Goal: Information Seeking & Learning: Find specific fact

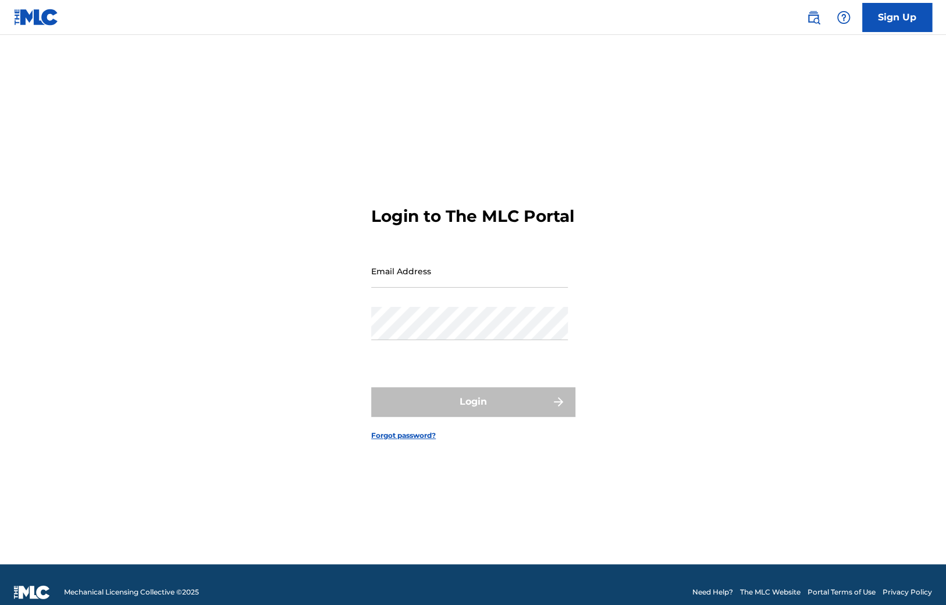
click at [438, 276] on input "Email Address" at bounding box center [469, 270] width 197 height 33
click at [806, 70] on div "Login to The MLC Portal Email Address Password Login Forgot password?" at bounding box center [473, 314] width 815 height 500
click at [814, 13] on img at bounding box center [814, 17] width 14 height 14
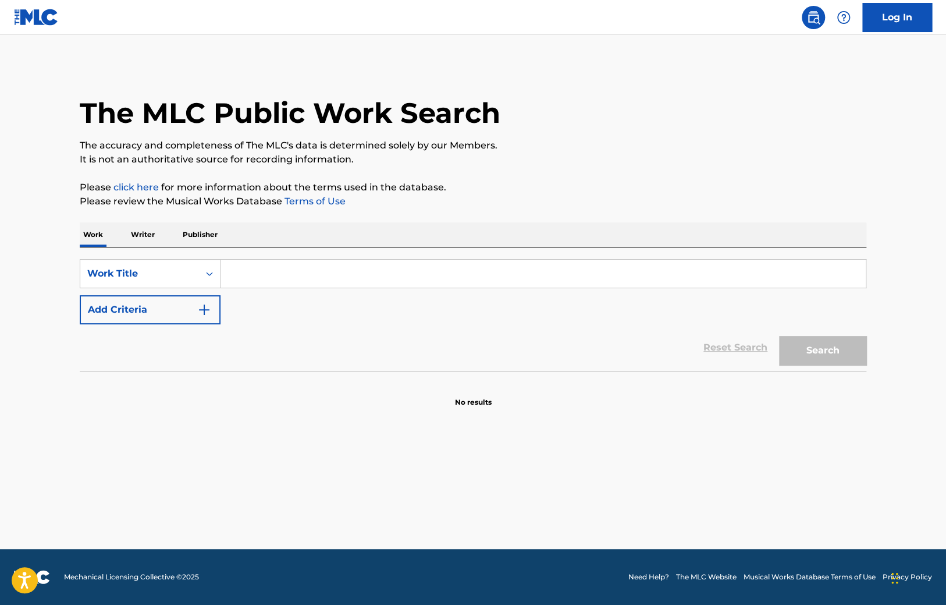
click at [283, 260] on input "Search Form" at bounding box center [543, 274] width 645 height 28
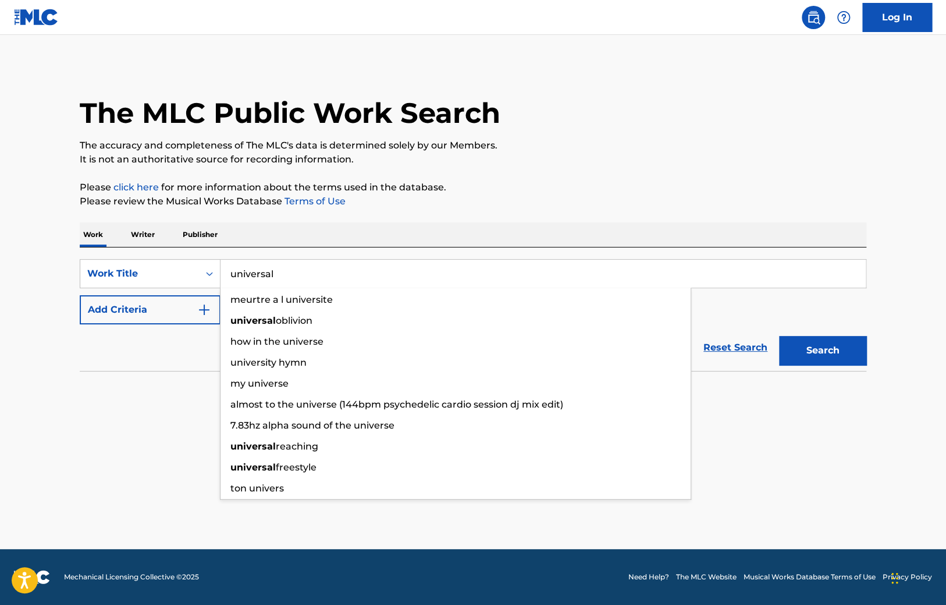
type input "universal"
click at [779, 336] on button "Search" at bounding box center [822, 350] width 87 height 29
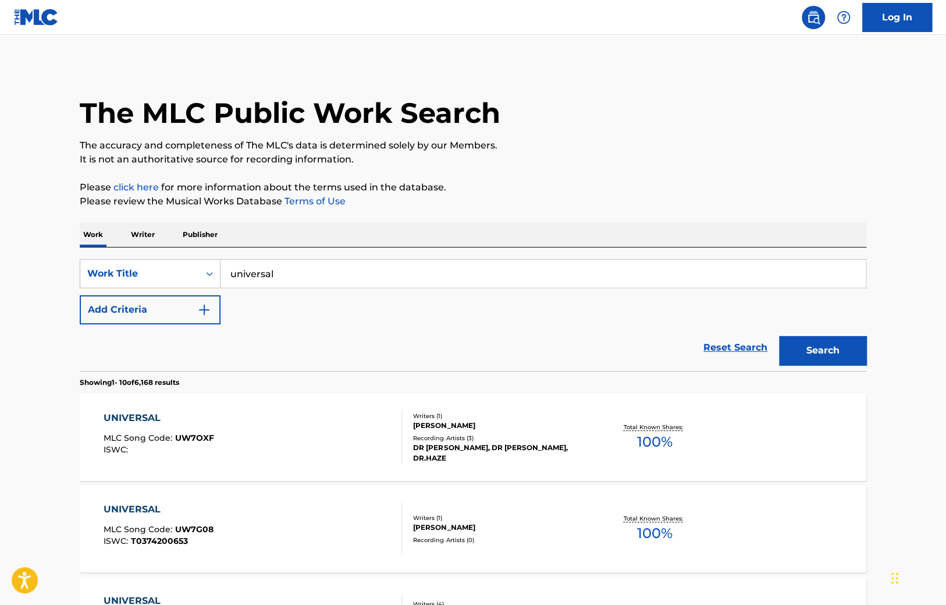
click at [208, 232] on p "Publisher" at bounding box center [200, 234] width 42 height 24
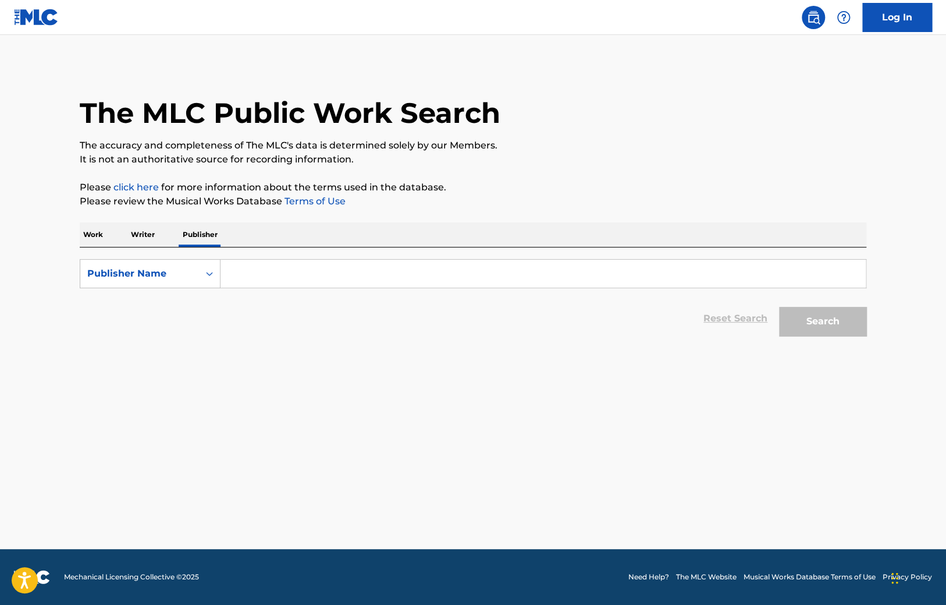
click at [257, 275] on input "Search Form" at bounding box center [543, 274] width 645 height 28
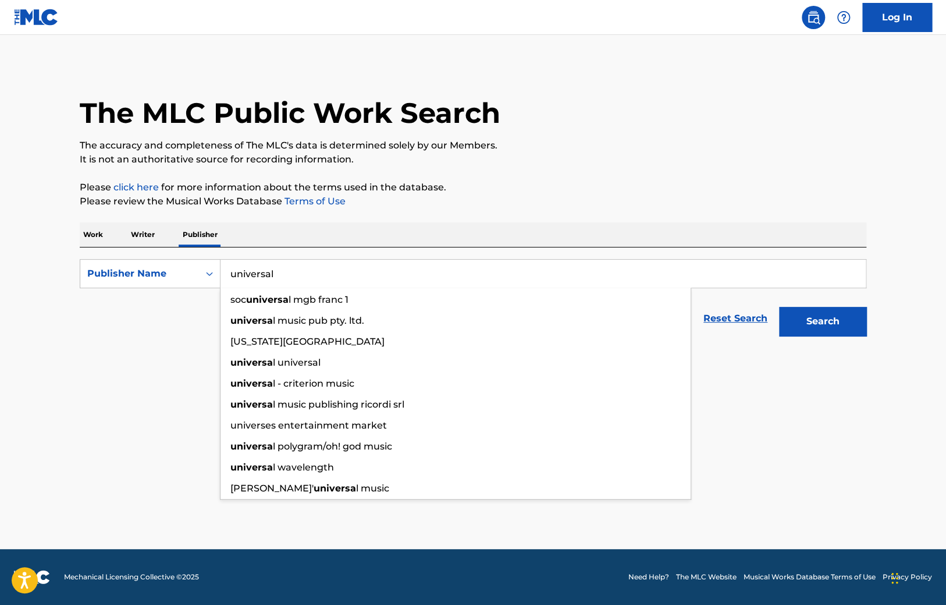
type input "universal"
click at [779, 307] on button "Search" at bounding box center [822, 321] width 87 height 29
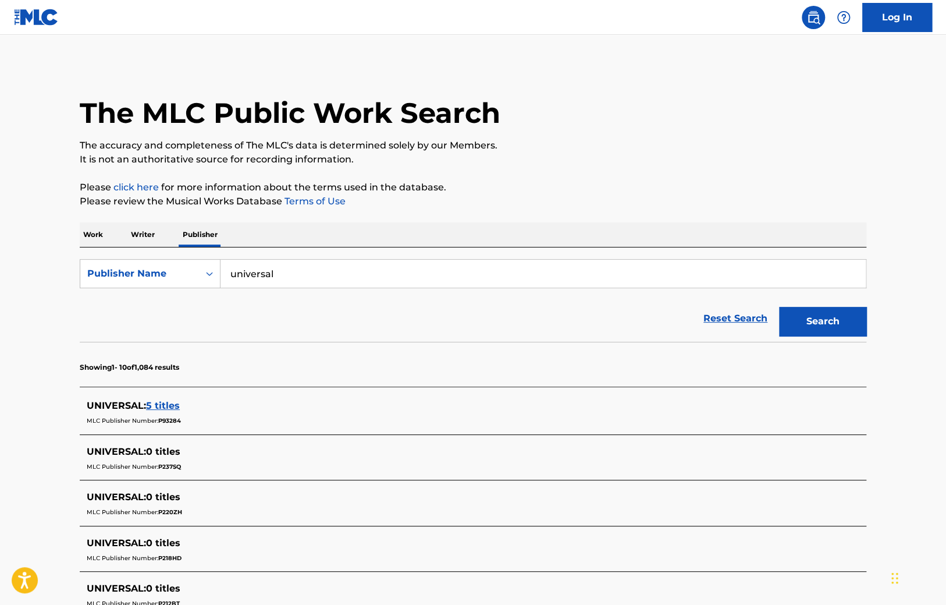
scroll to position [379, 0]
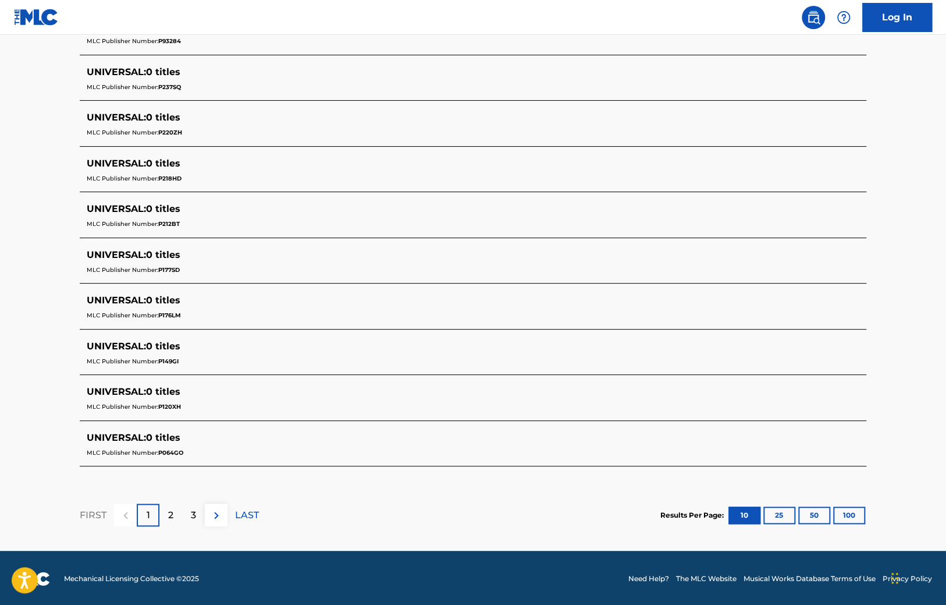
click at [183, 513] on div "3" at bounding box center [193, 514] width 23 height 23
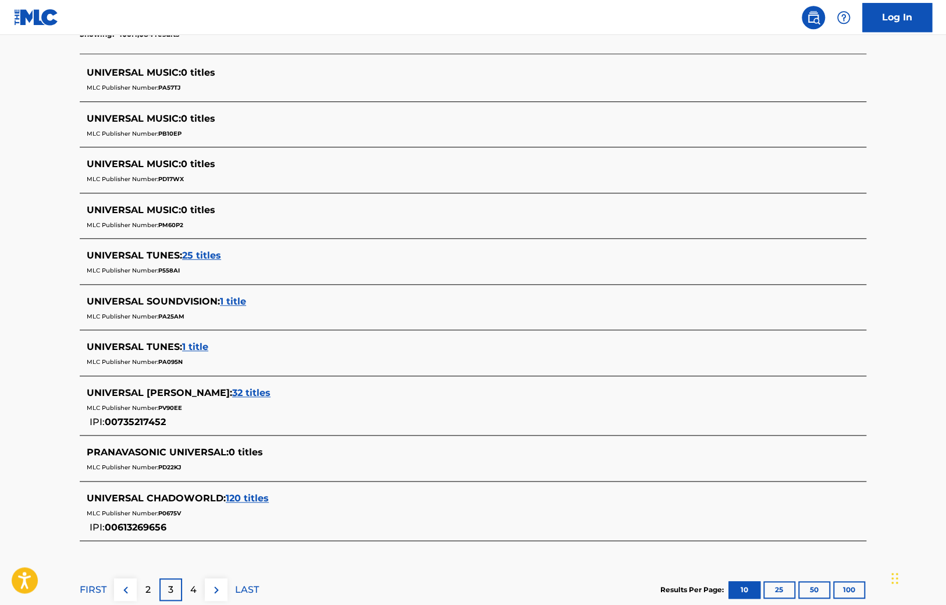
scroll to position [407, 0]
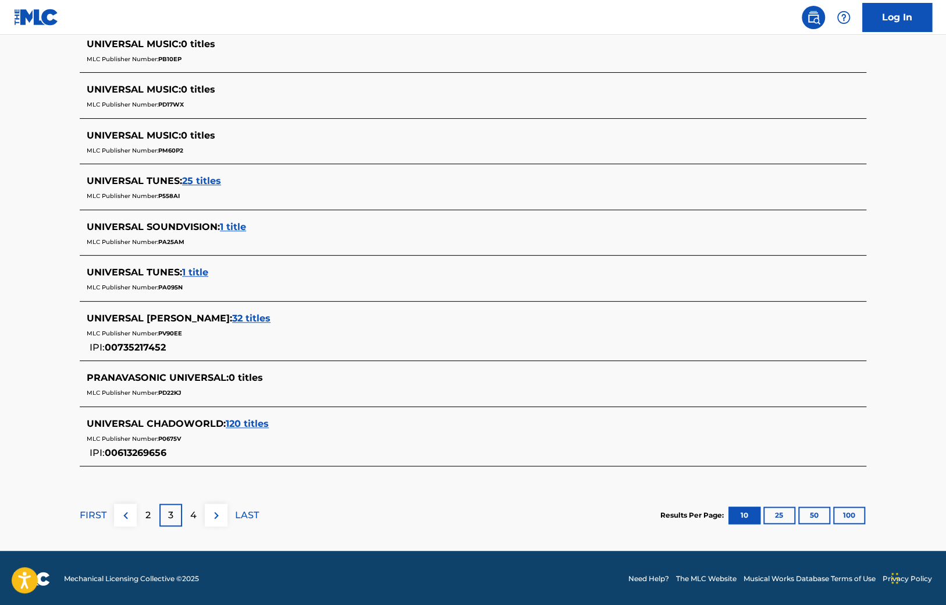
click at [150, 508] on p "2" at bounding box center [148, 515] width 5 height 14
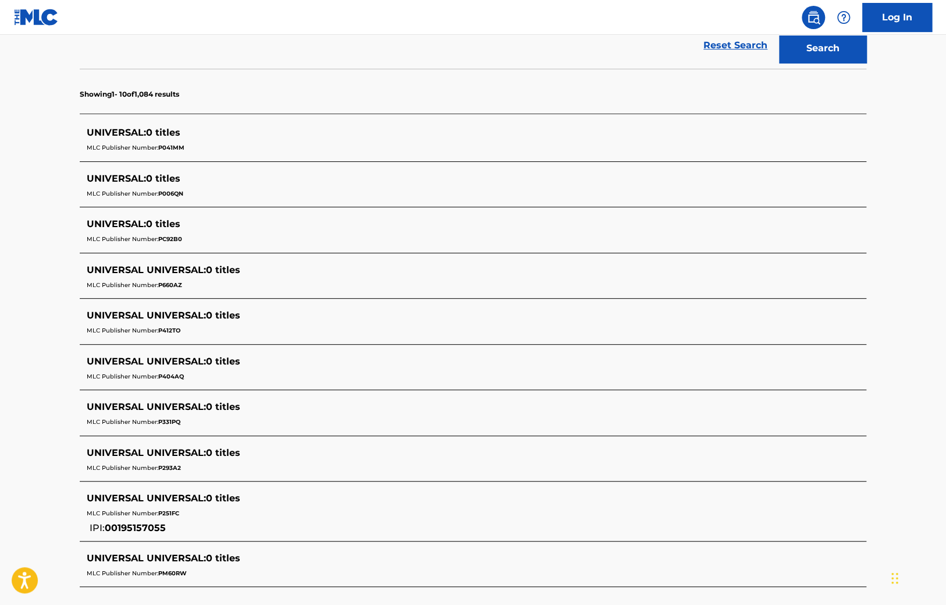
scroll to position [368, 0]
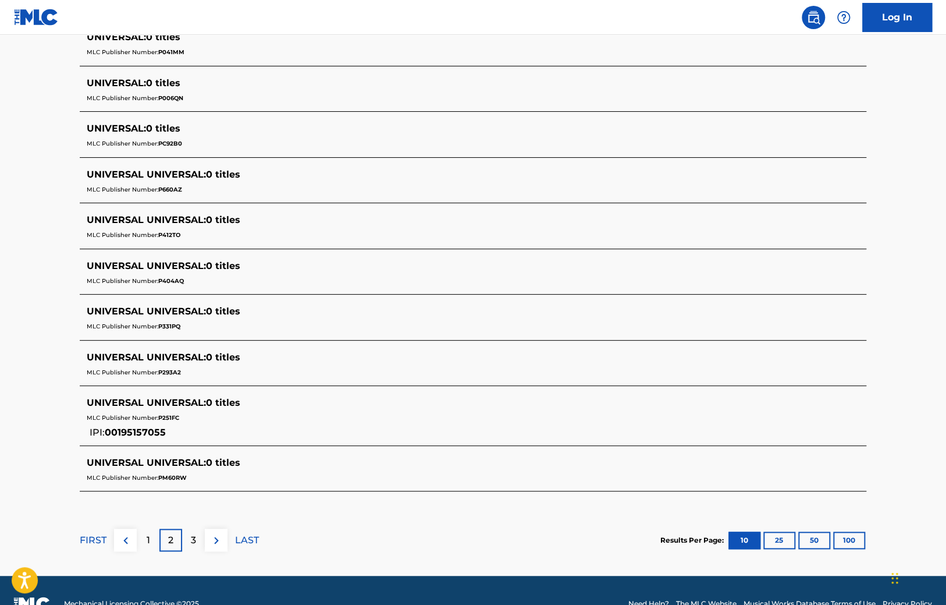
click at [193, 536] on p "3" at bounding box center [193, 540] width 5 height 14
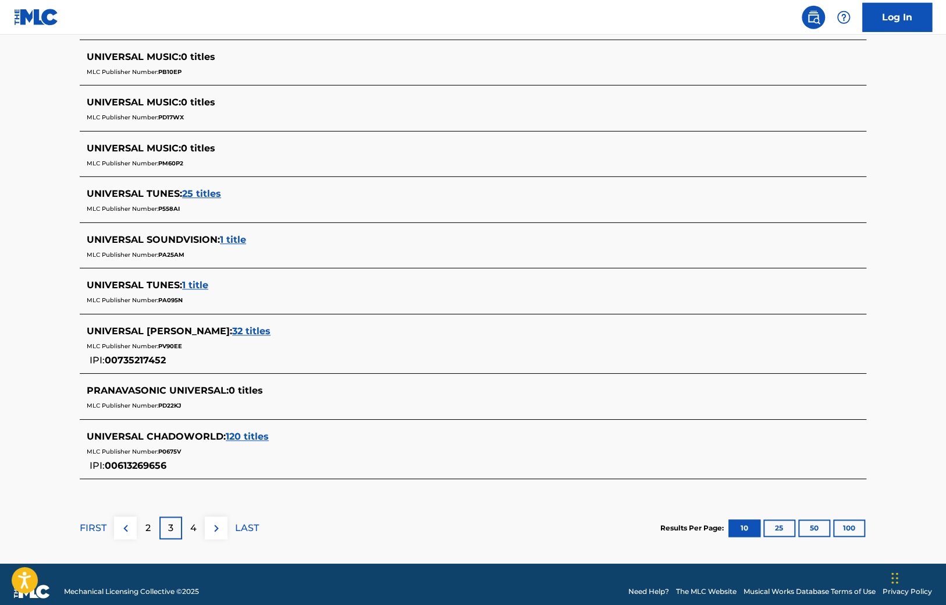
scroll to position [407, 0]
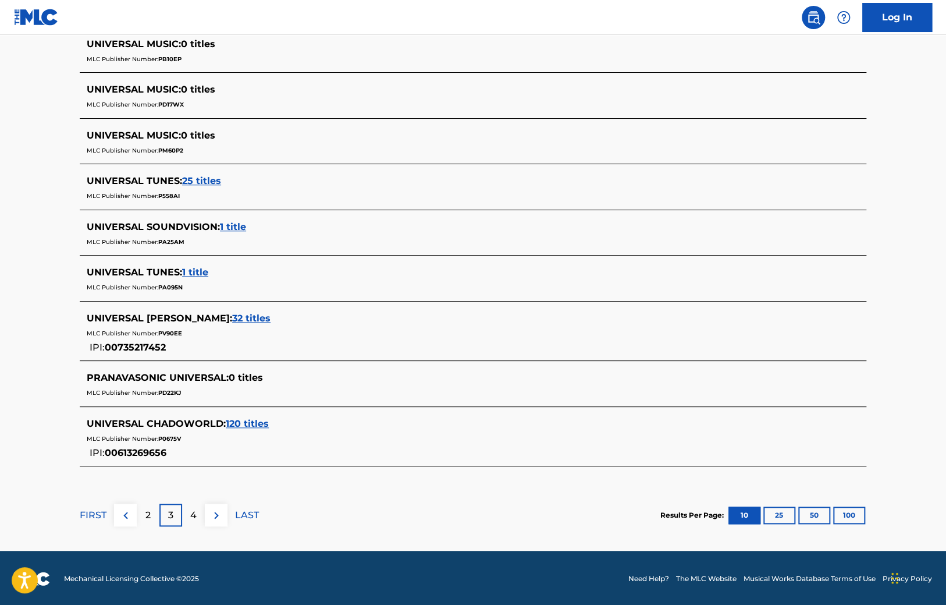
click at [193, 510] on p "4" at bounding box center [193, 515] width 6 height 14
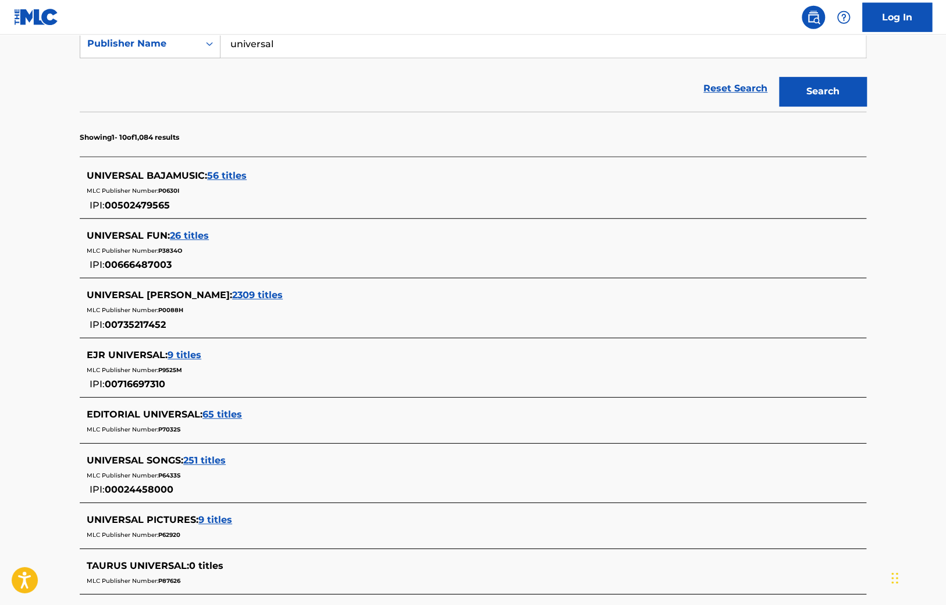
scroll to position [307, 0]
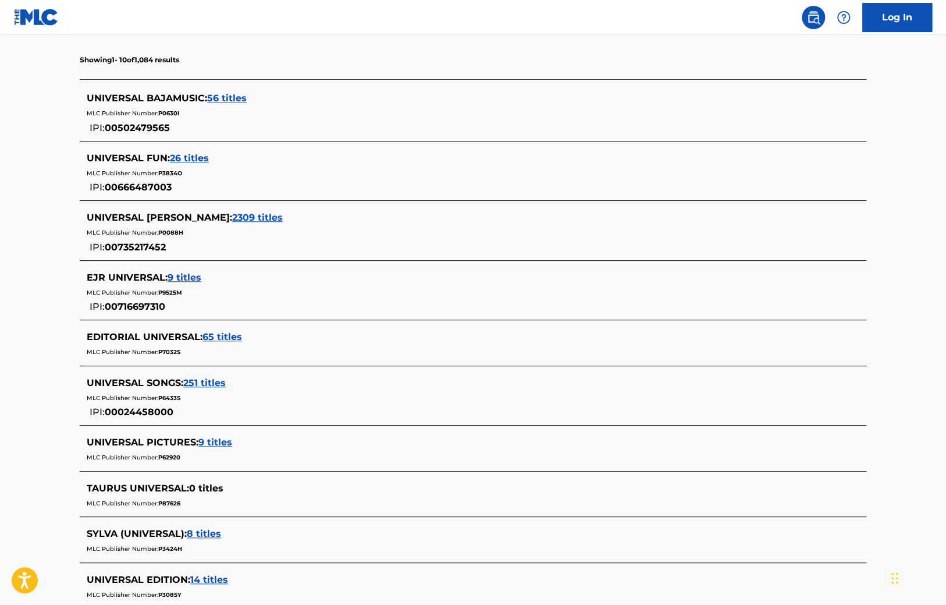
click at [169, 234] on span "P0088H" at bounding box center [170, 233] width 25 height 8
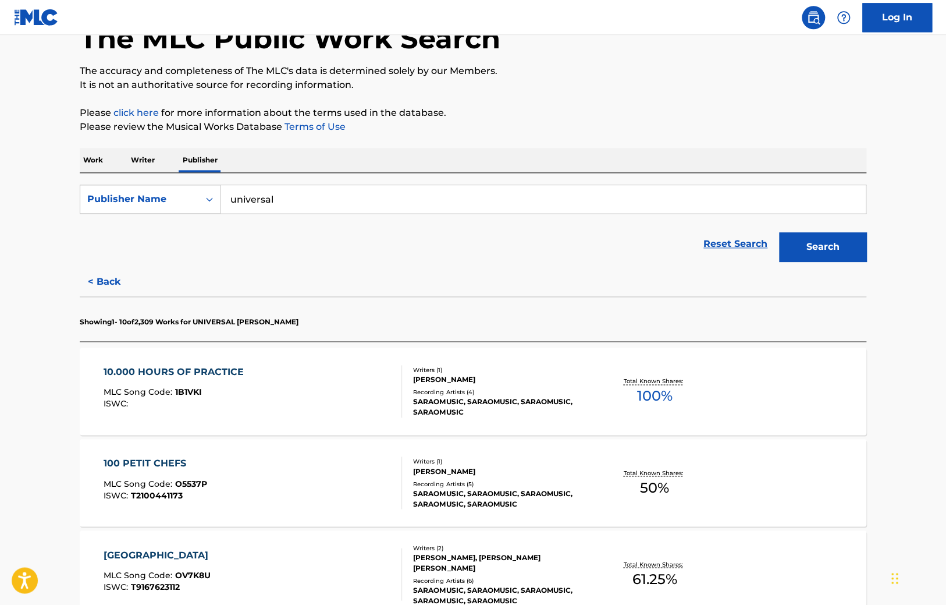
scroll to position [61, 0]
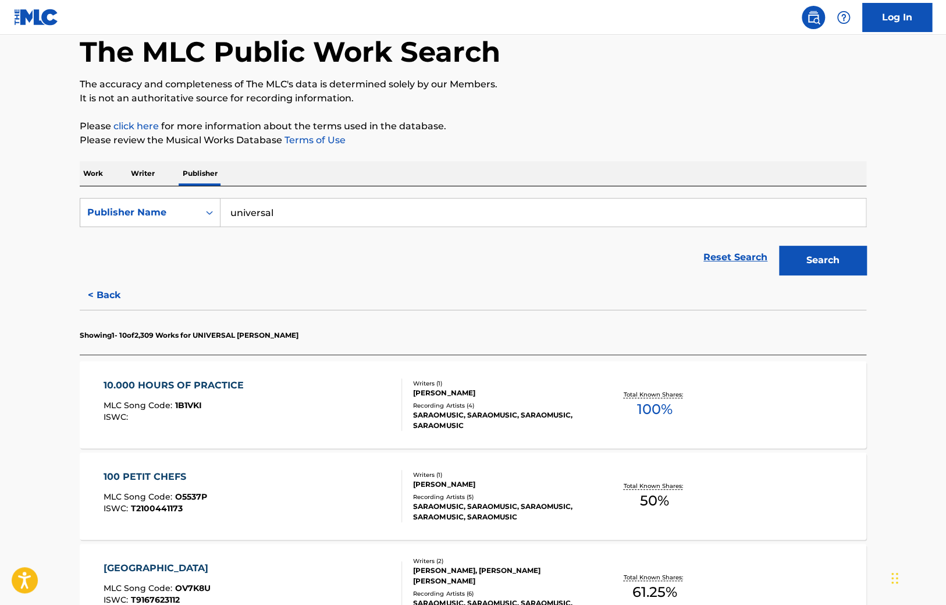
click at [213, 386] on div "10.000 HOURS OF PRACTICE" at bounding box center [177, 385] width 146 height 14
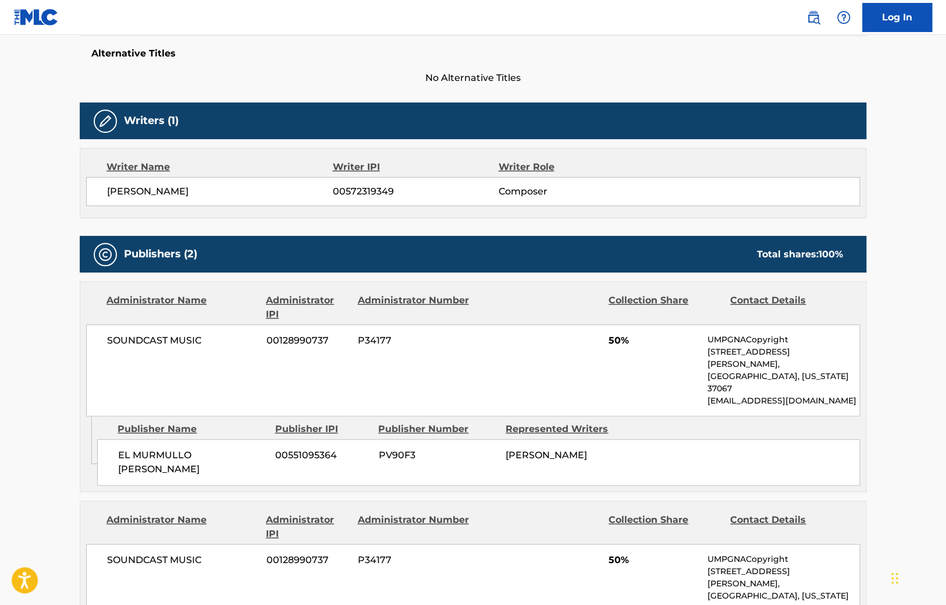
scroll to position [553, 0]
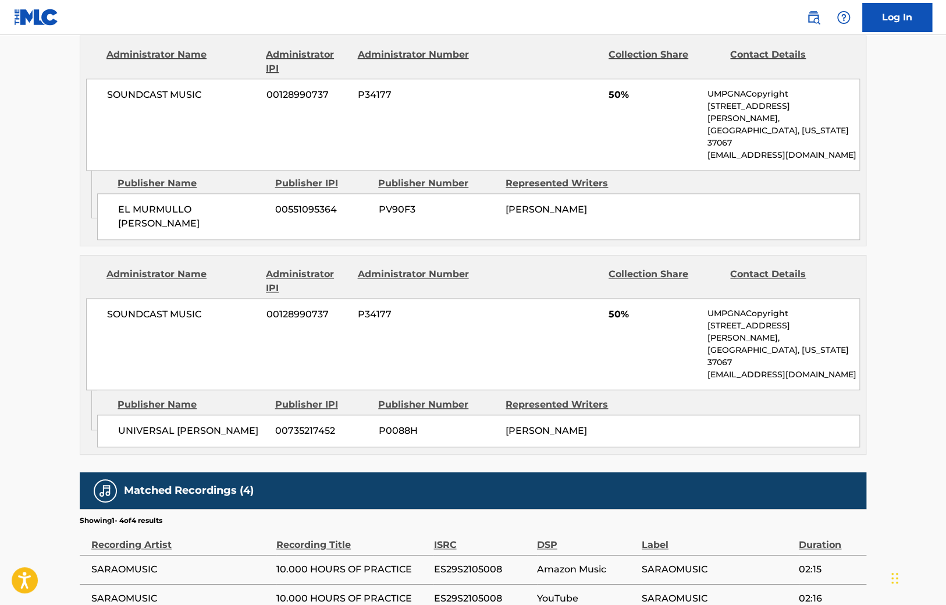
click at [404, 424] on span "P0088H" at bounding box center [437, 431] width 119 height 14
copy span "P0088H"
click at [375, 307] on span "P34177" at bounding box center [414, 314] width 113 height 14
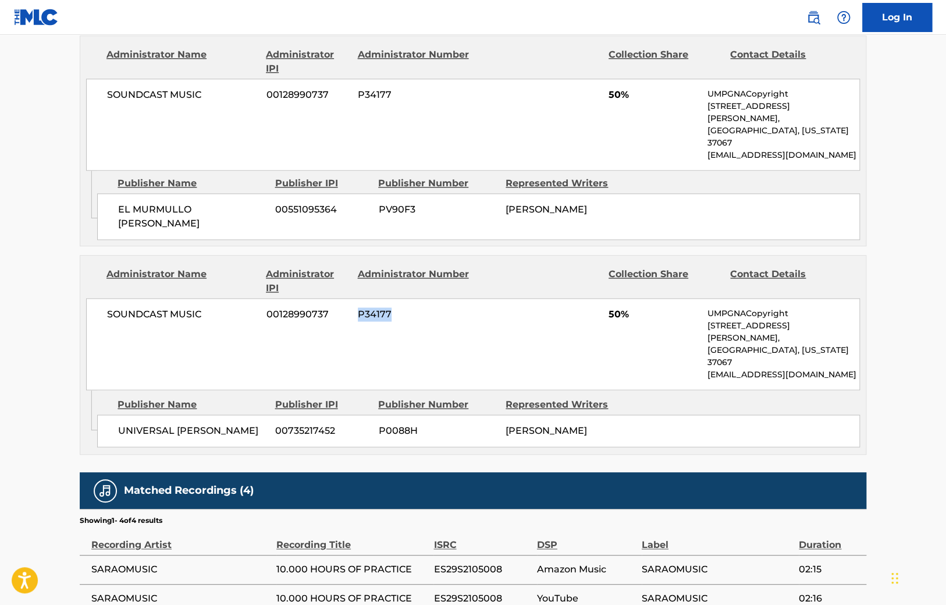
copy span "P34177"
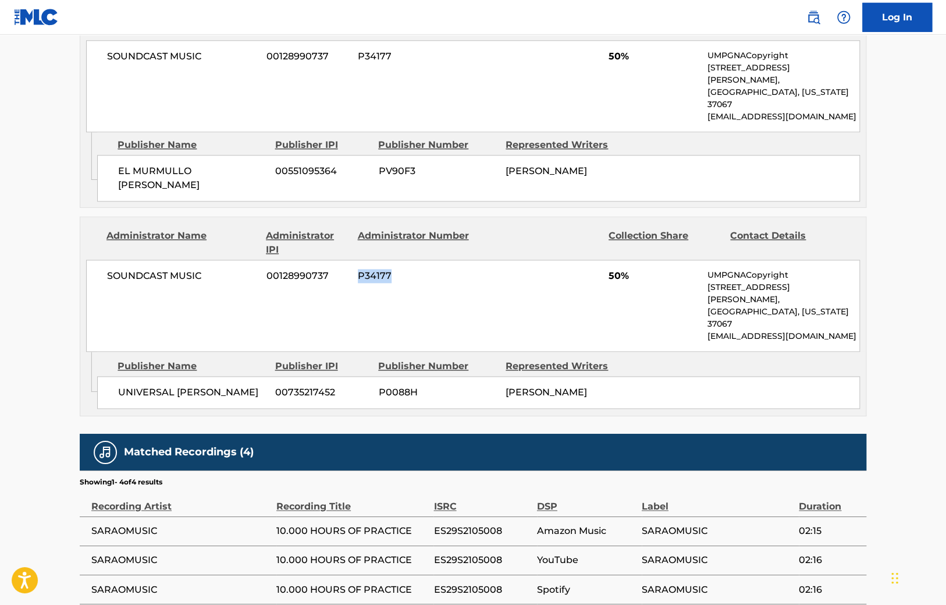
scroll to position [407, 0]
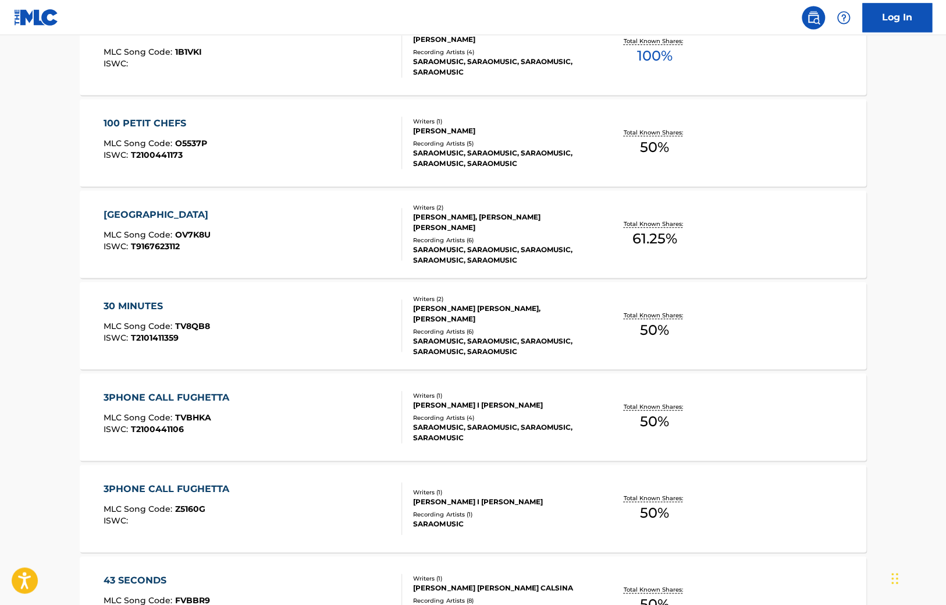
scroll to position [676, 0]
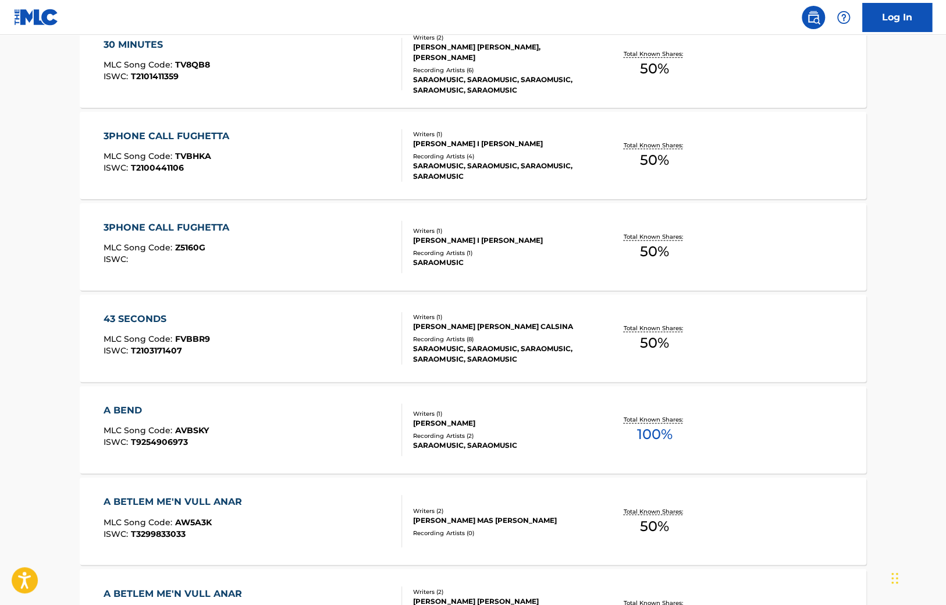
click at [130, 312] on div "43 SECONDS" at bounding box center [157, 319] width 107 height 14
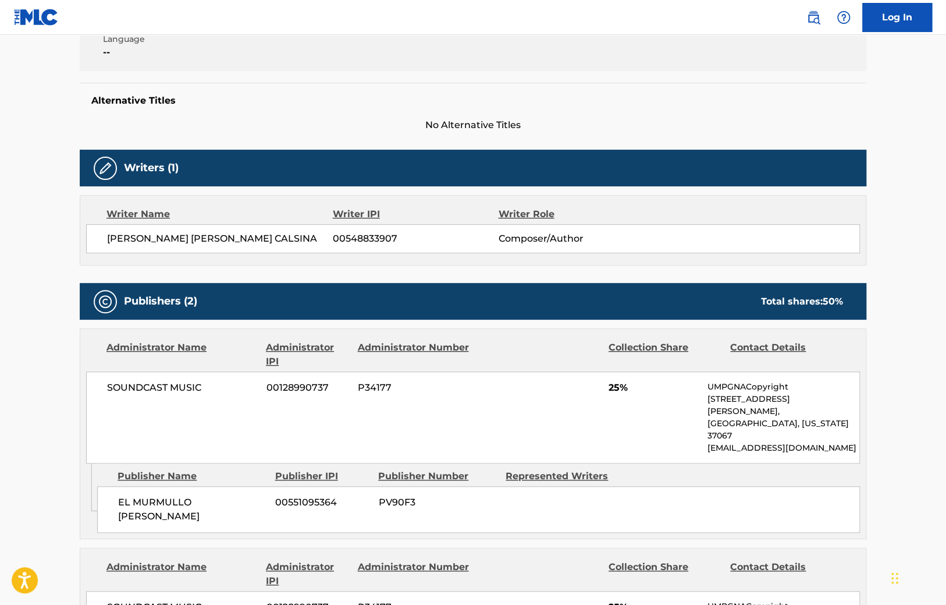
scroll to position [491, 0]
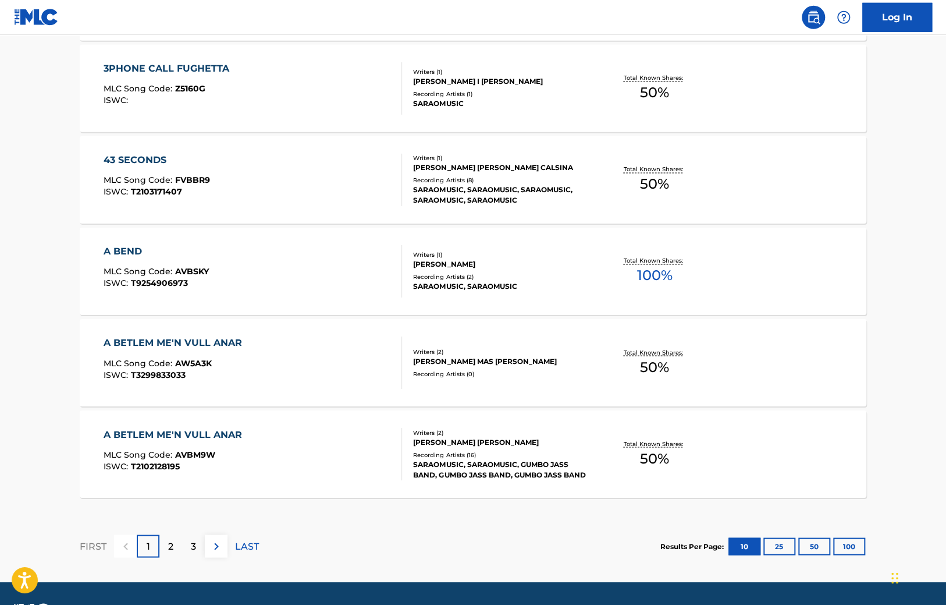
scroll to position [867, 0]
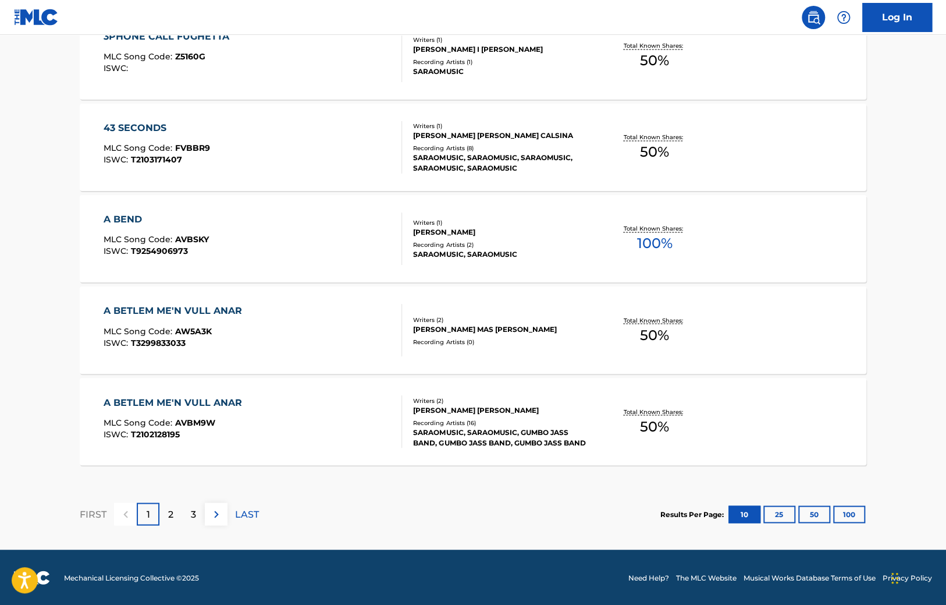
click at [215, 403] on div "A BETLEM ME'N VULL ANAR" at bounding box center [176, 402] width 144 height 14
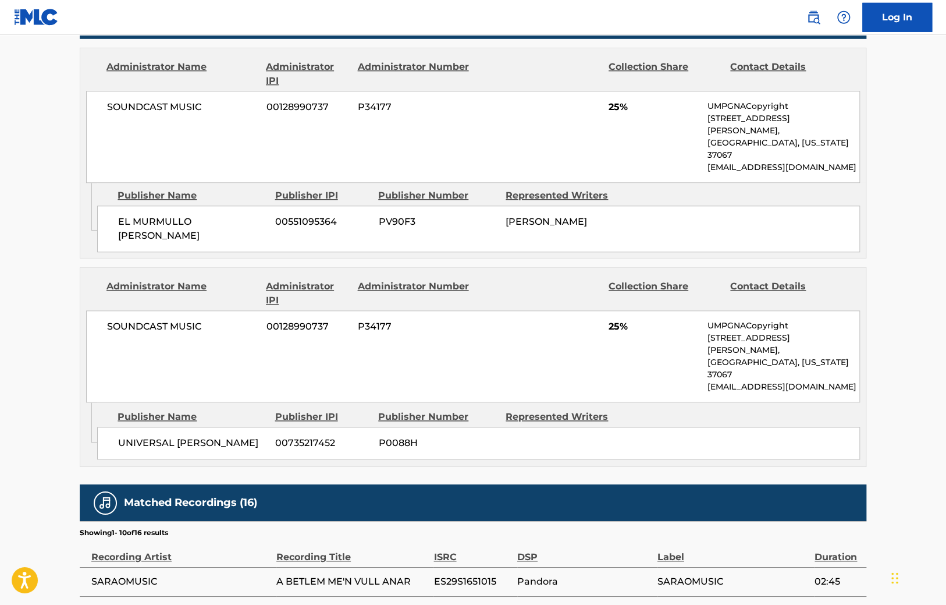
scroll to position [430, 0]
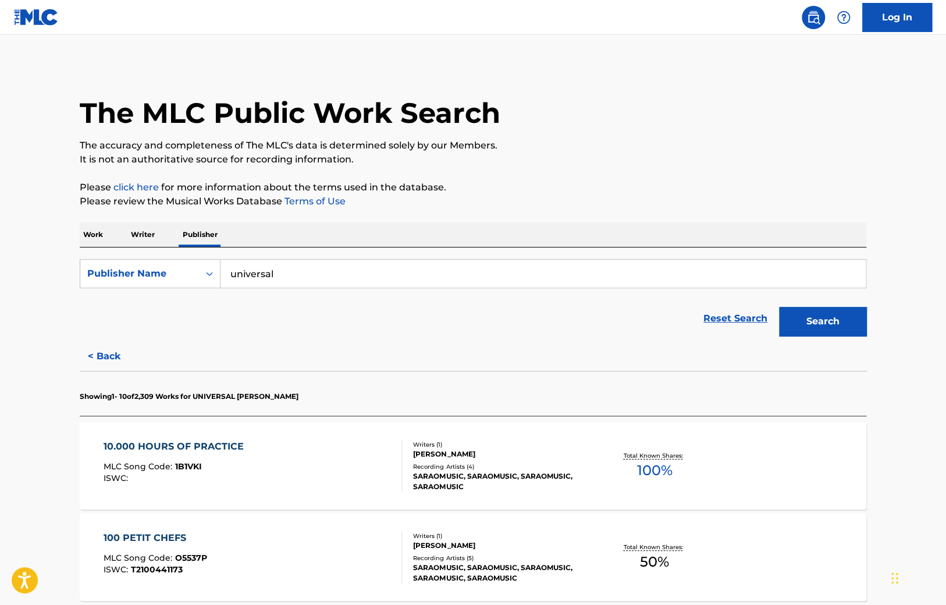
click at [896, 26] on link "Log In" at bounding box center [898, 17] width 70 height 29
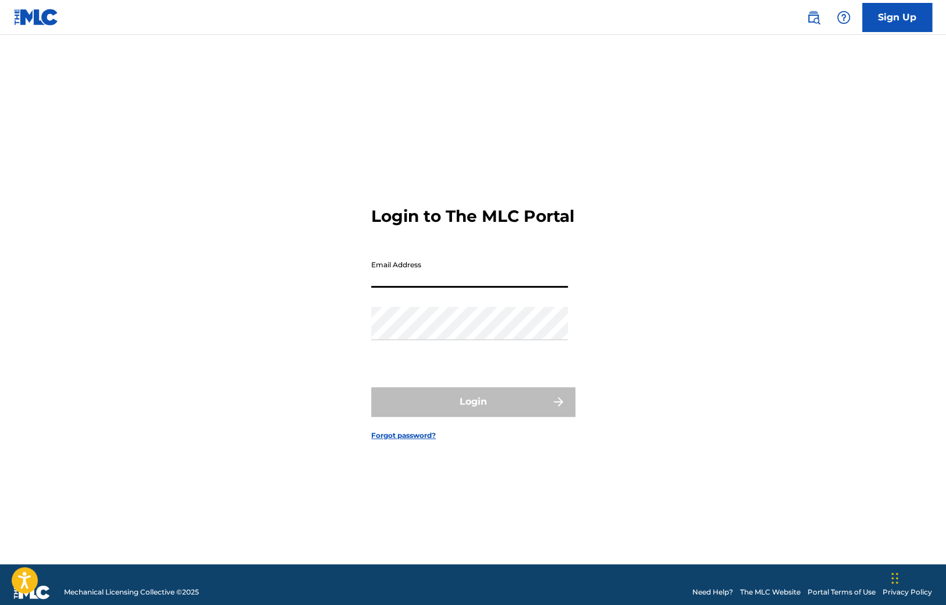
click at [463, 282] on input "Email Address" at bounding box center [469, 270] width 197 height 33
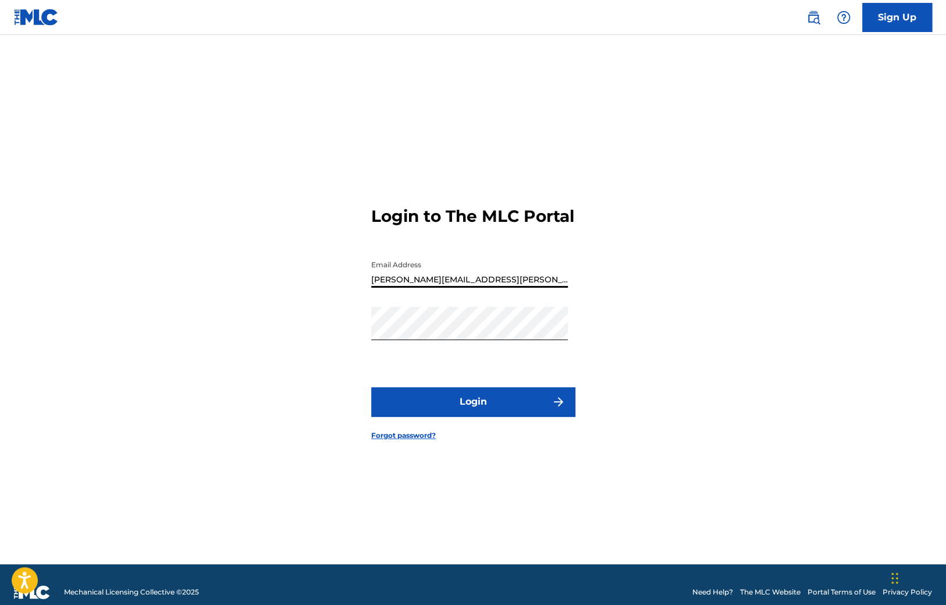
type input "[PERSON_NAME][EMAIL_ADDRESS][PERSON_NAME][DOMAIN_NAME]"
click at [441, 410] on button "Login" at bounding box center [473, 401] width 204 height 29
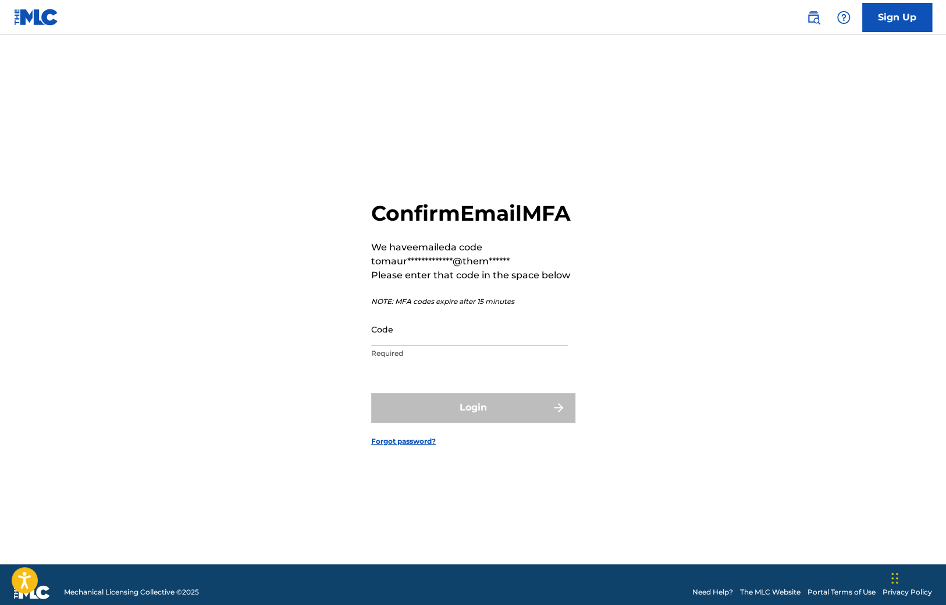
click at [423, 335] on input "Code" at bounding box center [469, 329] width 197 height 33
paste input "873779"
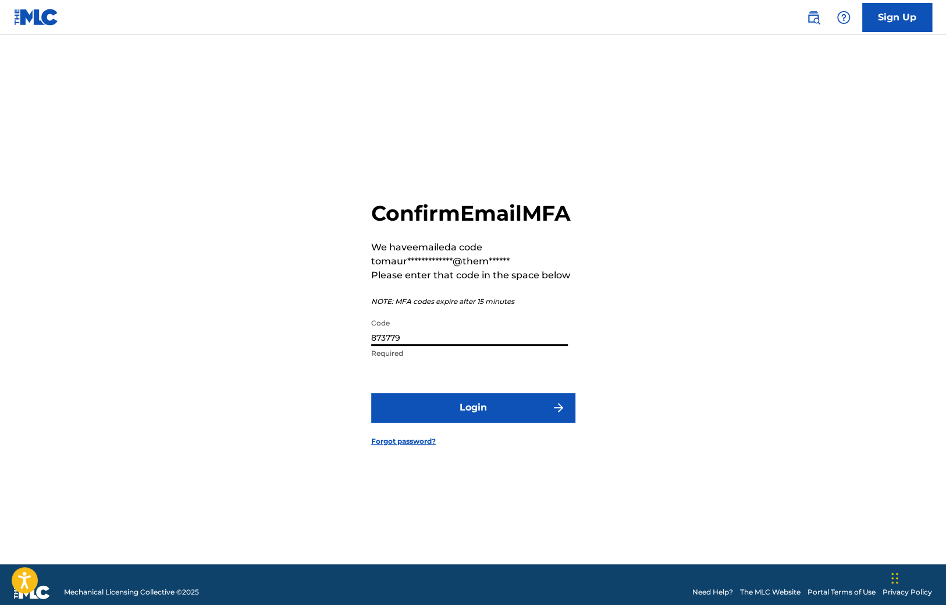
type input "873779"
click at [462, 420] on button "Login" at bounding box center [473, 407] width 204 height 29
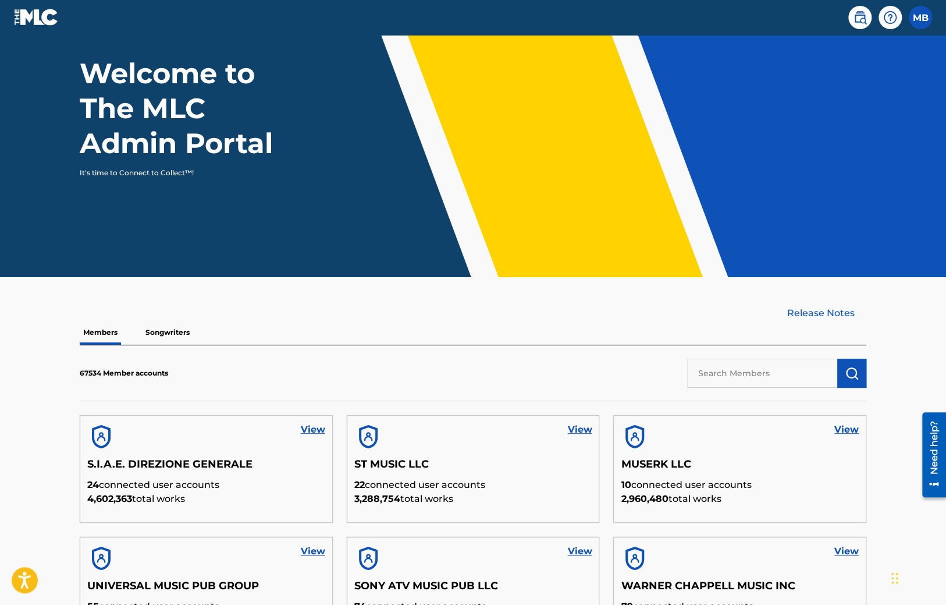
scroll to position [340, 0]
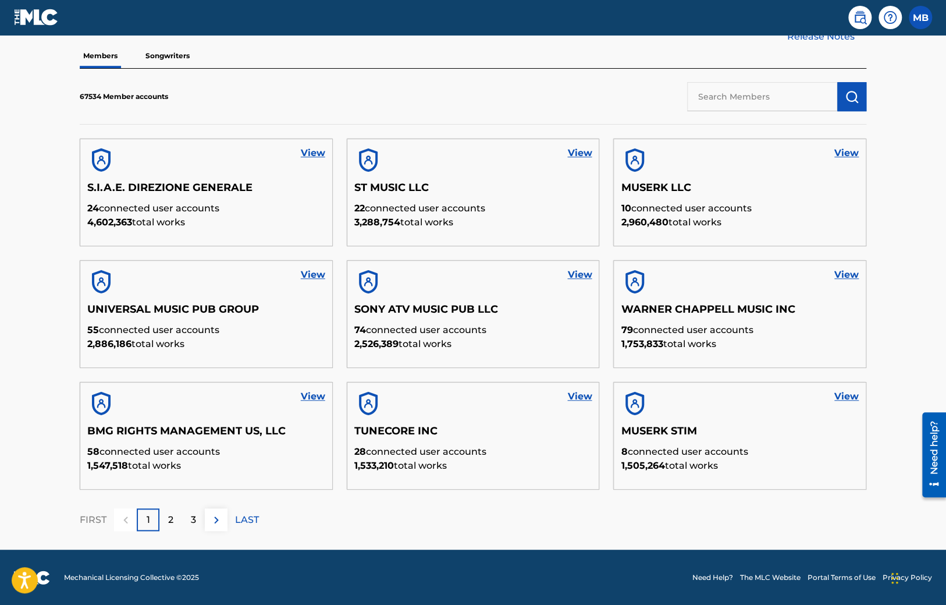
click at [187, 518] on div "3" at bounding box center [193, 519] width 23 height 23
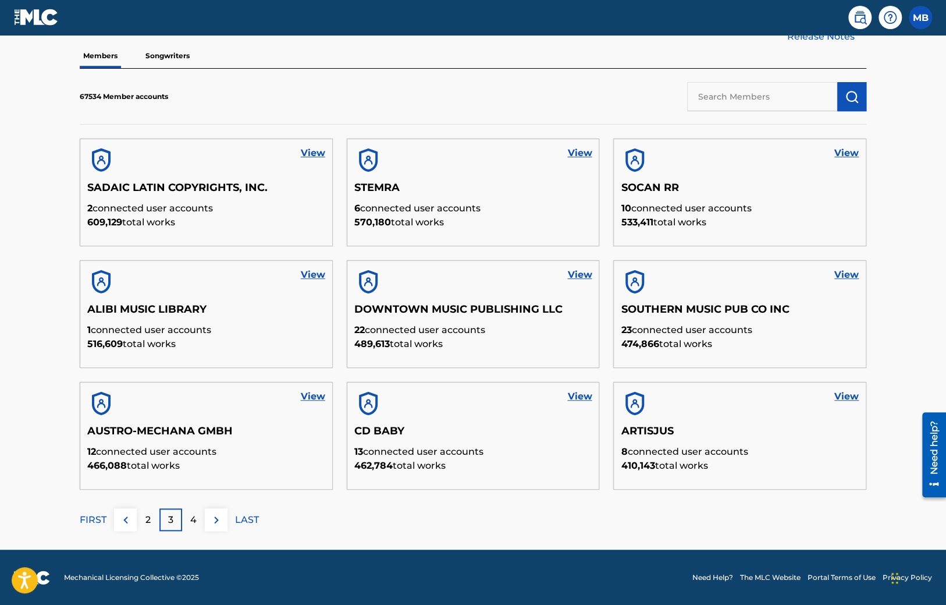
click at [187, 515] on div "4" at bounding box center [193, 519] width 23 height 23
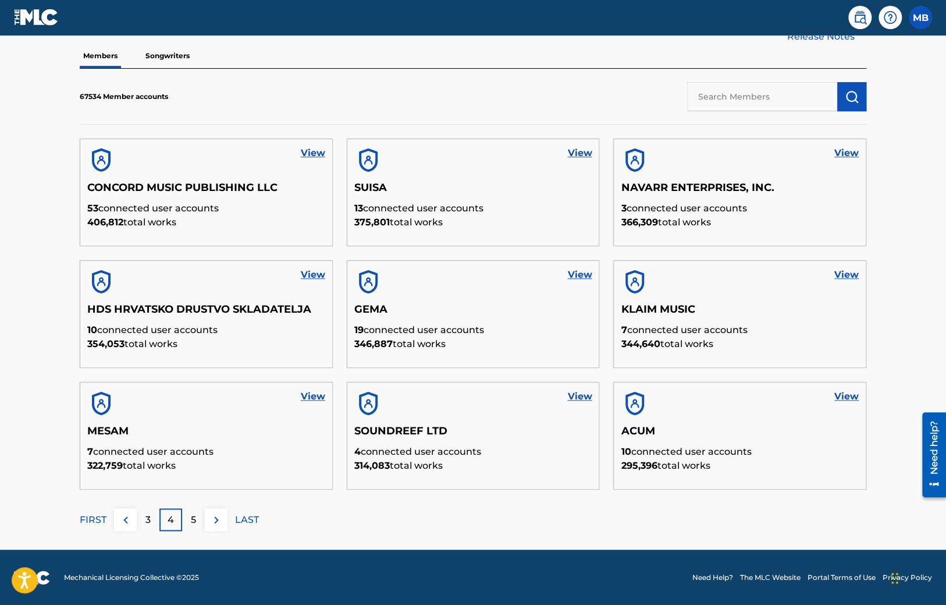
click at [194, 520] on p "5" at bounding box center [193, 520] width 5 height 14
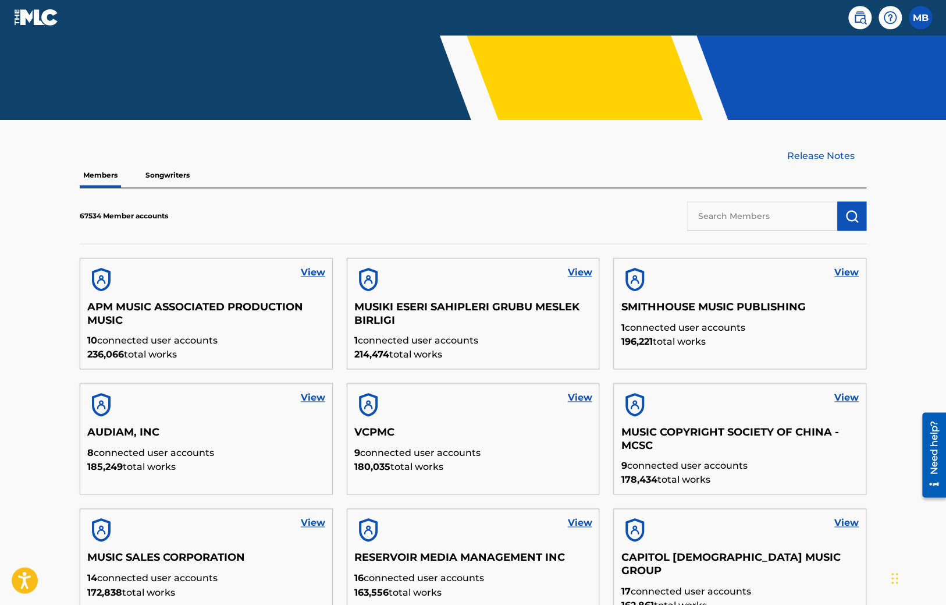
scroll to position [347, 0]
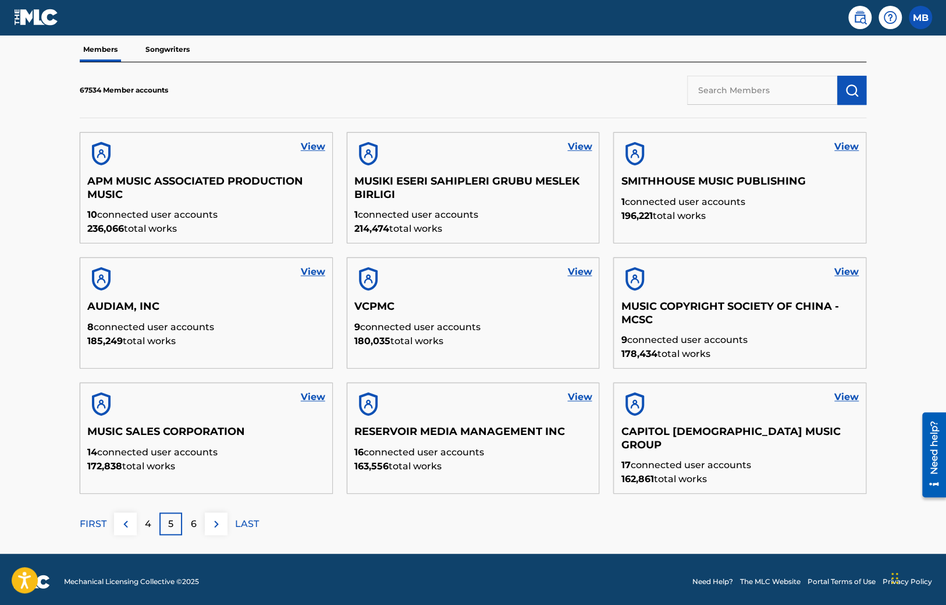
click at [193, 520] on p "6" at bounding box center [194, 524] width 6 height 14
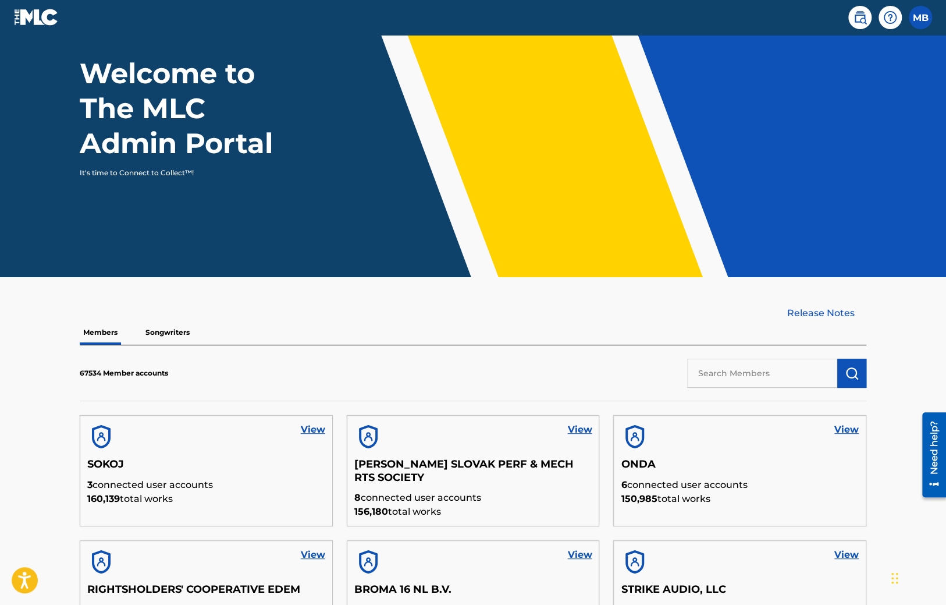
scroll to position [340, 0]
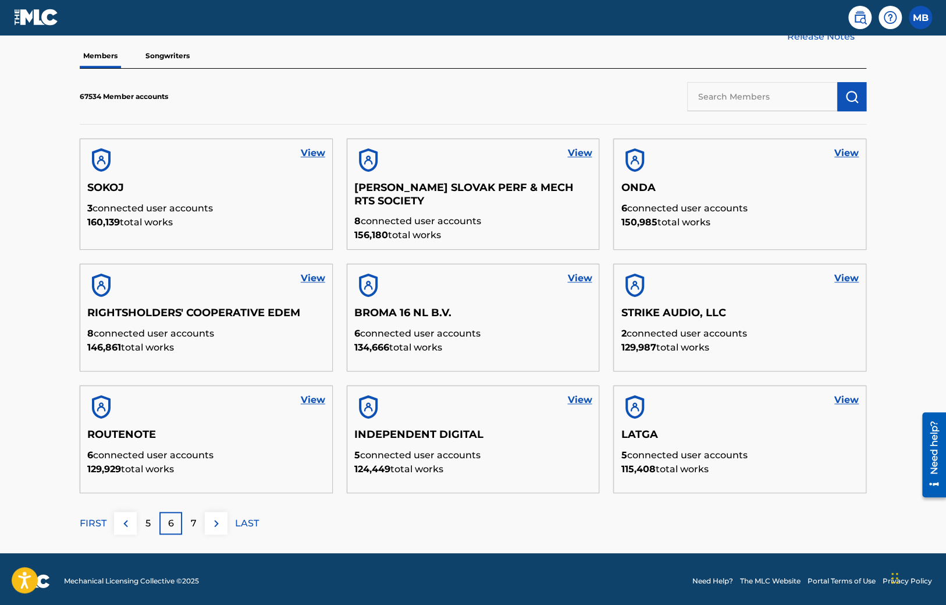
click at [199, 515] on div "7" at bounding box center [193, 523] width 23 height 23
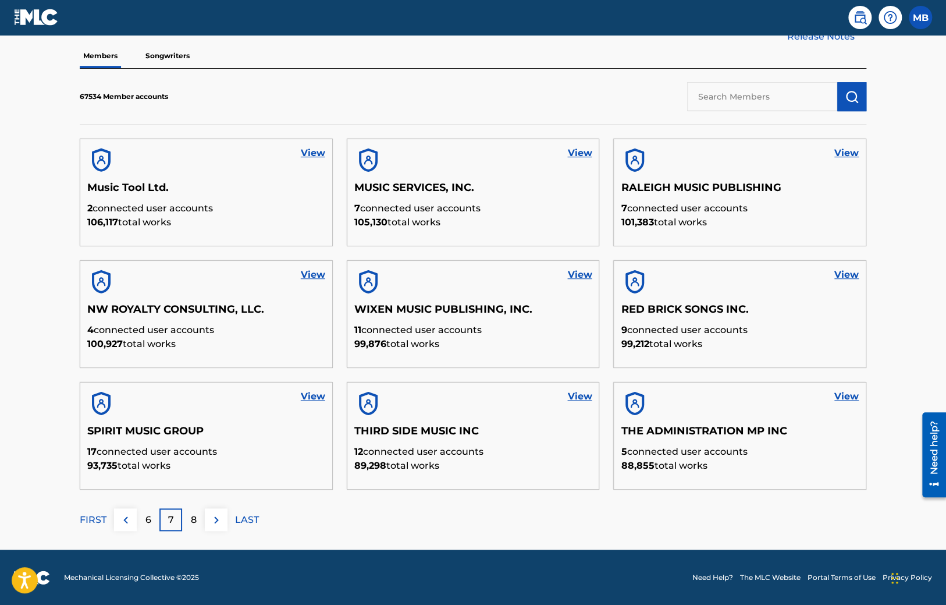
click at [194, 516] on p "8" at bounding box center [194, 520] width 6 height 14
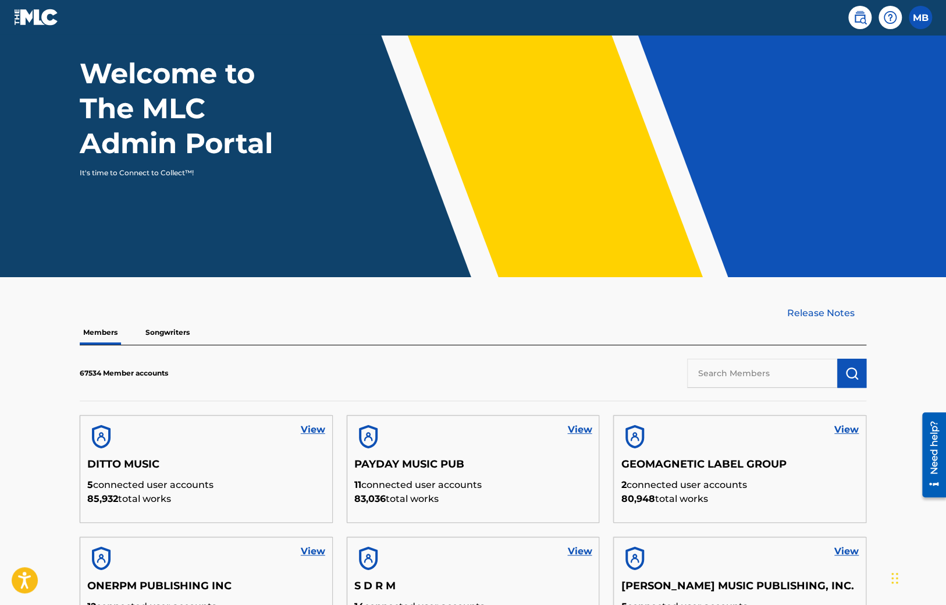
scroll to position [344, 0]
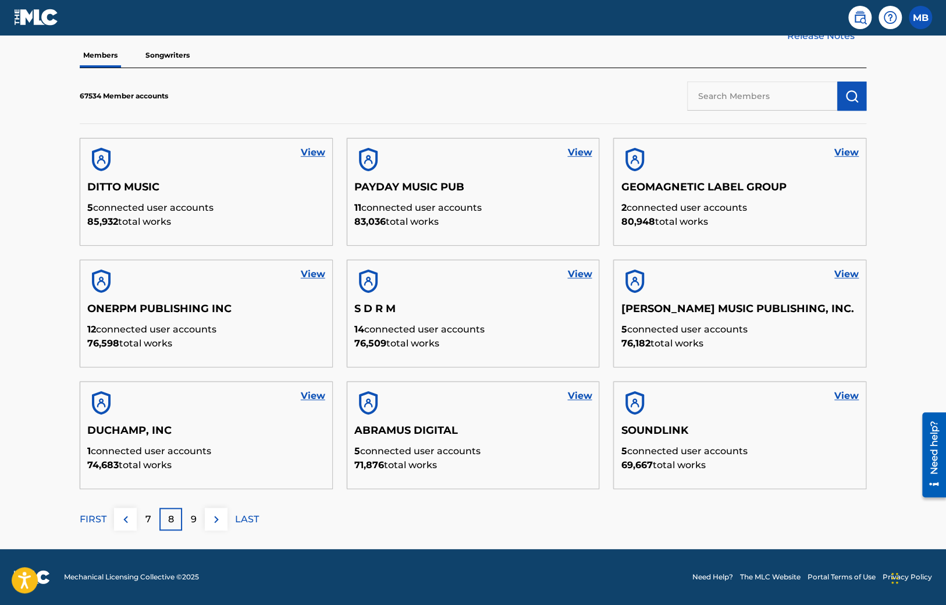
click at [848, 395] on link "View" at bounding box center [847, 396] width 24 height 14
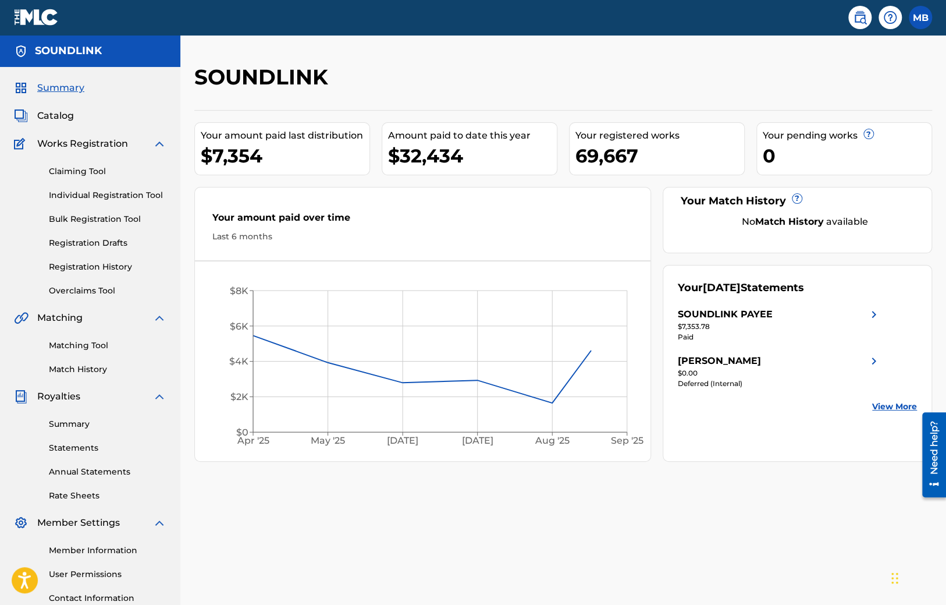
click at [62, 427] on link "Summary" at bounding box center [108, 424] width 118 height 12
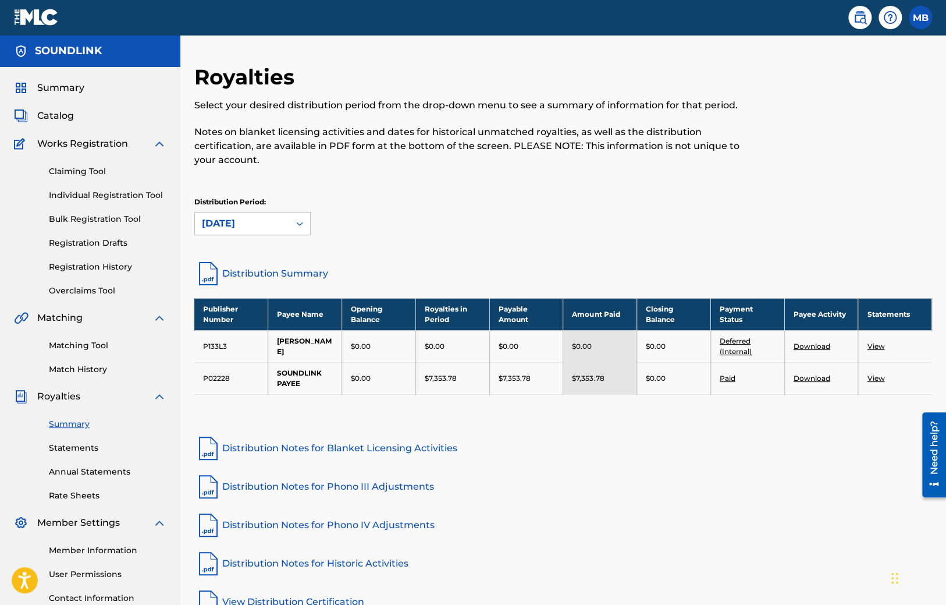
click at [224, 362] on td "P02228" at bounding box center [231, 378] width 74 height 32
click at [59, 115] on span "Catalog" at bounding box center [55, 116] width 37 height 14
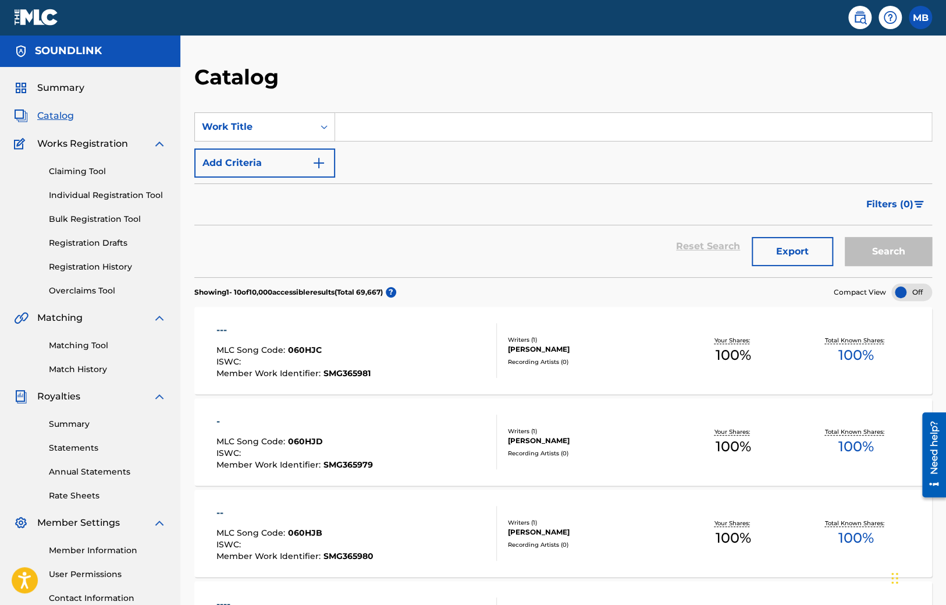
click at [306, 345] on span "060HJC" at bounding box center [305, 350] width 34 height 10
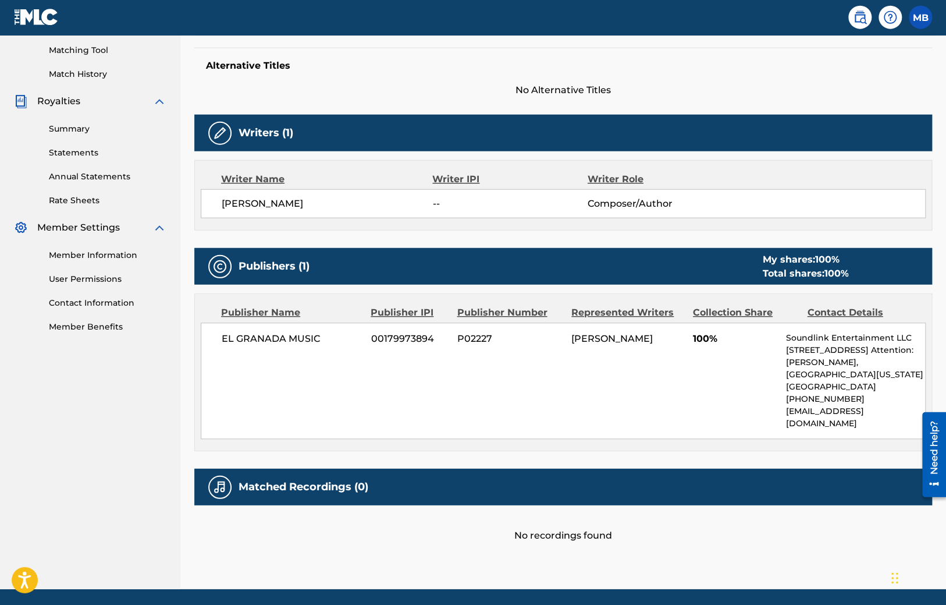
scroll to position [322, 0]
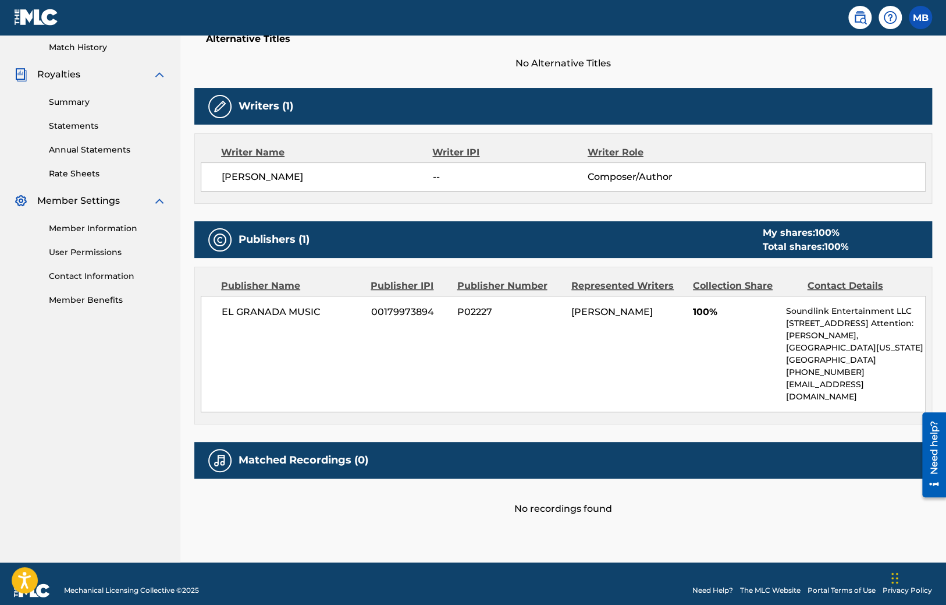
click at [476, 309] on span "P02227" at bounding box center [509, 312] width 105 height 14
copy span "P02227"
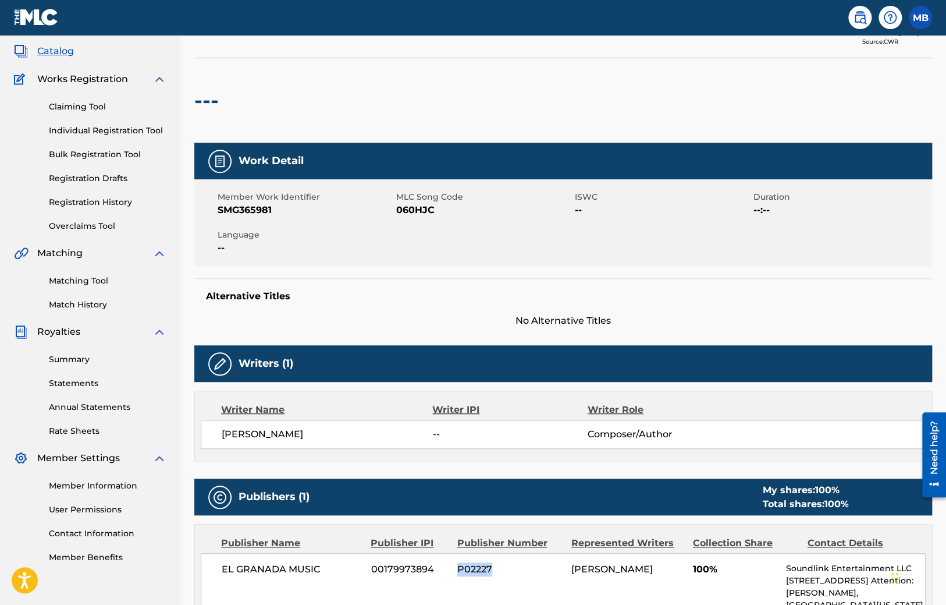
scroll to position [0, 0]
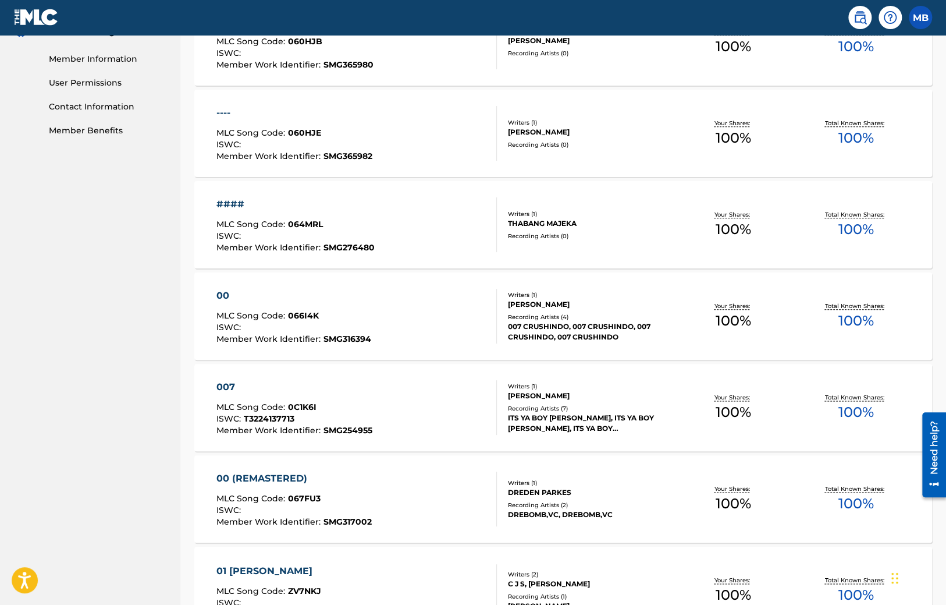
scroll to position [727, 0]
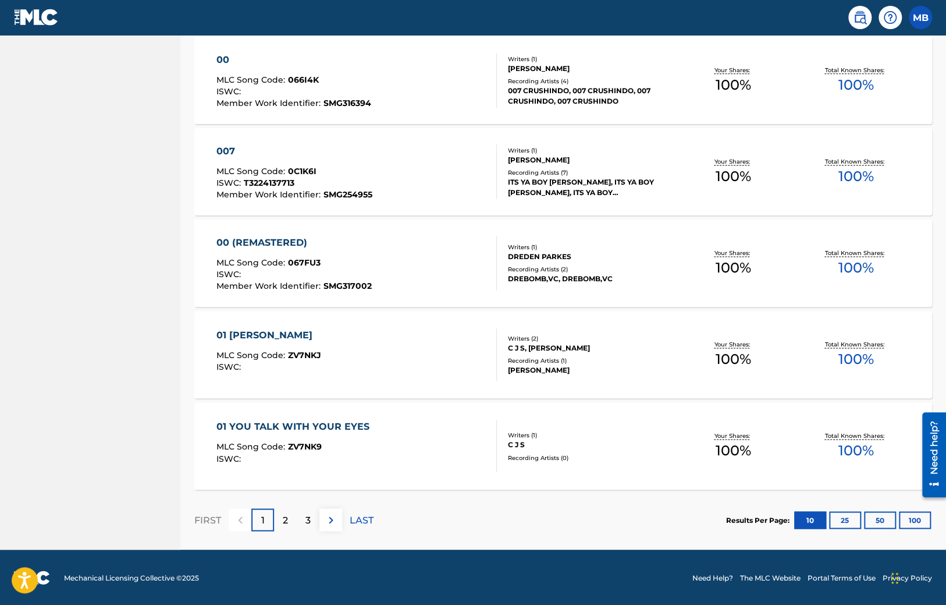
click at [265, 330] on div "01 BABY CAKES" at bounding box center [269, 335] width 105 height 14
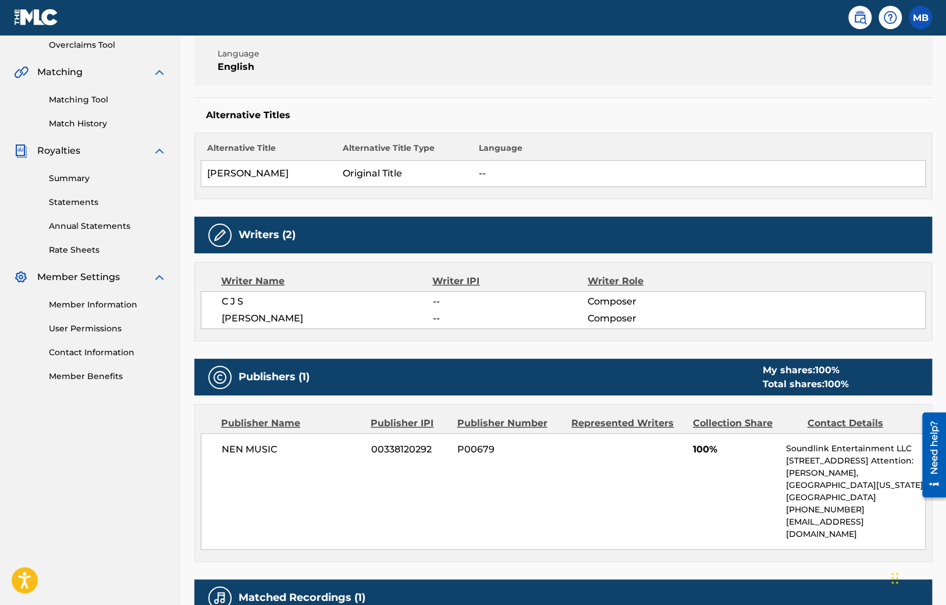
scroll to position [307, 0]
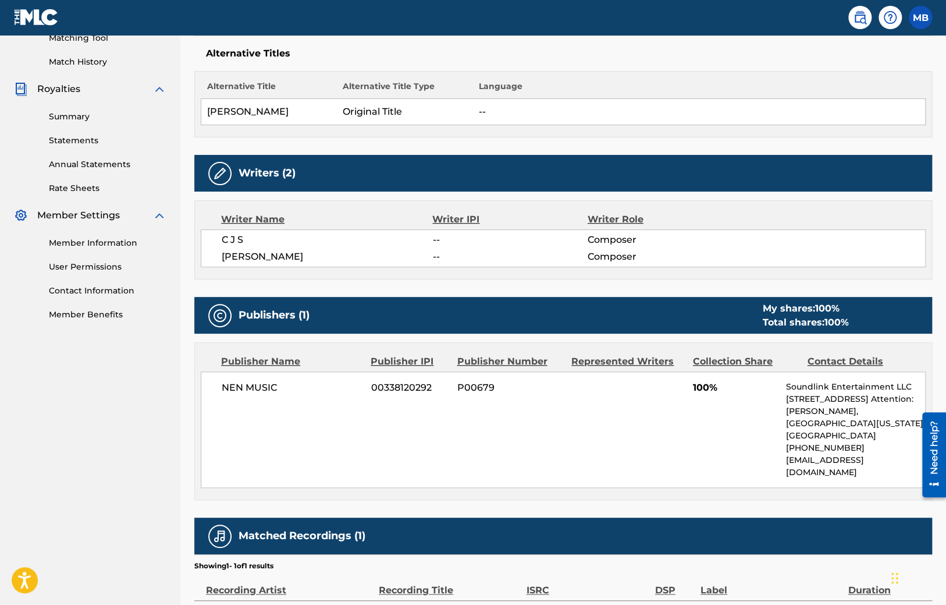
click at [472, 388] on span "P00679" at bounding box center [509, 388] width 105 height 14
copy span "P00679"
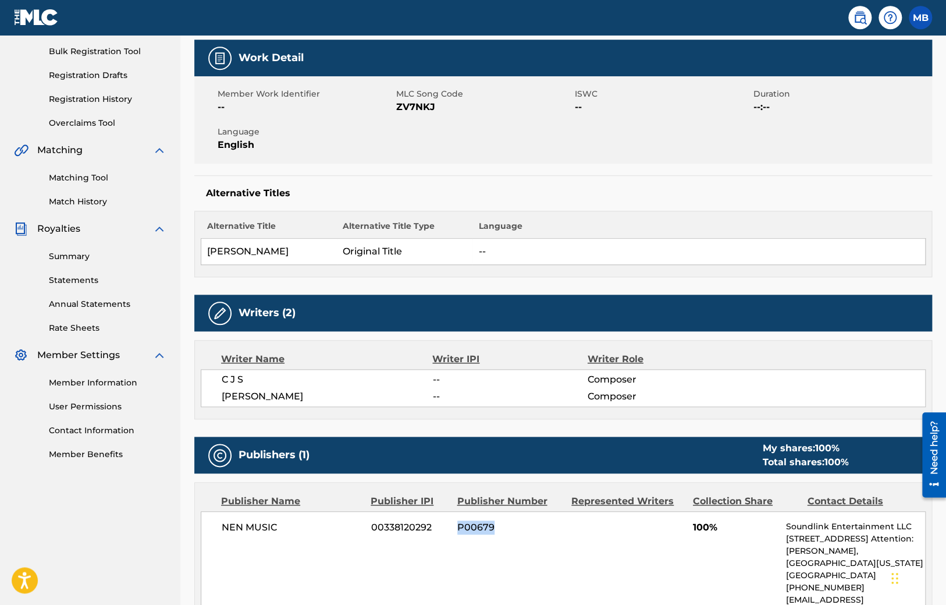
scroll to position [0, 0]
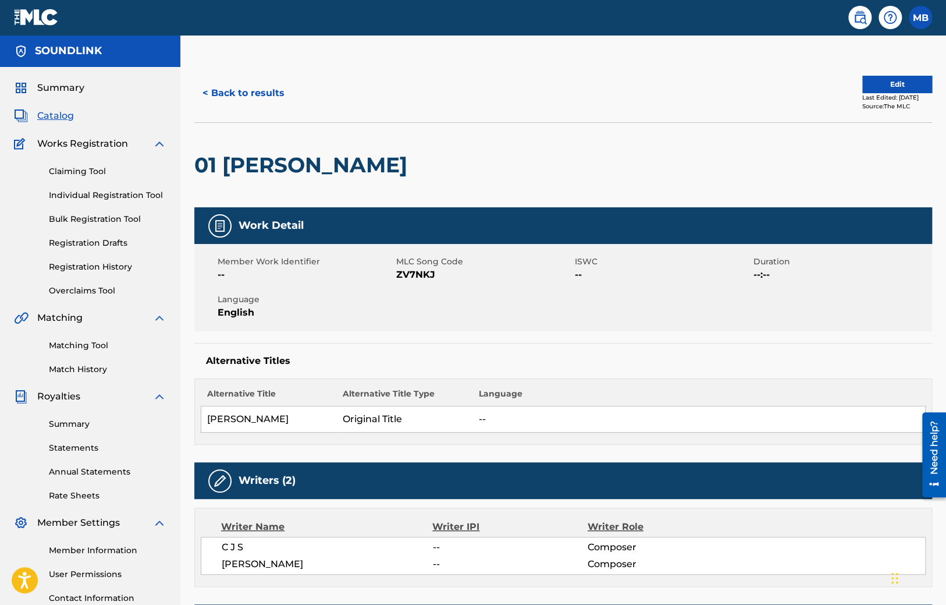
click at [42, 19] on img at bounding box center [36, 17] width 45 height 17
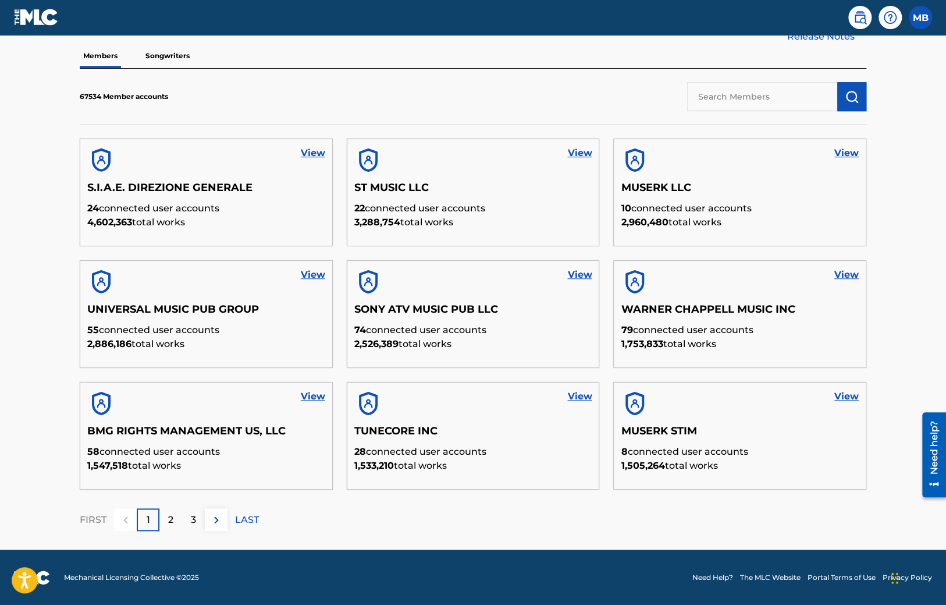
click at [193, 517] on p "3" at bounding box center [193, 520] width 5 height 14
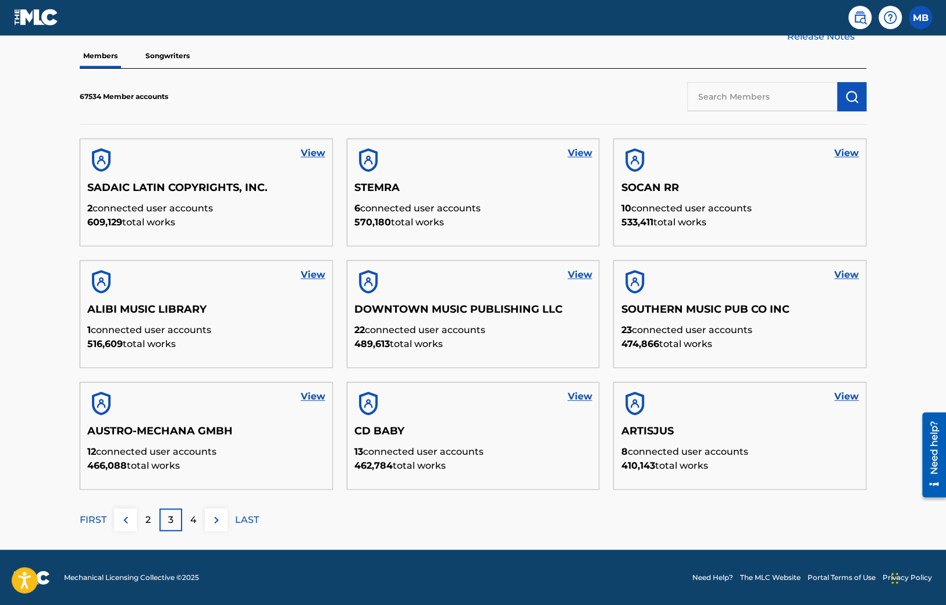
click at [202, 512] on div "4" at bounding box center [193, 519] width 23 height 23
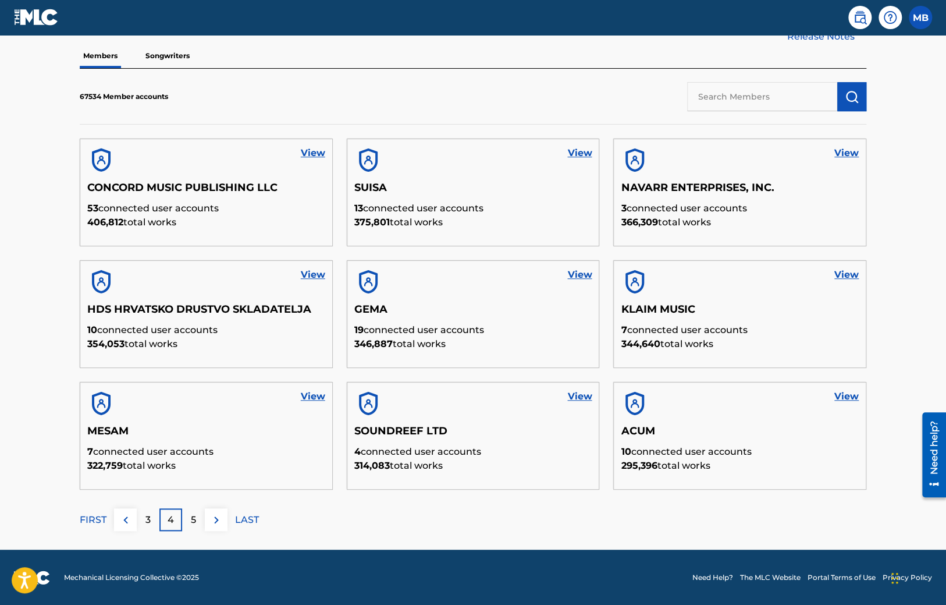
click at [200, 523] on div "5" at bounding box center [193, 519] width 23 height 23
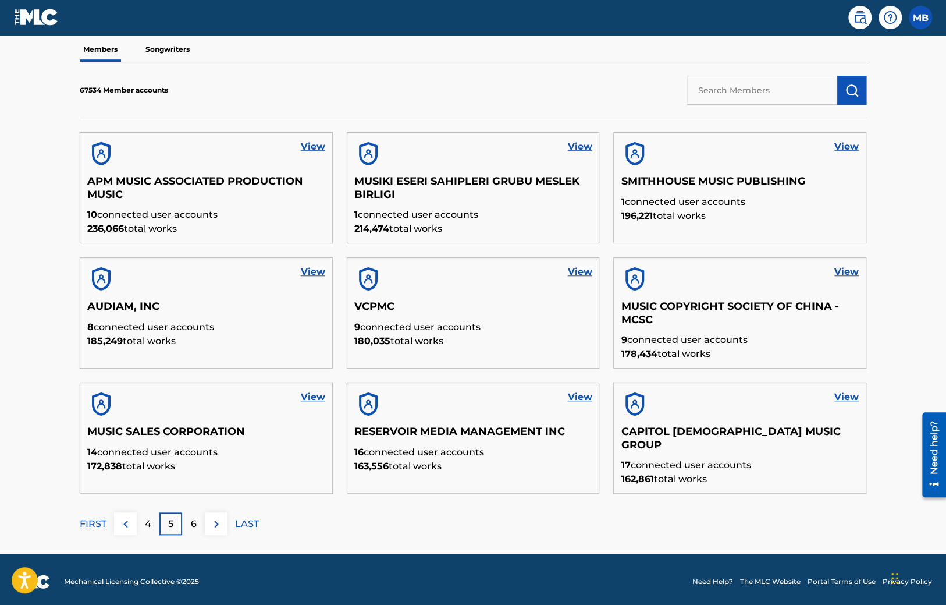
click at [200, 523] on div "6" at bounding box center [193, 523] width 23 height 23
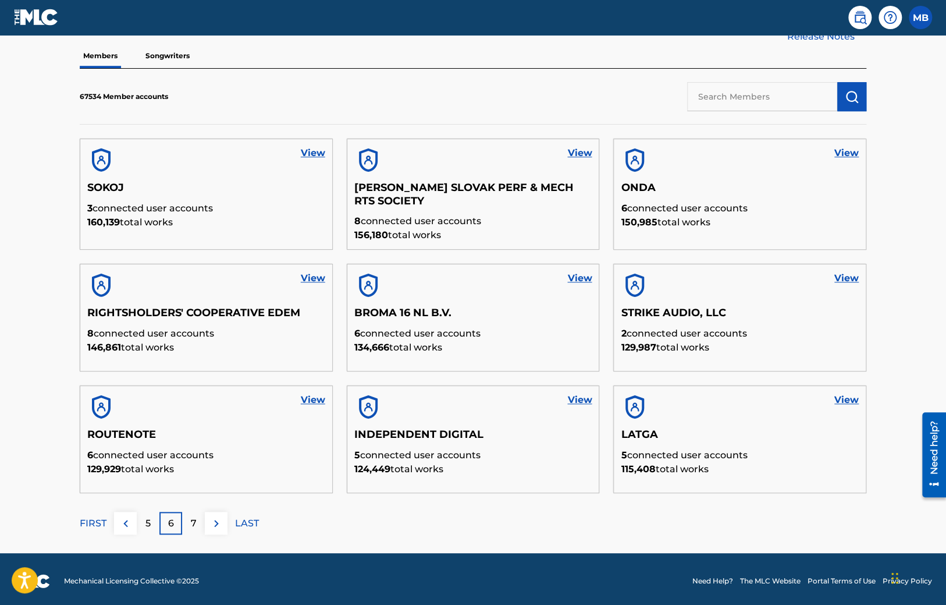
click at [200, 523] on div "7" at bounding box center [193, 523] width 23 height 23
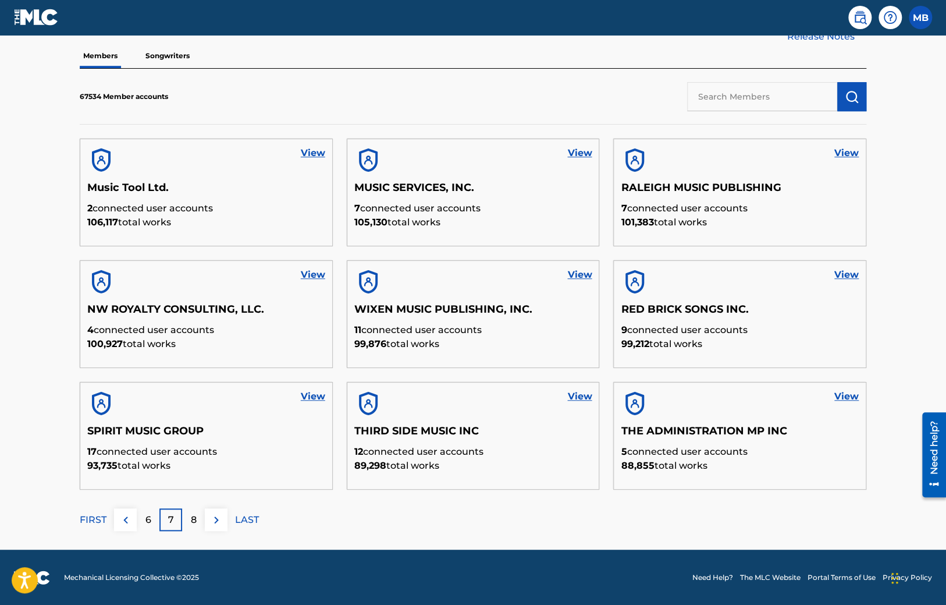
click at [200, 523] on div "8" at bounding box center [193, 519] width 23 height 23
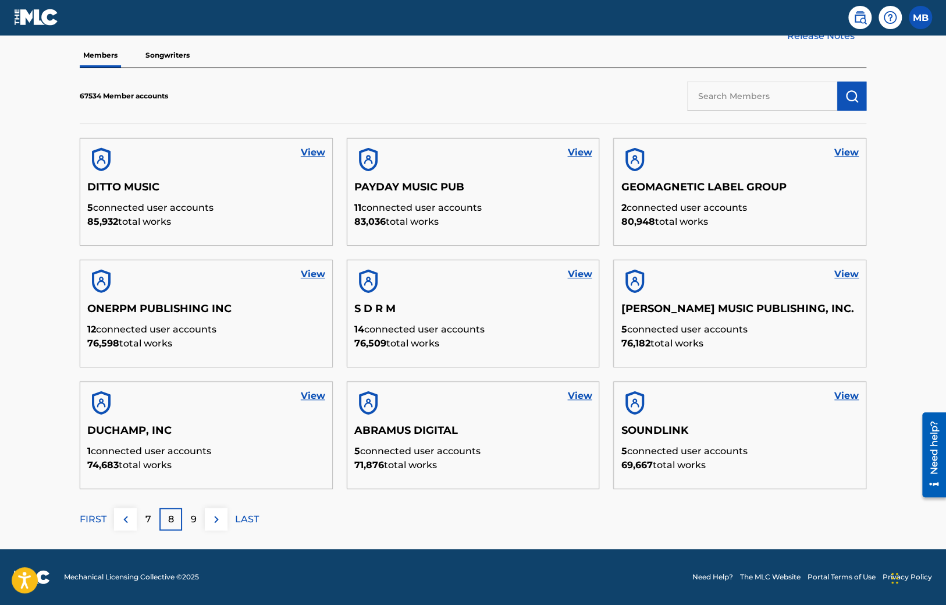
click at [198, 513] on div "9" at bounding box center [193, 519] width 23 height 23
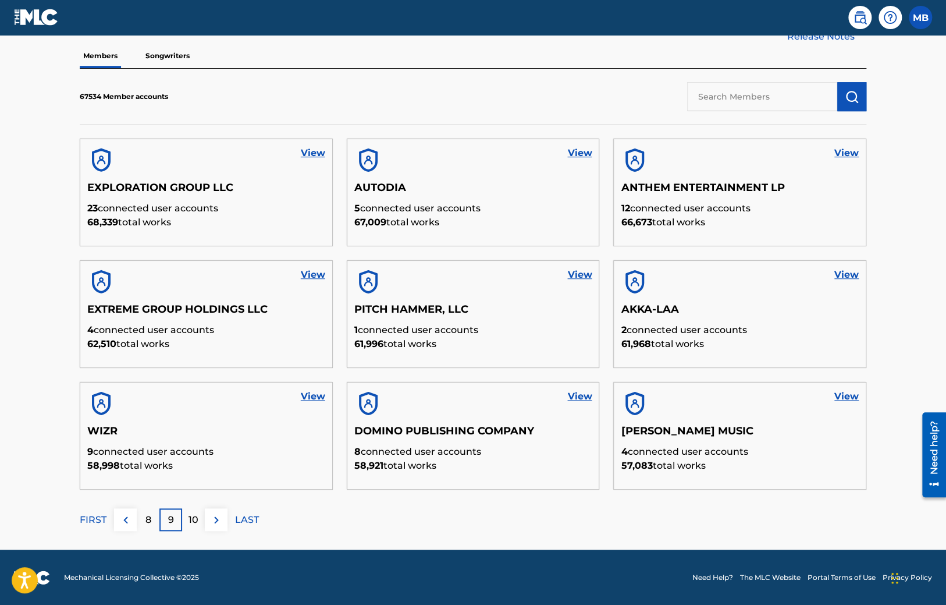
click at [191, 522] on p "10" at bounding box center [194, 520] width 10 height 14
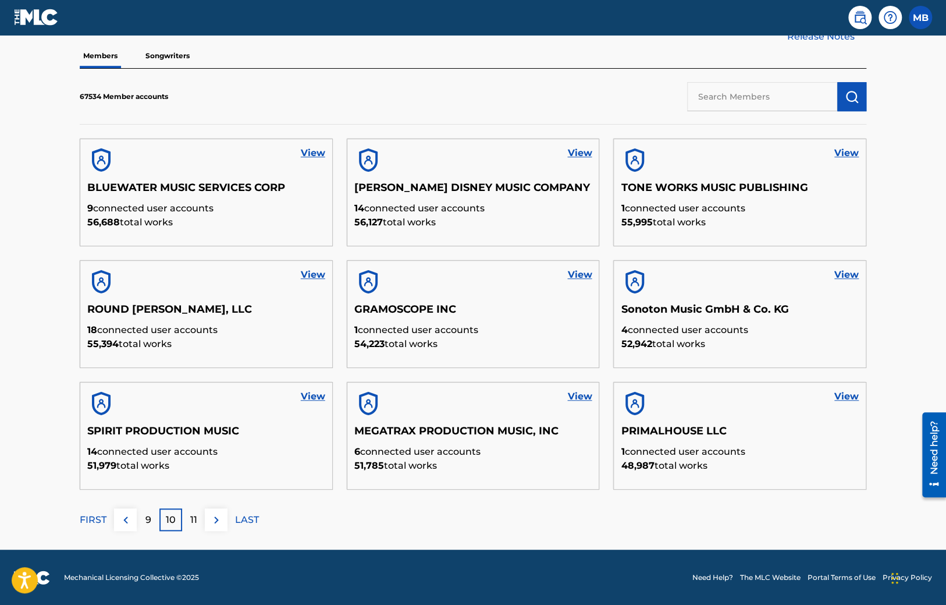
click at [191, 522] on p "11" at bounding box center [193, 520] width 7 height 14
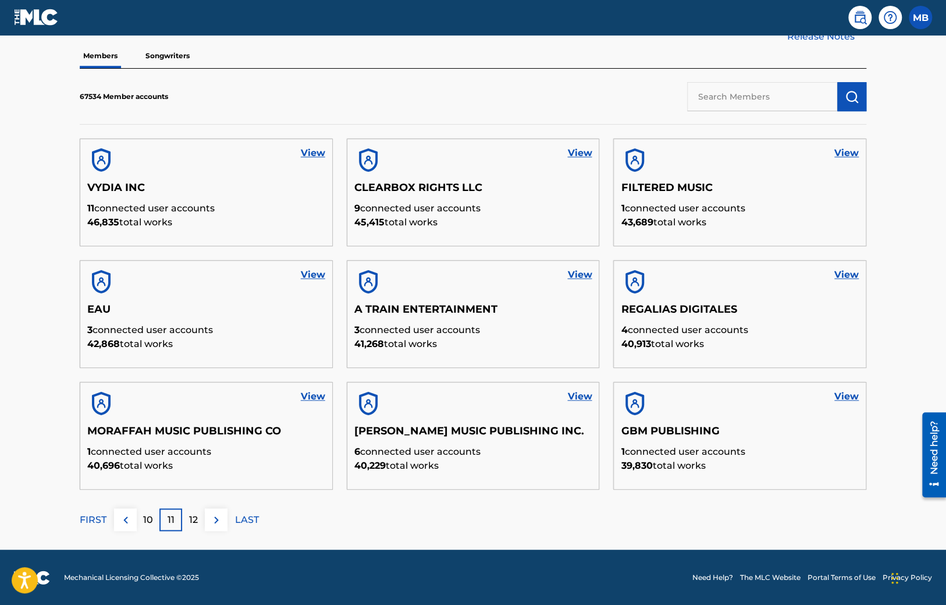
click at [191, 522] on p "12" at bounding box center [193, 520] width 9 height 14
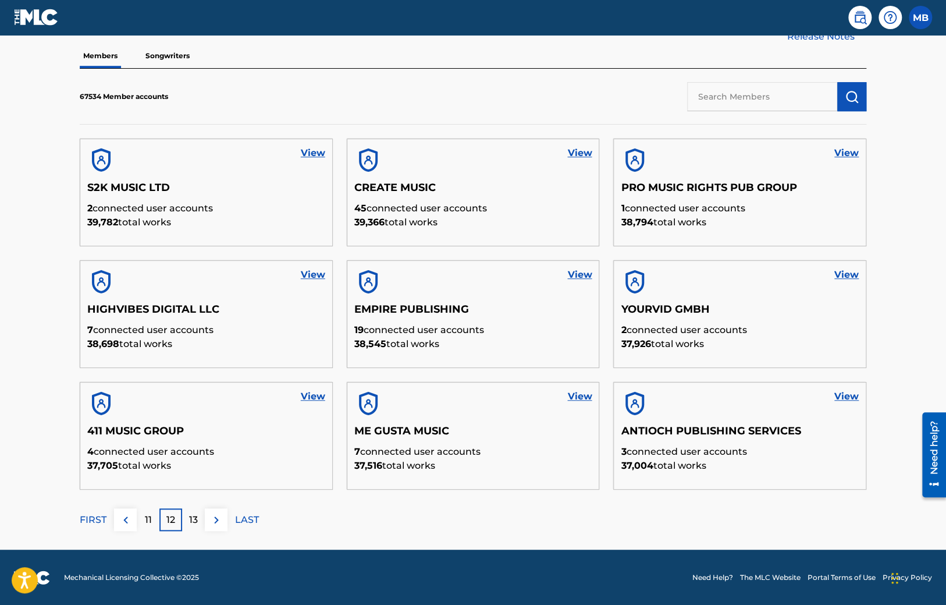
click at [191, 522] on p "13" at bounding box center [193, 520] width 9 height 14
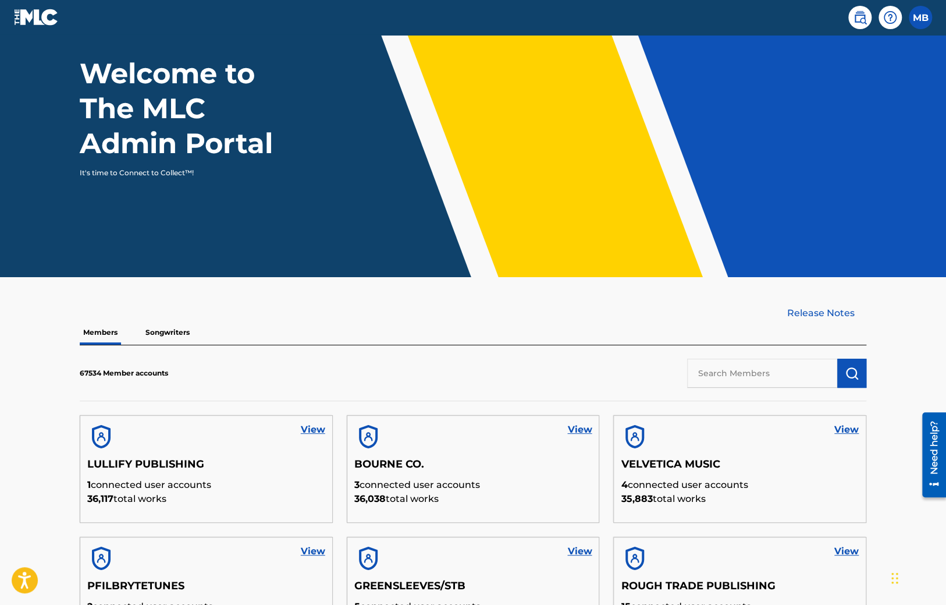
scroll to position [310, 0]
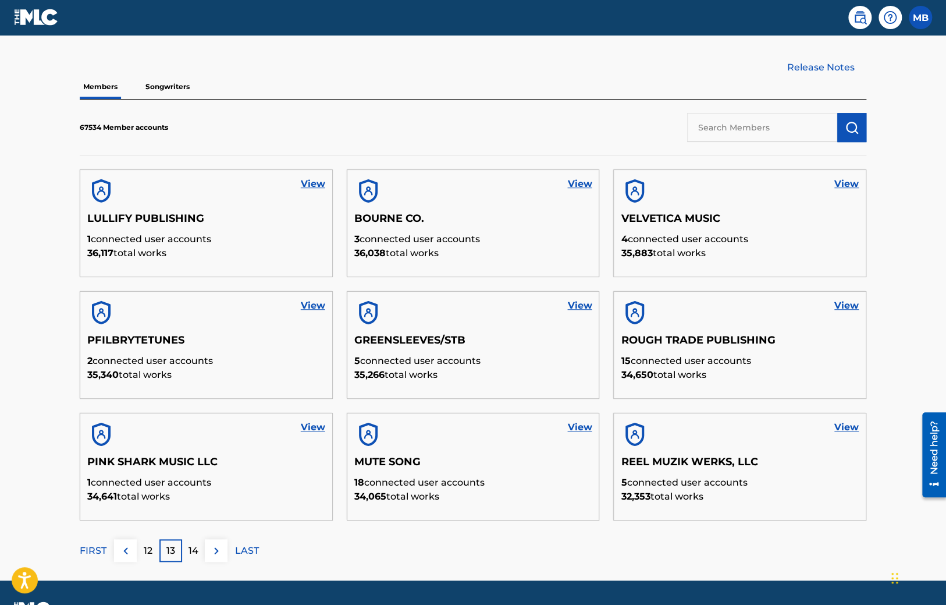
click at [195, 552] on p "14" at bounding box center [194, 551] width 10 height 14
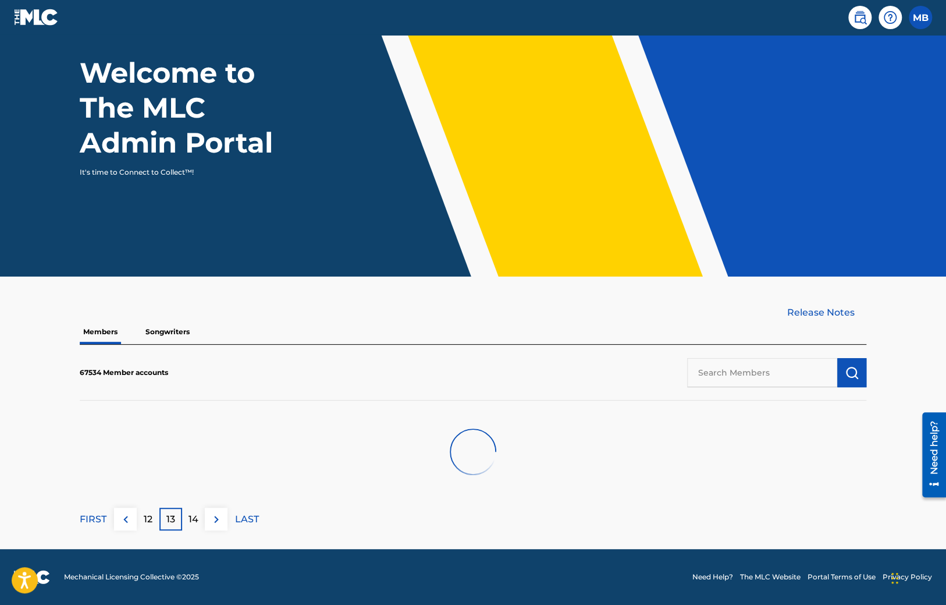
scroll to position [64, 0]
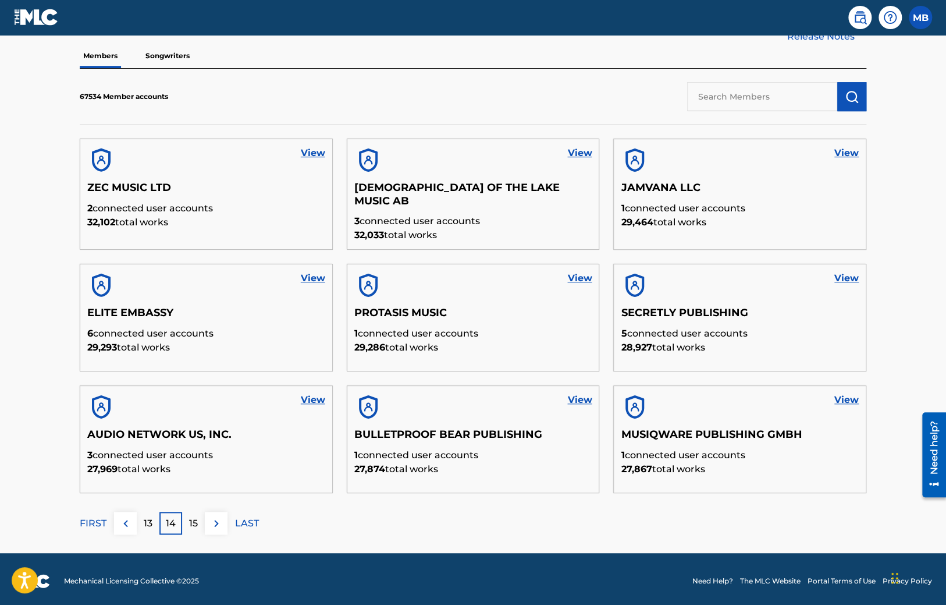
click at [195, 519] on p "15" at bounding box center [193, 523] width 9 height 14
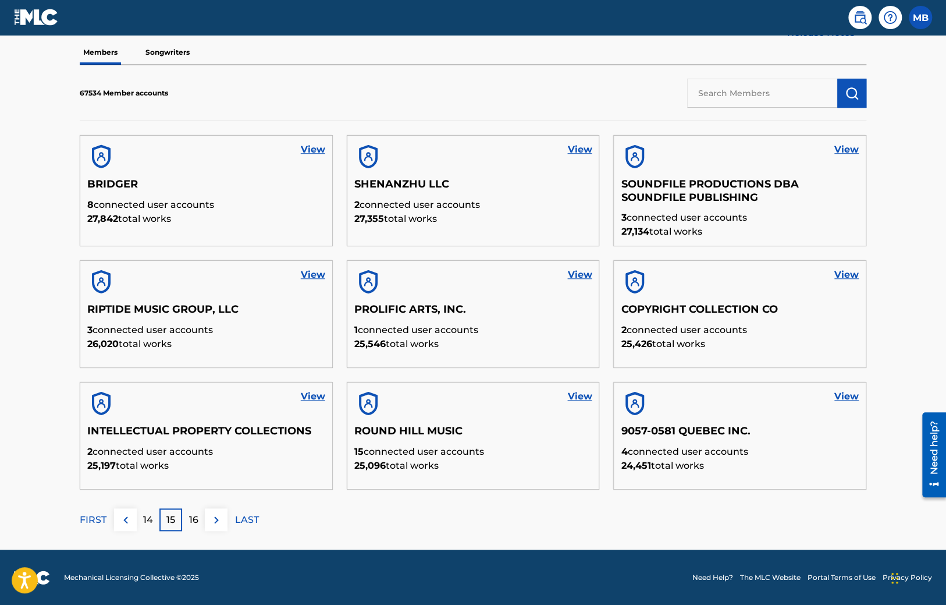
click at [195, 519] on p "16" at bounding box center [193, 520] width 9 height 14
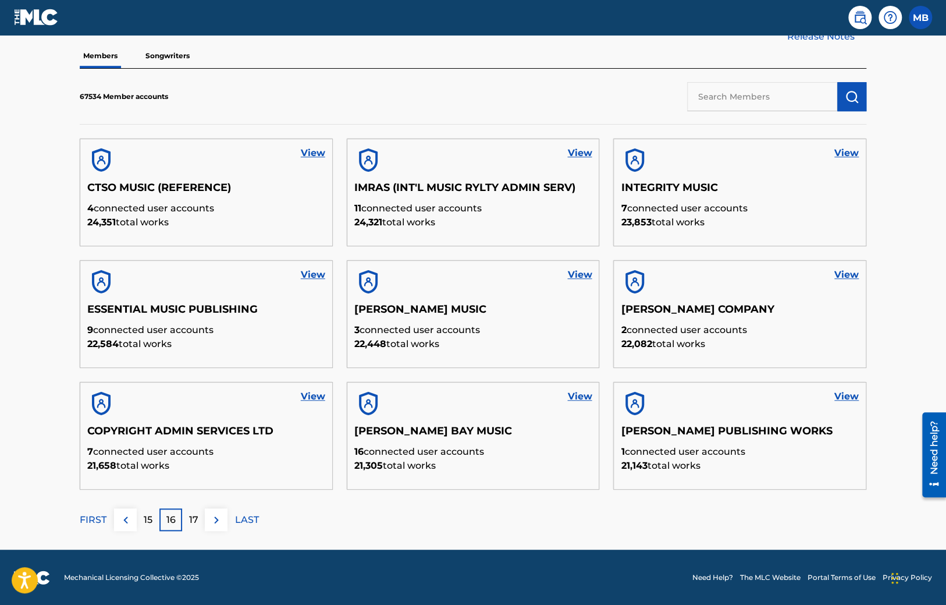
click at [195, 519] on p "17" at bounding box center [193, 520] width 9 height 14
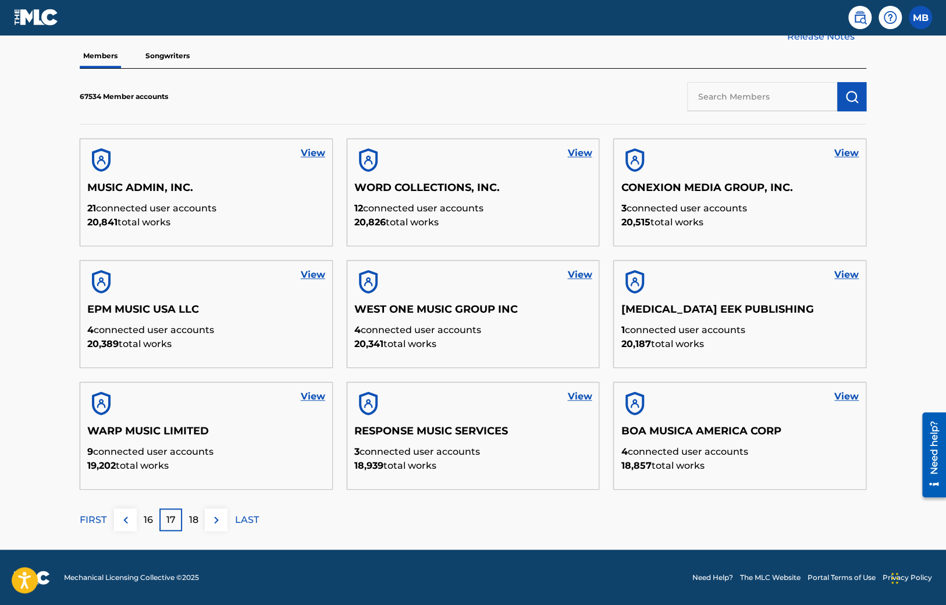
click at [195, 519] on p "18" at bounding box center [193, 520] width 9 height 14
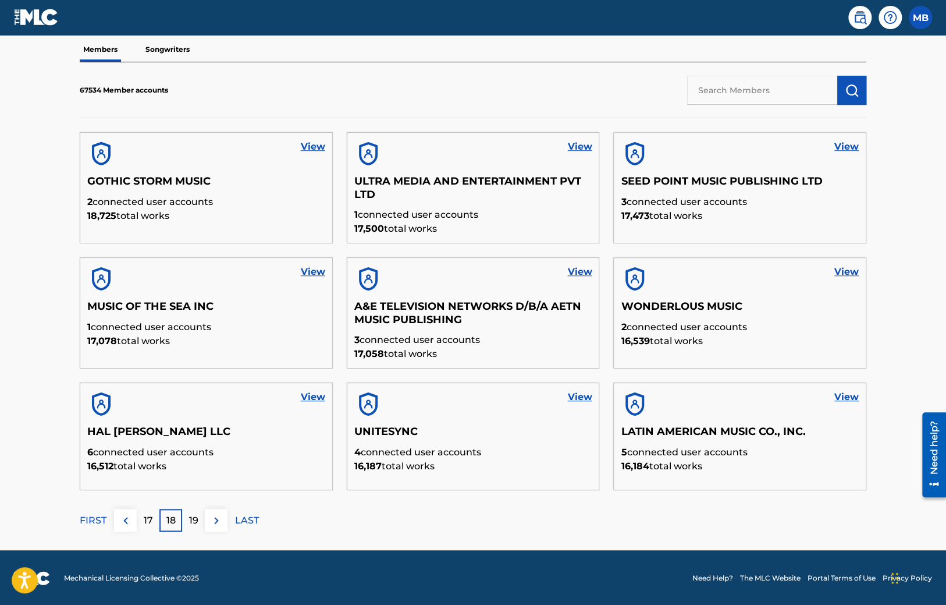
click at [195, 519] on p "19" at bounding box center [193, 520] width 9 height 14
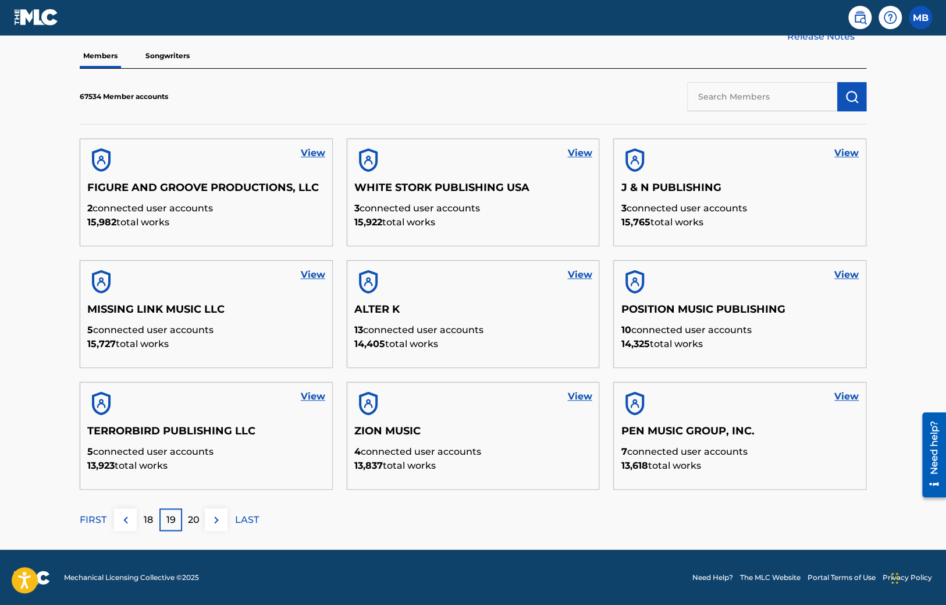
click at [195, 519] on p "20" at bounding box center [194, 520] width 12 height 14
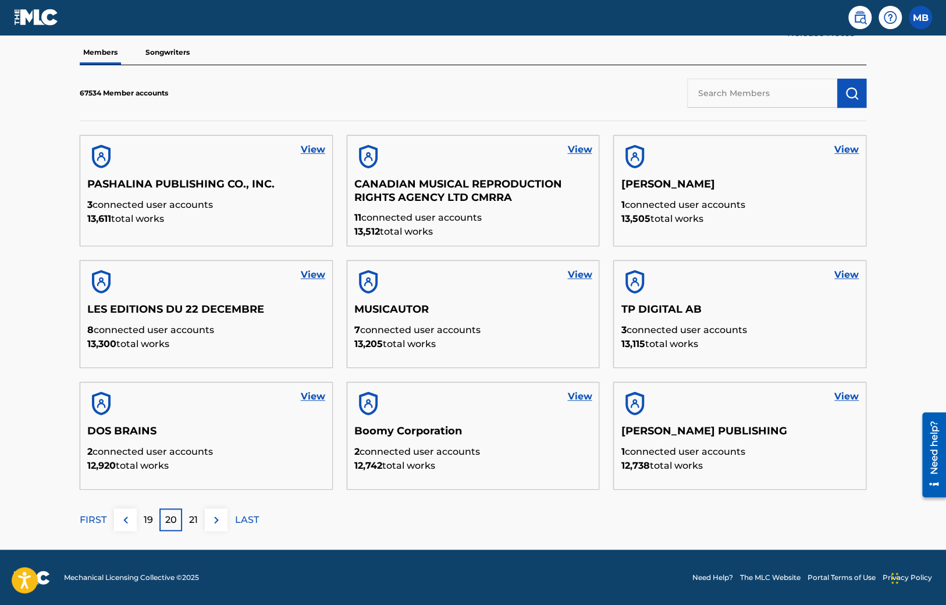
click at [195, 519] on p "21" at bounding box center [193, 520] width 9 height 14
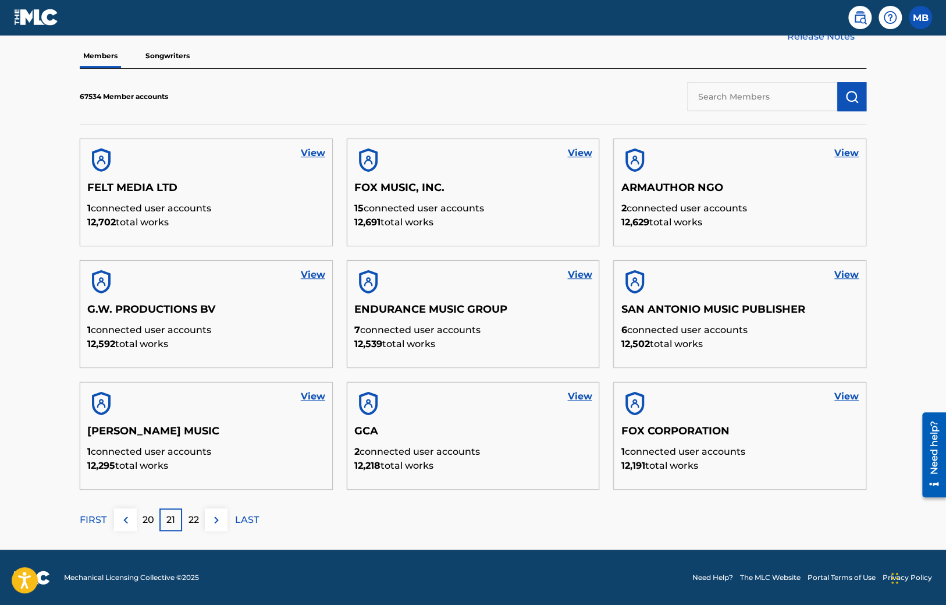
click at [195, 519] on p "22" at bounding box center [194, 520] width 10 height 14
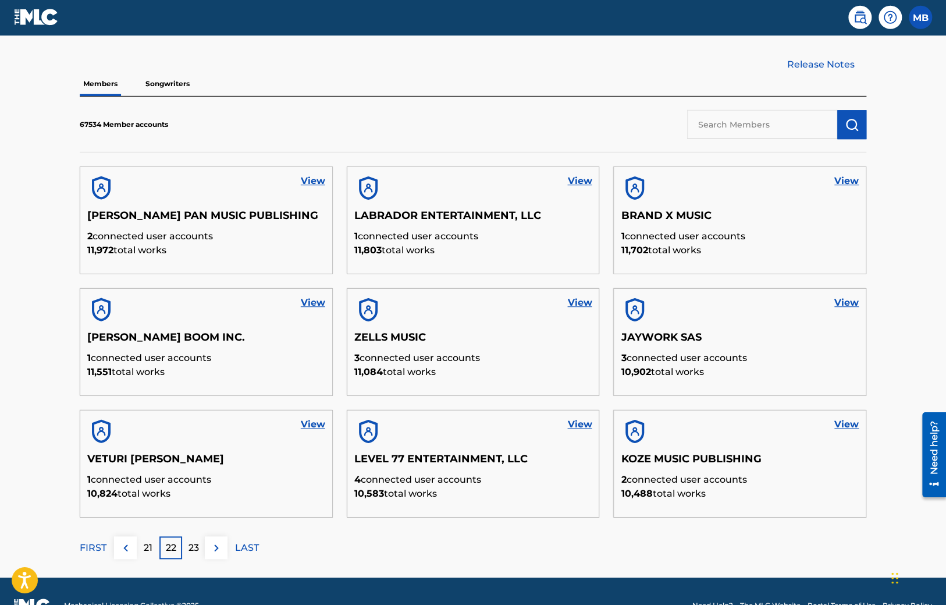
scroll to position [340, 0]
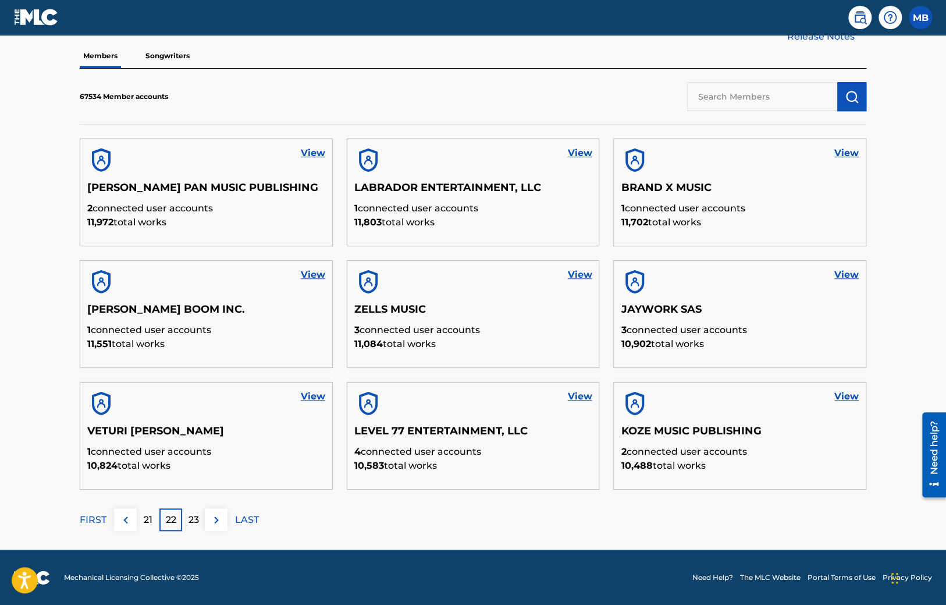
click at [200, 520] on div "23" at bounding box center [193, 519] width 23 height 23
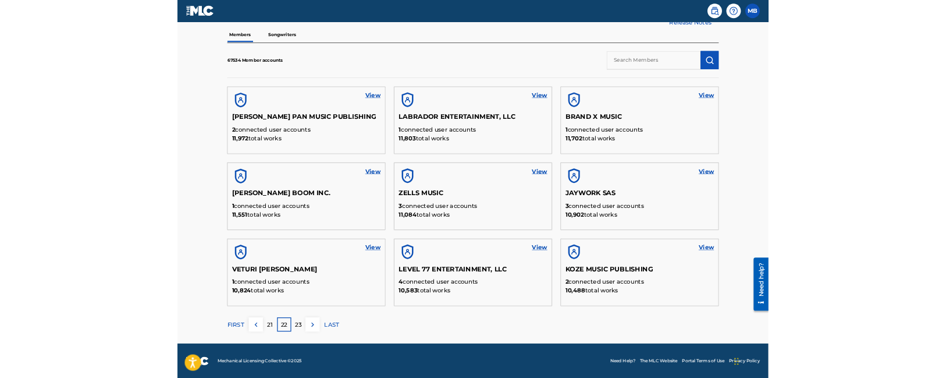
scroll to position [64, 0]
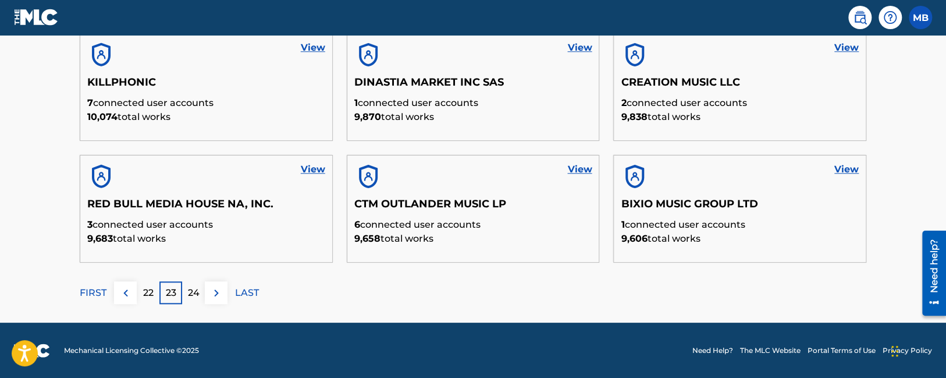
click at [196, 299] on p "24" at bounding box center [194, 293] width 12 height 14
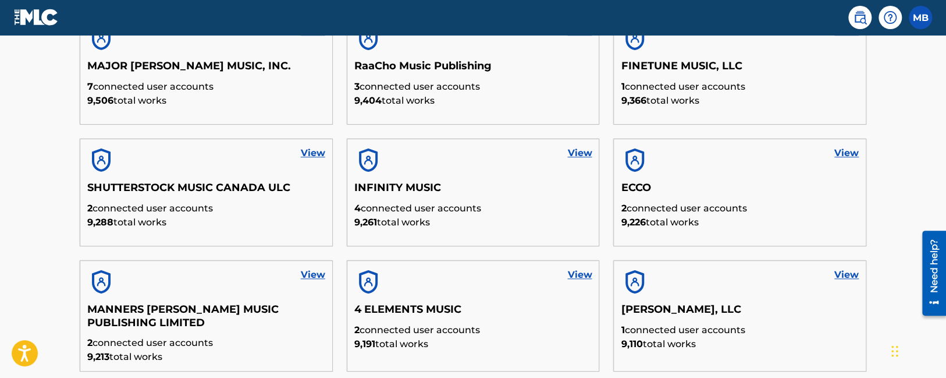
scroll to position [571, 0]
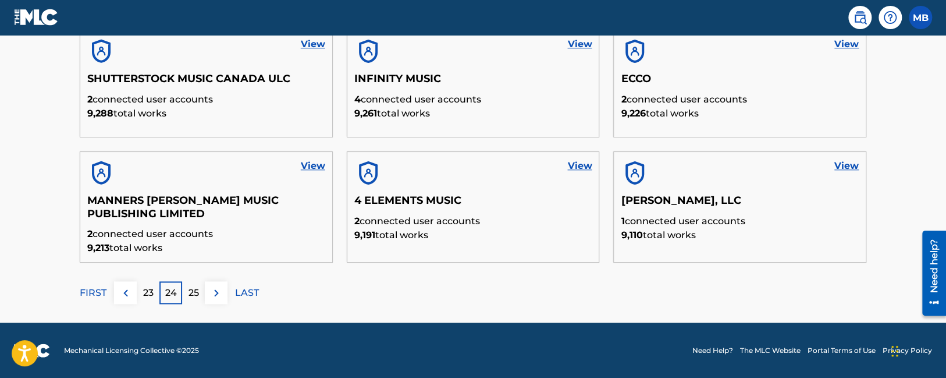
click at [86, 292] on p "FIRST" at bounding box center [93, 293] width 27 height 14
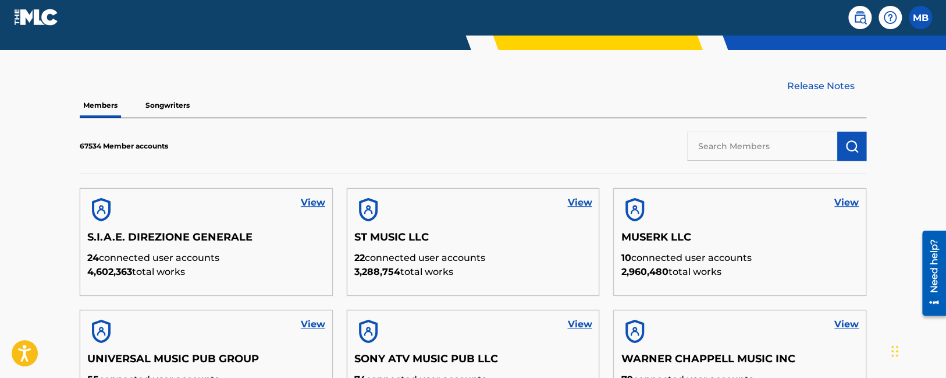
click at [315, 200] on link "View" at bounding box center [313, 203] width 24 height 14
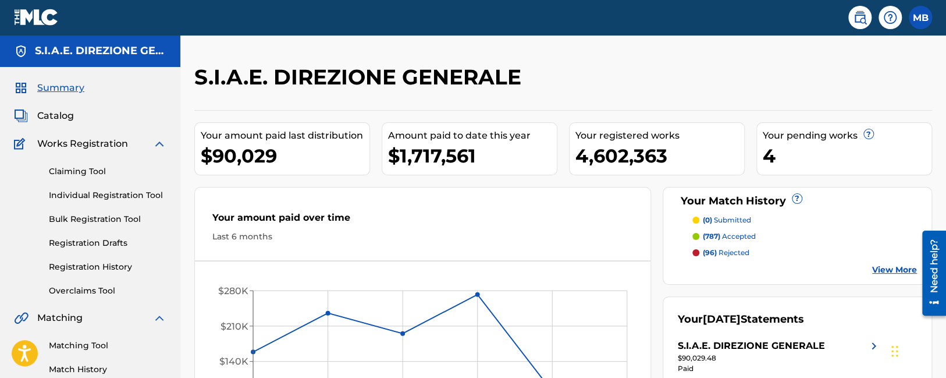
click at [81, 176] on link "Claiming Tool" at bounding box center [108, 171] width 118 height 12
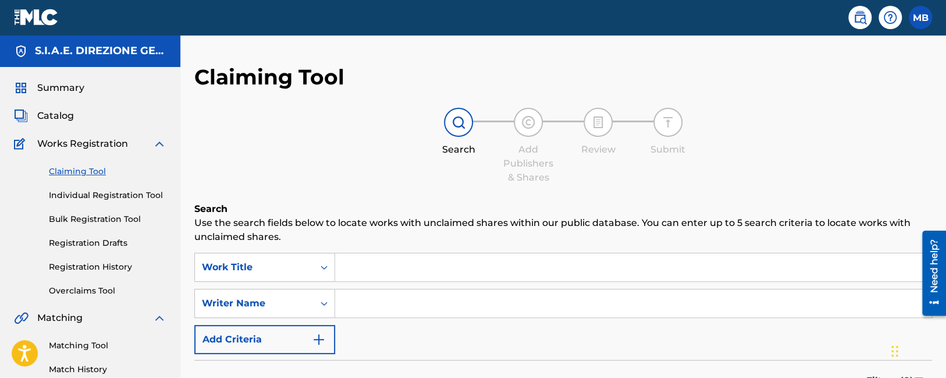
click at [59, 114] on span "Catalog" at bounding box center [55, 116] width 37 height 14
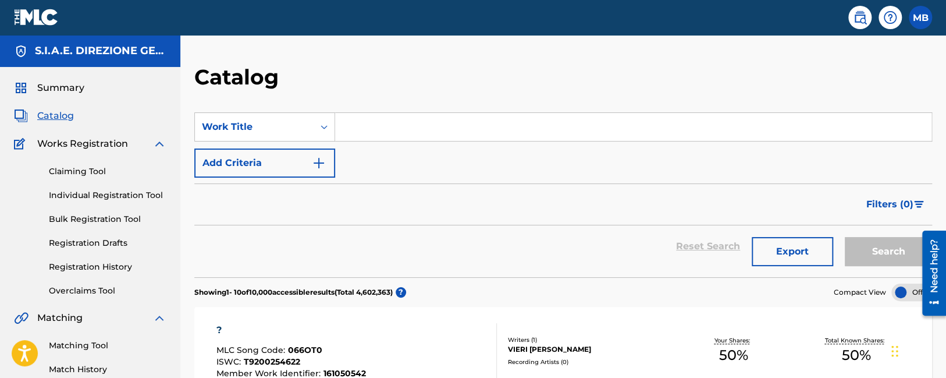
click at [286, 342] on div "? MLC Song Code : 066OT0 ISWC : T9200254622 Member Work Identifier : 161050542" at bounding box center [292, 350] width 150 height 55
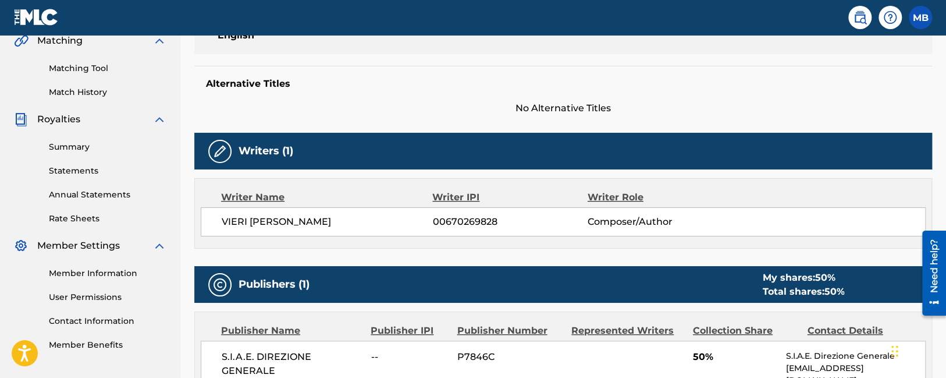
scroll to position [368, 0]
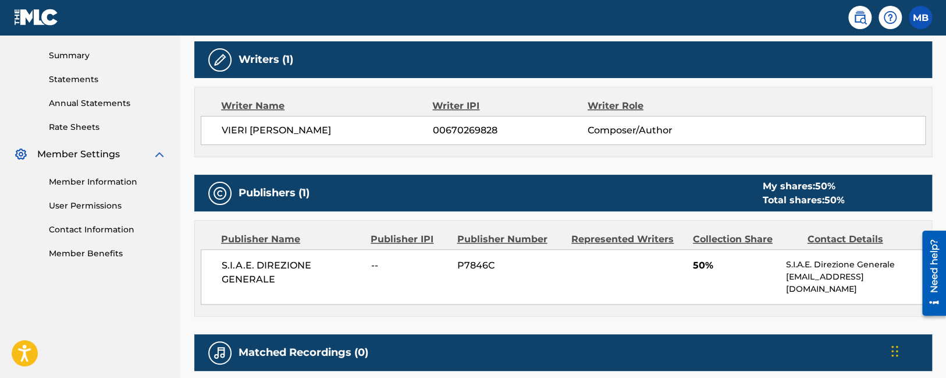
click at [483, 262] on span "P7846C" at bounding box center [509, 265] width 105 height 14
copy span "P7846C"
drag, startPoint x: 274, startPoint y: 276, endPoint x: 214, endPoint y: 264, distance: 61.1
click at [214, 264] on div "S.I.A.E. DIREZIONE GENERALE -- P7846C 50% S.I.A.E. Direzione Generale internati…" at bounding box center [563, 276] width 725 height 55
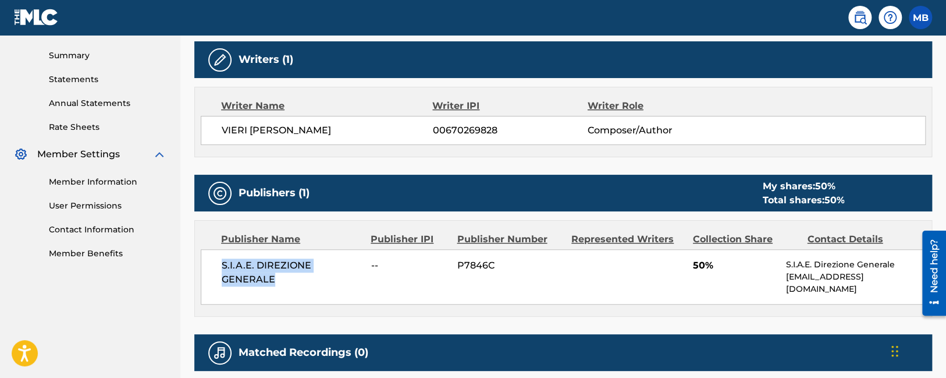
copy span "S.I.A.E. DIREZIONE GENERALE"
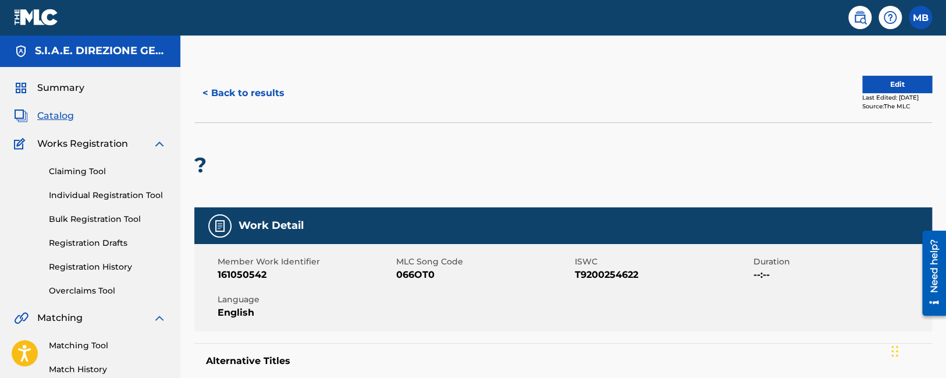
click at [31, 9] on img at bounding box center [36, 17] width 45 height 17
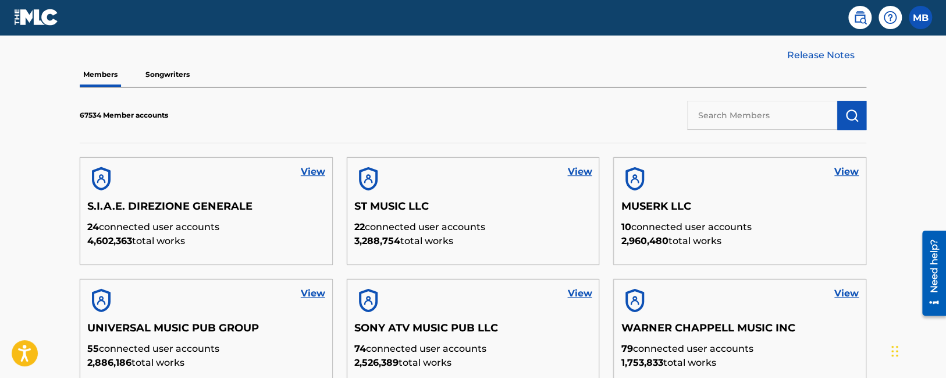
scroll to position [568, 0]
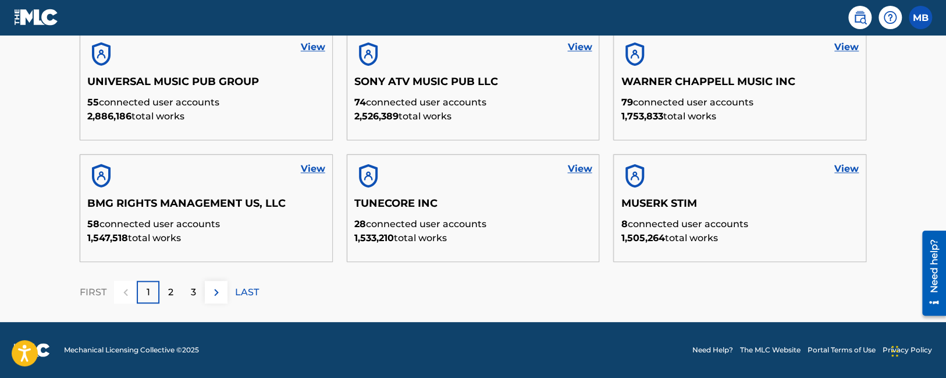
click at [185, 292] on div "3" at bounding box center [193, 292] width 23 height 23
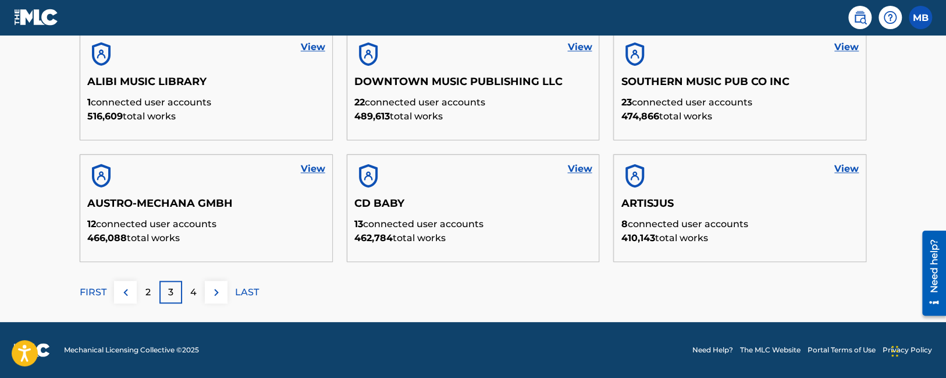
click at [187, 282] on div "4" at bounding box center [193, 292] width 23 height 23
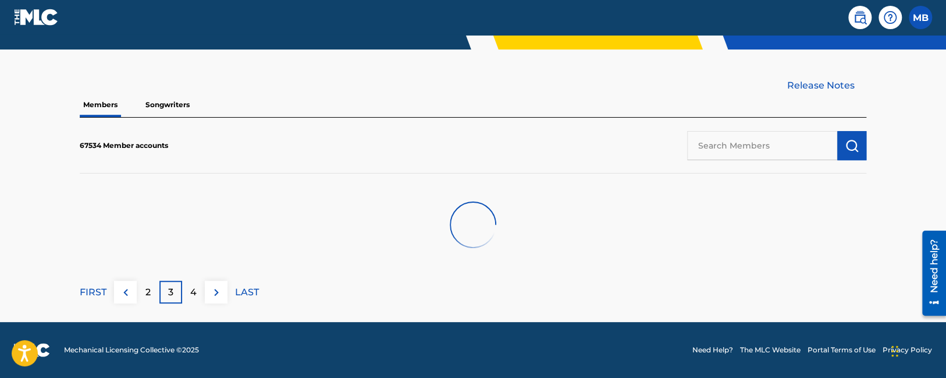
scroll to position [291, 0]
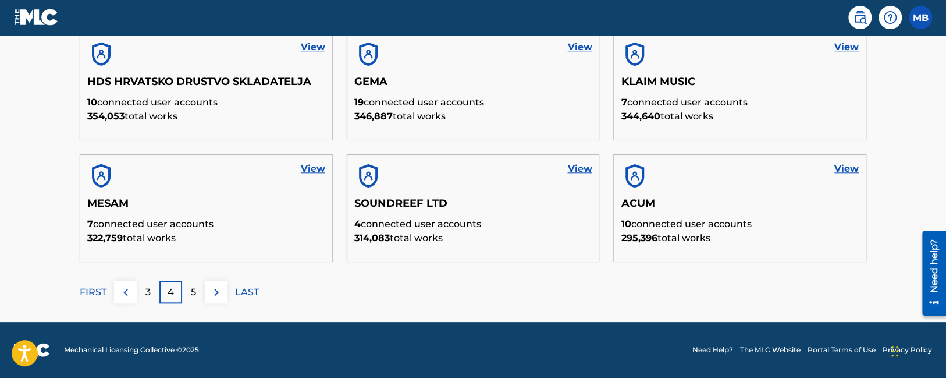
click at [189, 290] on div "5" at bounding box center [193, 292] width 23 height 23
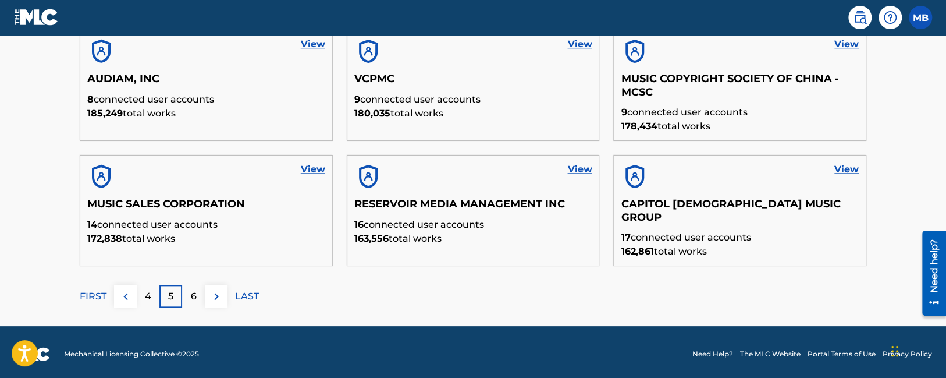
click at [189, 290] on div "6" at bounding box center [193, 296] width 23 height 23
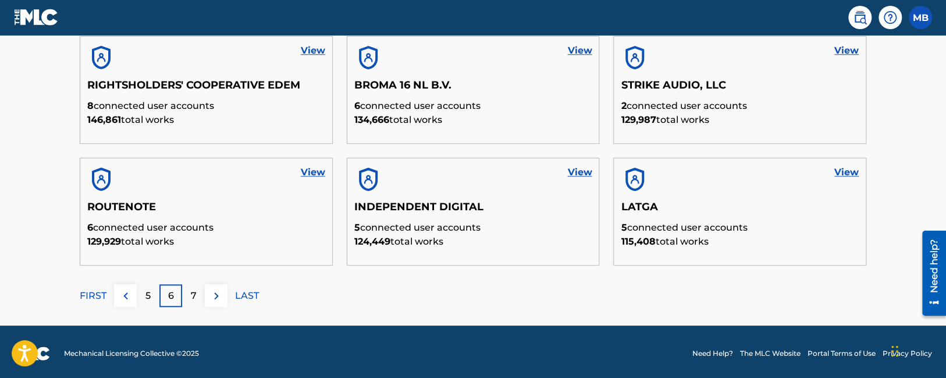
click at [189, 290] on div "7" at bounding box center [193, 295] width 23 height 23
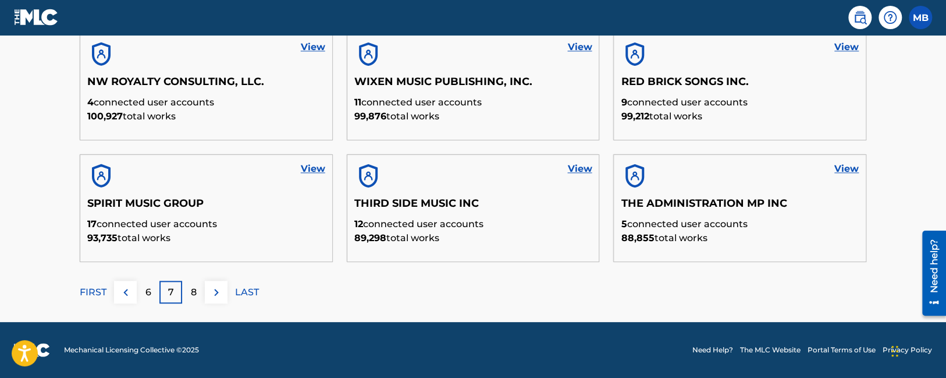
click at [189, 290] on div "8" at bounding box center [193, 292] width 23 height 23
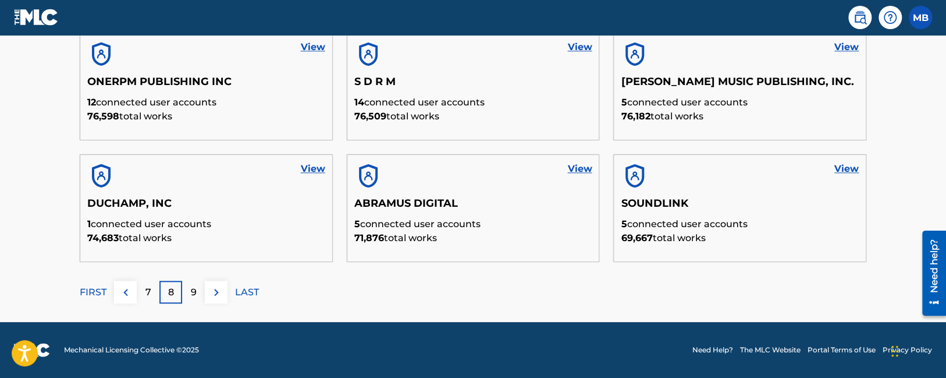
click at [189, 290] on div "9" at bounding box center [193, 292] width 23 height 23
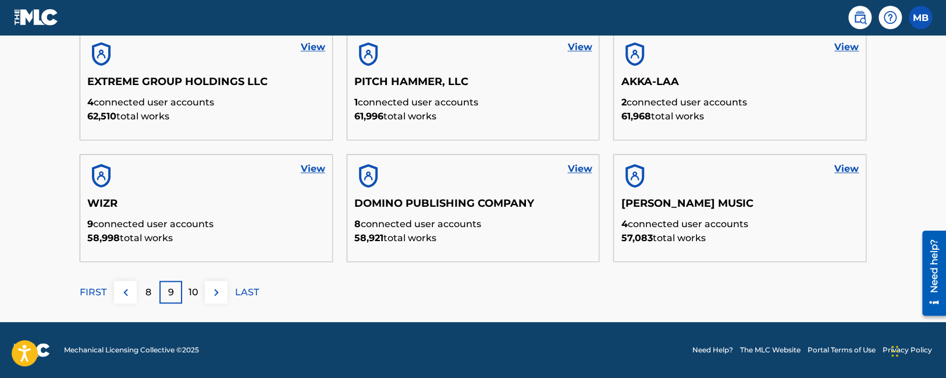
click at [189, 290] on p "10" at bounding box center [194, 292] width 10 height 14
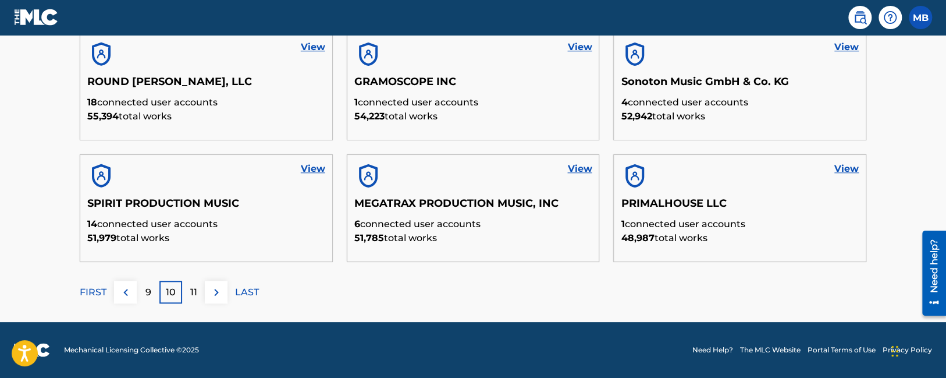
click at [189, 290] on div "11" at bounding box center [193, 292] width 23 height 23
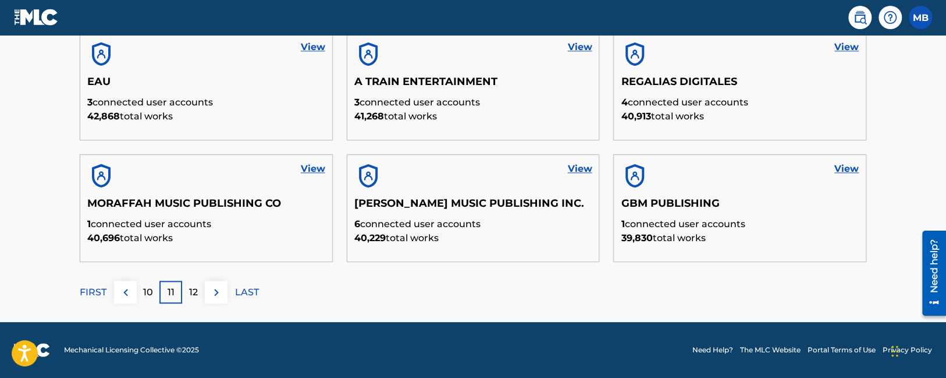
click at [189, 290] on div "12" at bounding box center [193, 292] width 23 height 23
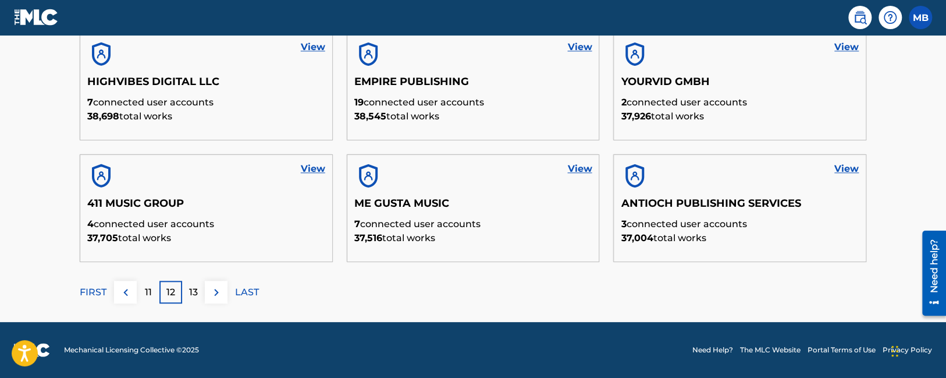
click at [189, 290] on div "13" at bounding box center [193, 292] width 23 height 23
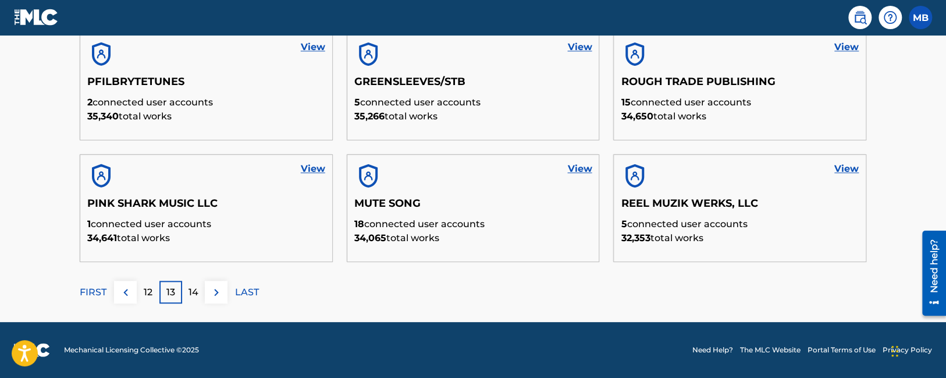
click at [189, 290] on p "14" at bounding box center [194, 292] width 10 height 14
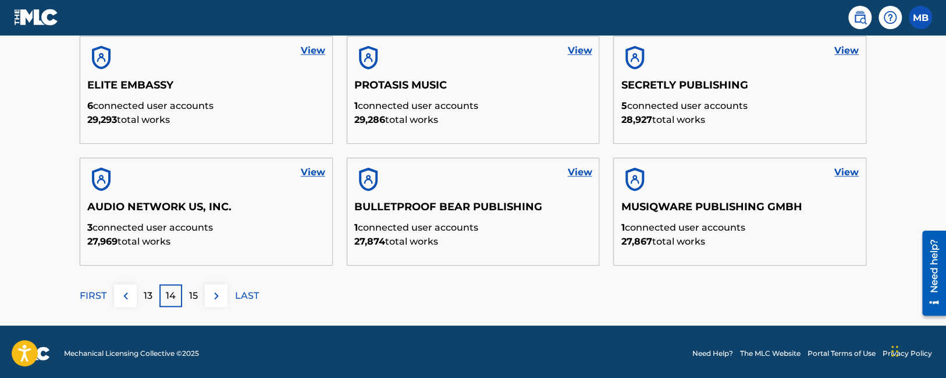
click at [189, 290] on div "15" at bounding box center [193, 295] width 23 height 23
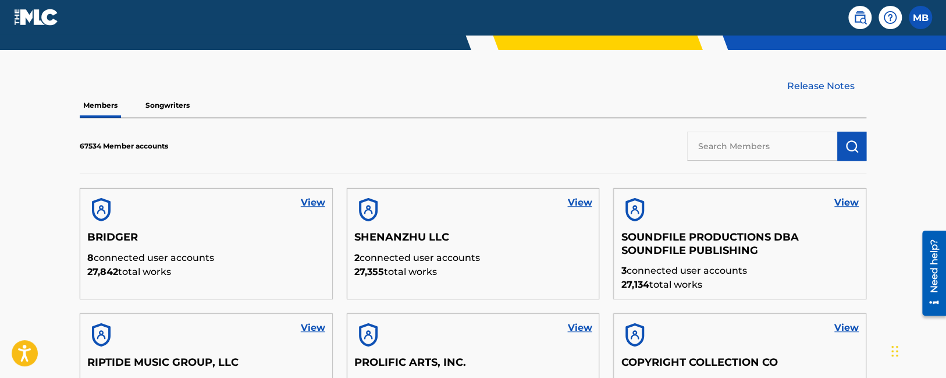
click at [914, 14] on label at bounding box center [920, 17] width 23 height 23
click at [921, 17] on input "MB Maurice Buckberry maurice.buckberry@themlc.com Profile Log out" at bounding box center [921, 17] width 0 height 0
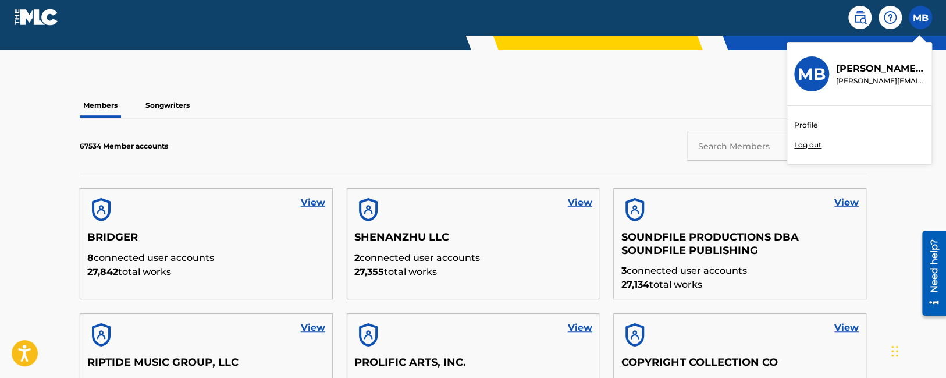
click at [580, 125] on div "67534 Member accounts" at bounding box center [473, 146] width 787 height 56
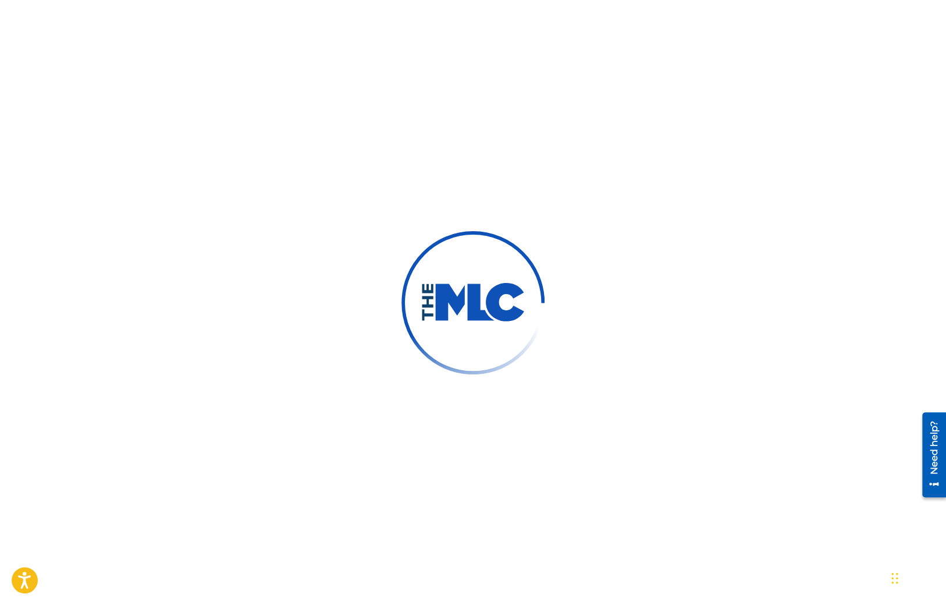
click at [240, 282] on div at bounding box center [473, 302] width 946 height 605
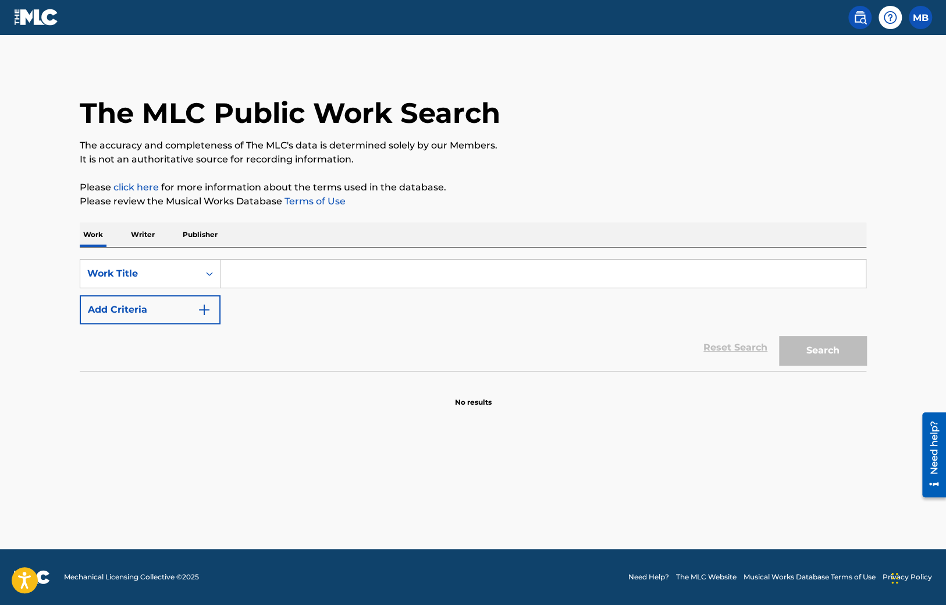
click at [179, 232] on p "Publisher" at bounding box center [200, 234] width 42 height 24
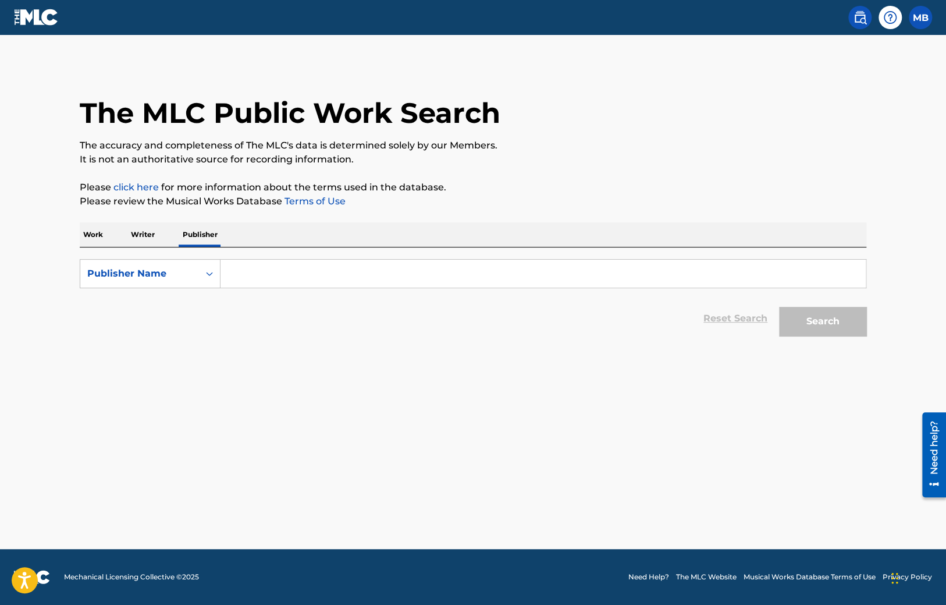
click at [279, 285] on input "Search Form" at bounding box center [543, 274] width 645 height 28
type input "H"
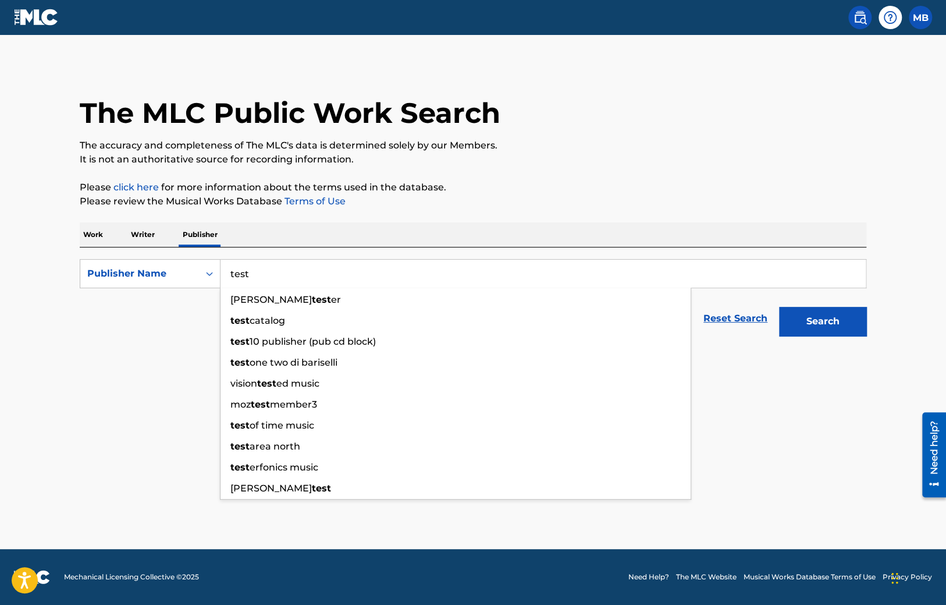
click at [266, 274] on input "test" at bounding box center [543, 274] width 645 height 28
type input "test"
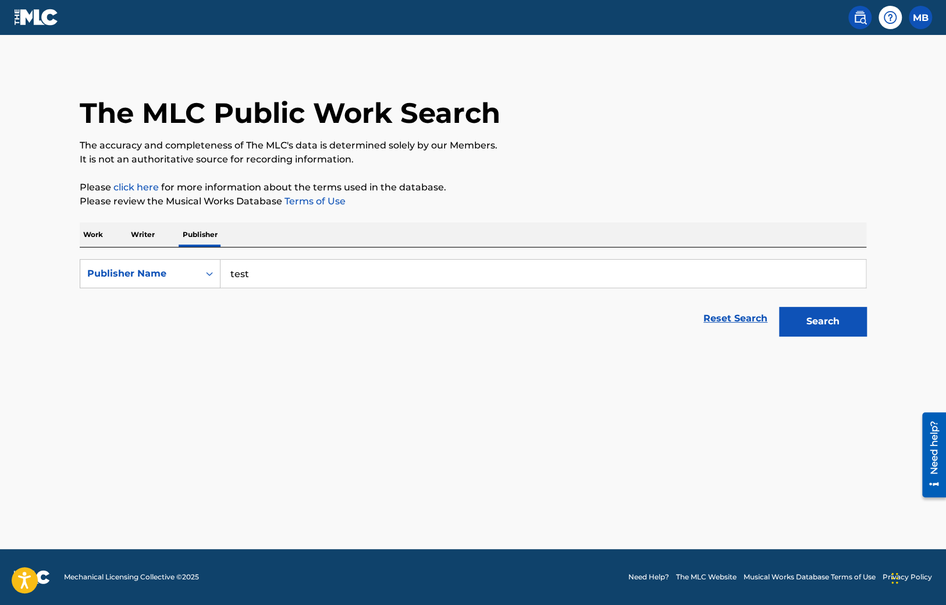
click at [172, 306] on div "Reset Search Search" at bounding box center [473, 318] width 787 height 47
click at [284, 274] on input "test" at bounding box center [543, 274] width 645 height 28
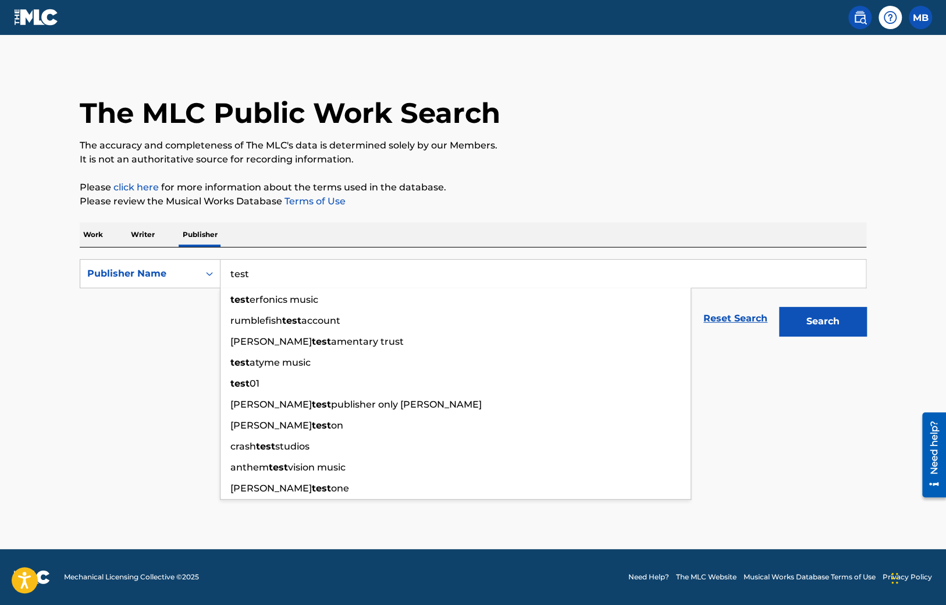
click at [779, 307] on button "Search" at bounding box center [822, 321] width 87 height 29
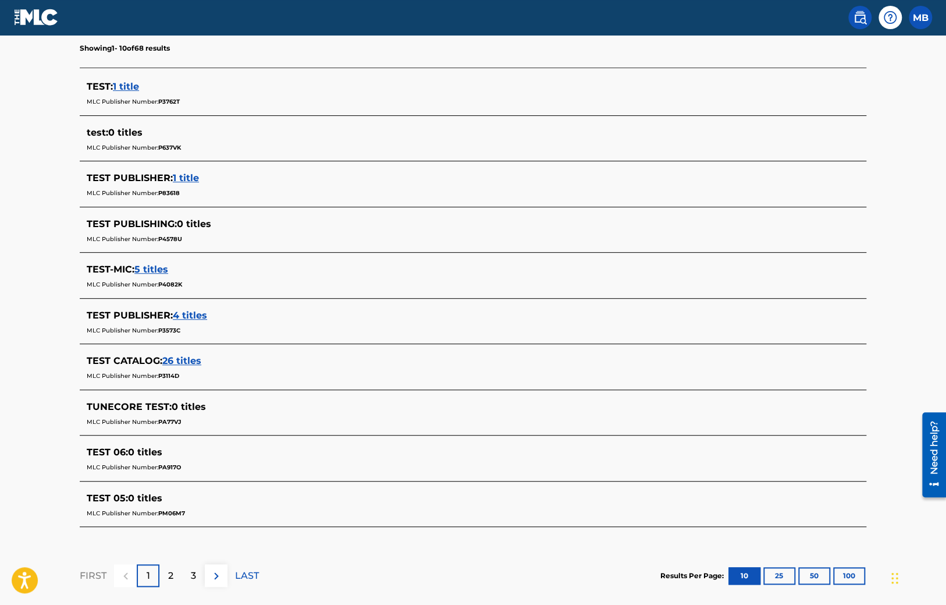
scroll to position [379, 0]
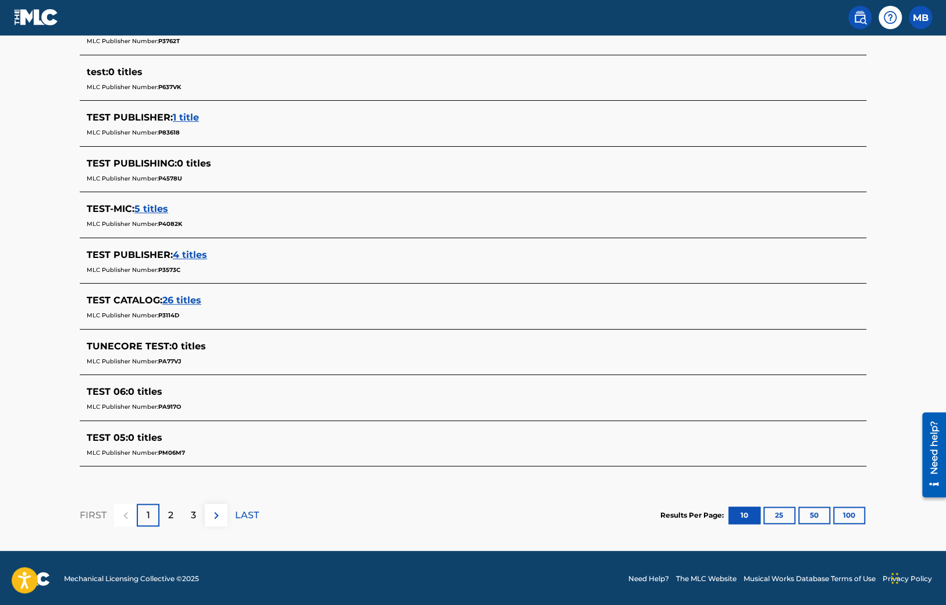
click at [179, 517] on div "2" at bounding box center [170, 514] width 23 height 23
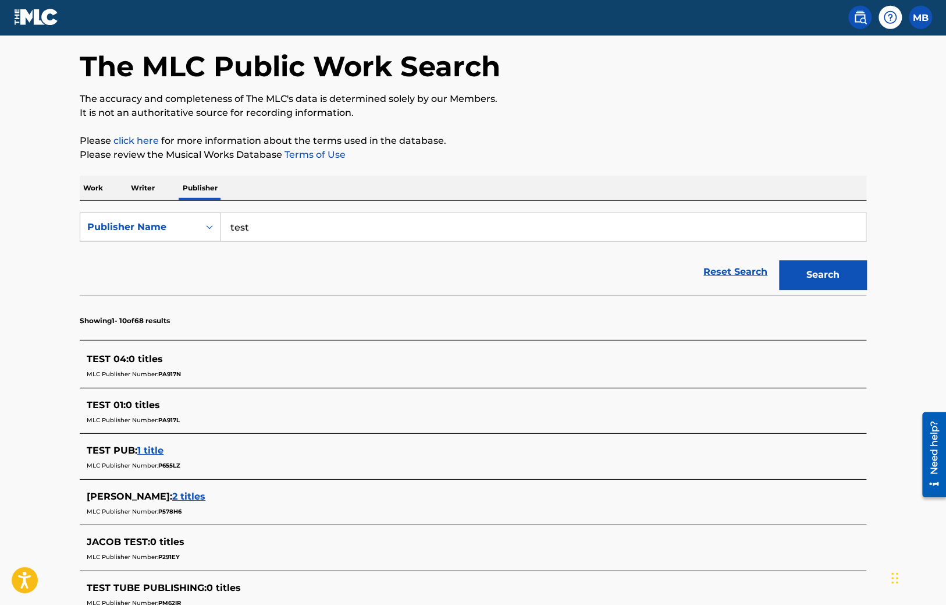
scroll to position [407, 0]
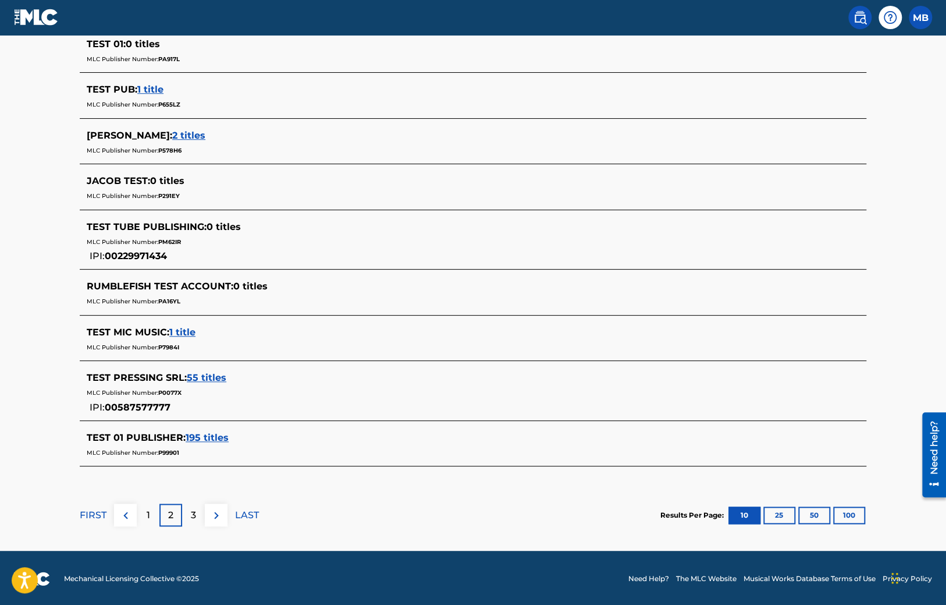
click at [166, 391] on span "P0077X" at bounding box center [169, 393] width 23 height 8
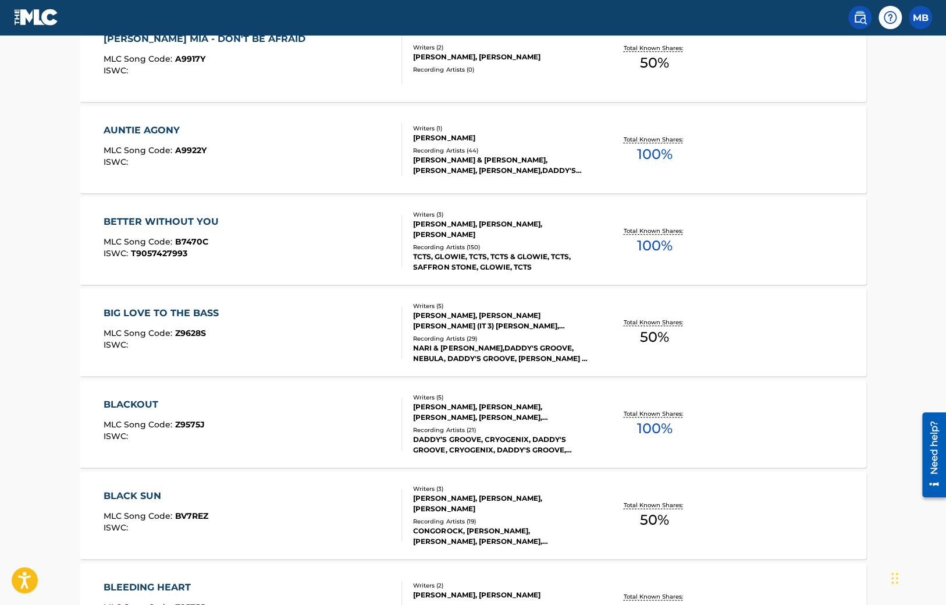
click at [146, 315] on div "BIG LOVE TO THE BASS" at bounding box center [164, 313] width 121 height 14
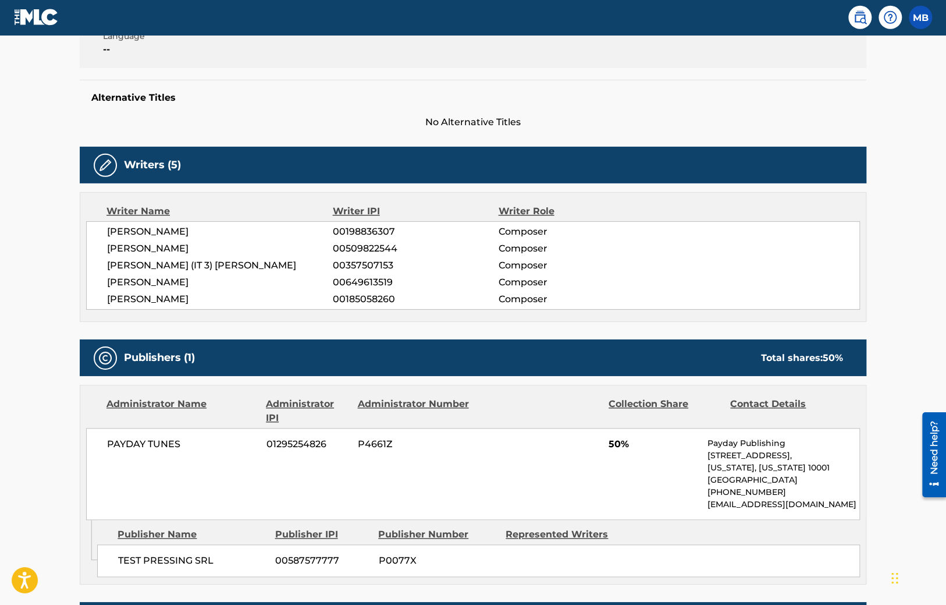
scroll to position [307, 0]
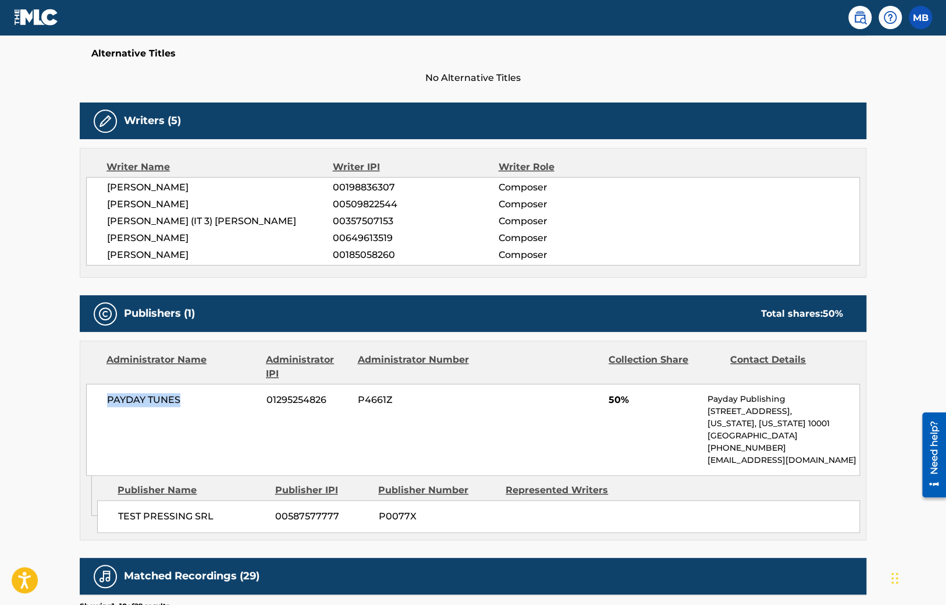
drag, startPoint x: 187, startPoint y: 396, endPoint x: 102, endPoint y: 396, distance: 85.0
click at [102, 396] on div "PAYDAY TUNES 01295254826 P4661Z 50% Payday Publishing 137 W 25TH ST, Unit FLOOR…" at bounding box center [473, 430] width 774 height 92
click at [371, 397] on span "P4661Z" at bounding box center [414, 400] width 113 height 14
copy span "P4661Z"
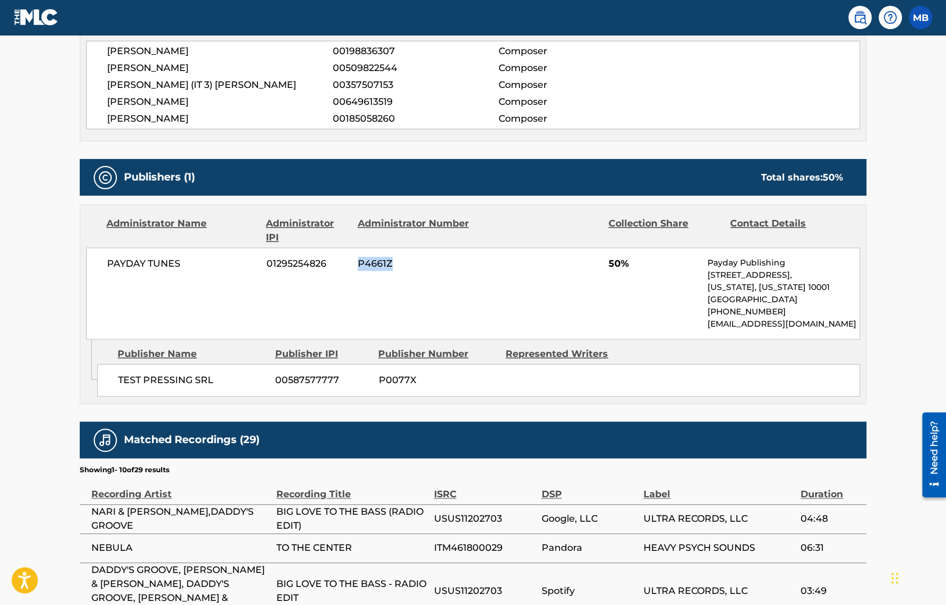
scroll to position [553, 0]
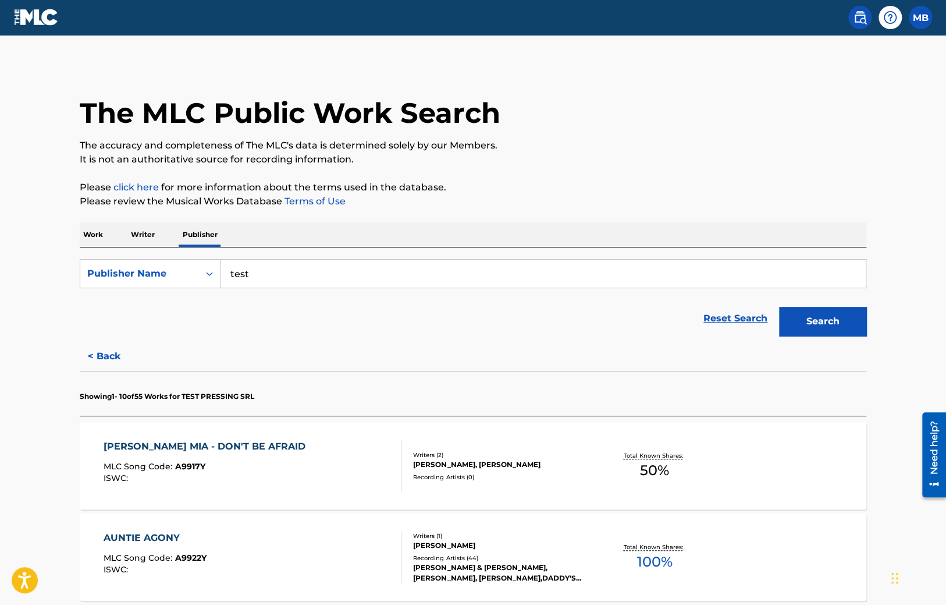
click at [108, 352] on button "< Back" at bounding box center [115, 356] width 70 height 29
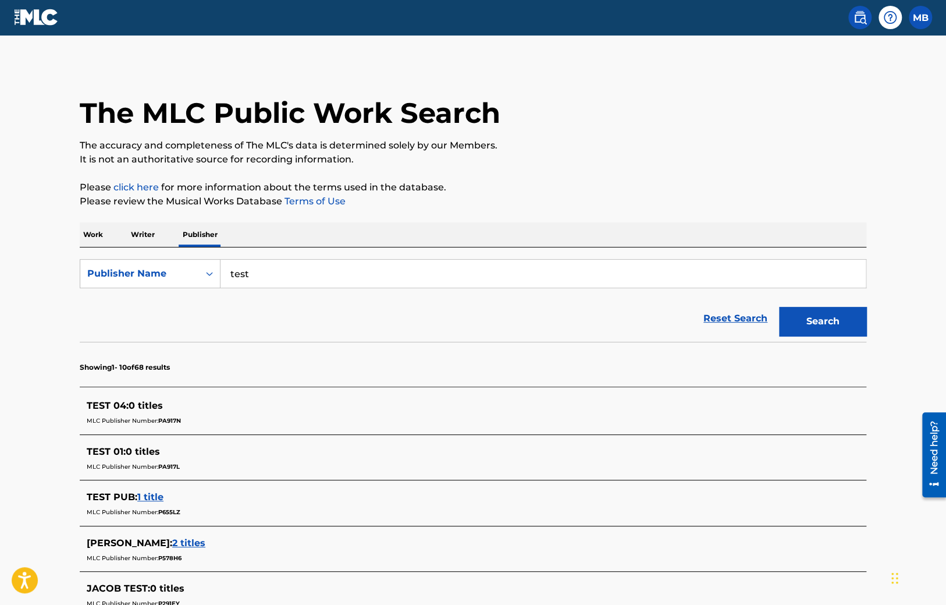
drag, startPoint x: 450, startPoint y: 397, endPoint x: 239, endPoint y: 214, distance: 280.2
click at [42, 22] on img at bounding box center [36, 17] width 45 height 17
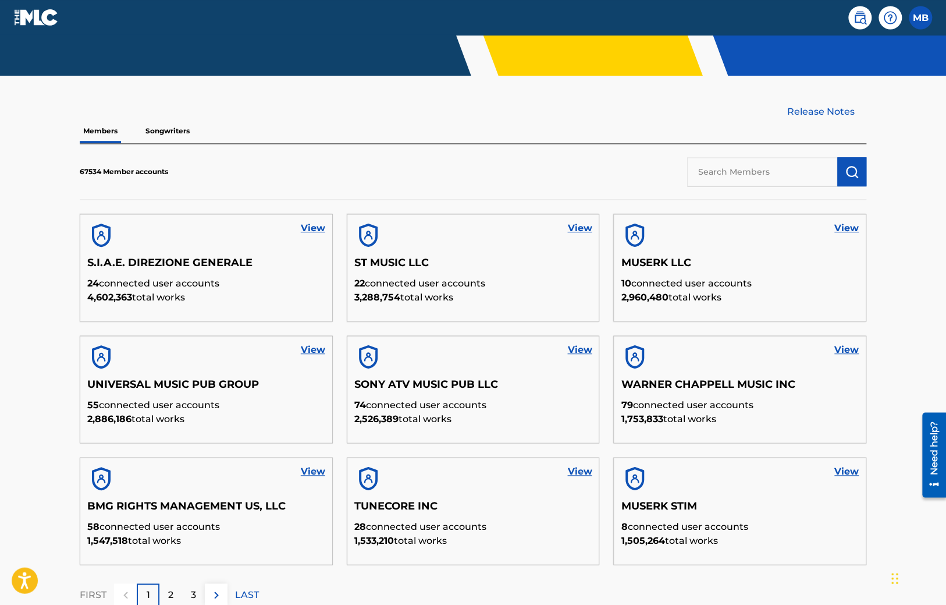
scroll to position [340, 0]
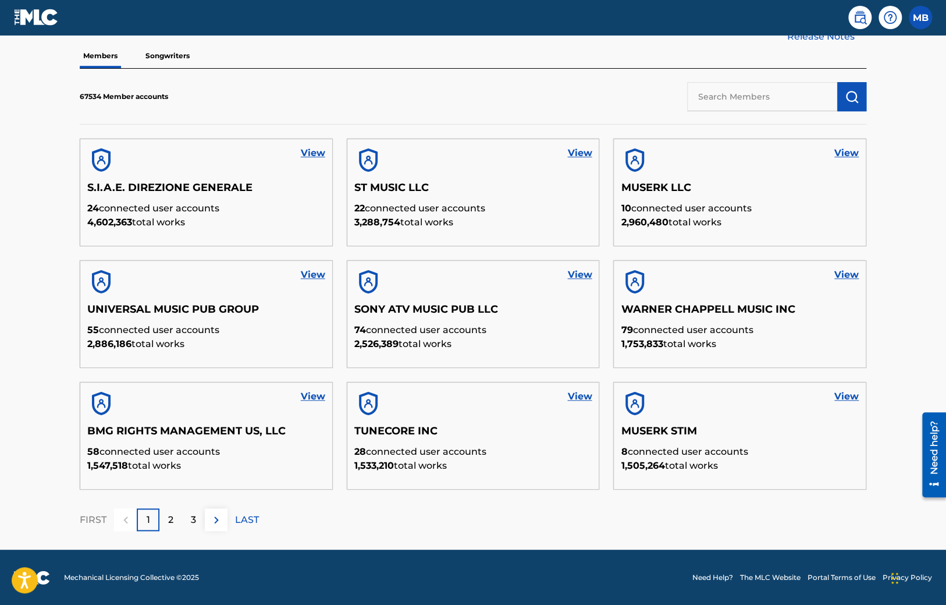
click at [204, 517] on div "3" at bounding box center [193, 519] width 23 height 23
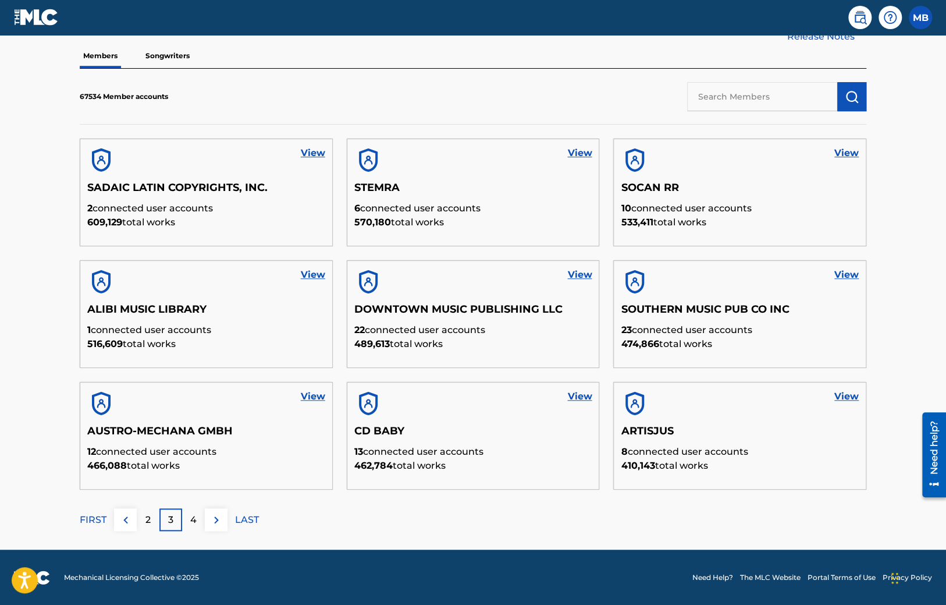
click at [246, 516] on p "LAST" at bounding box center [247, 520] width 24 height 14
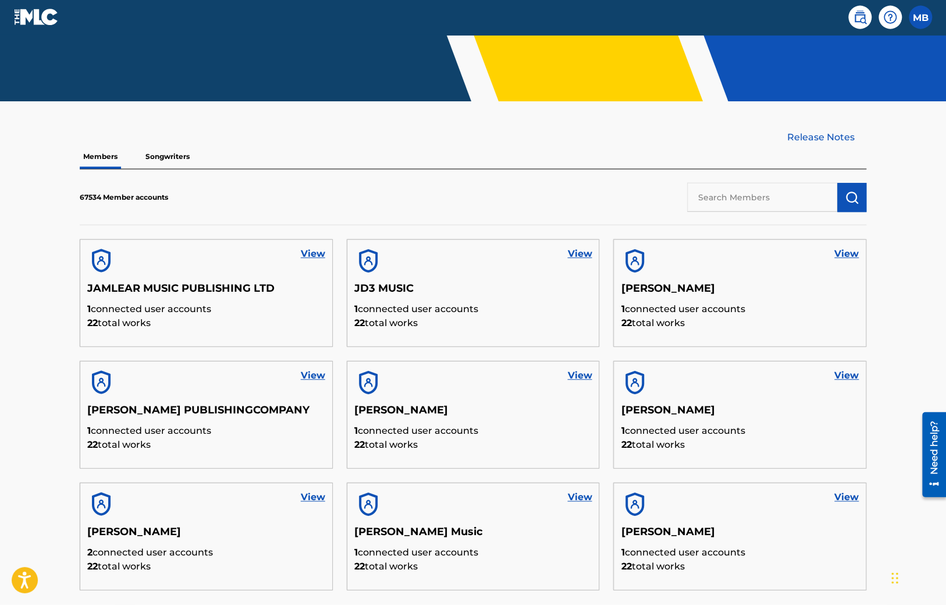
scroll to position [310, 0]
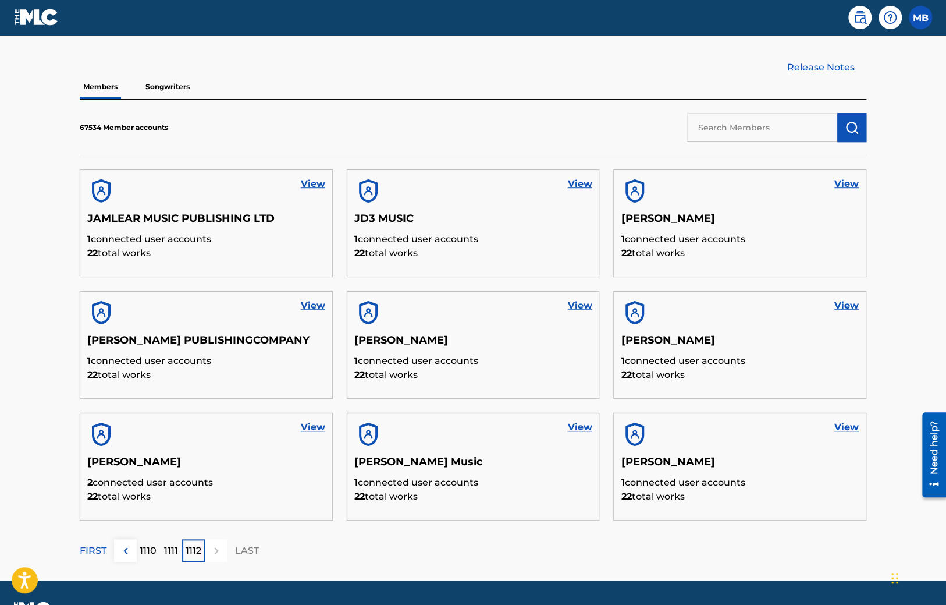
click at [141, 552] on p "1110" at bounding box center [148, 551] width 17 height 14
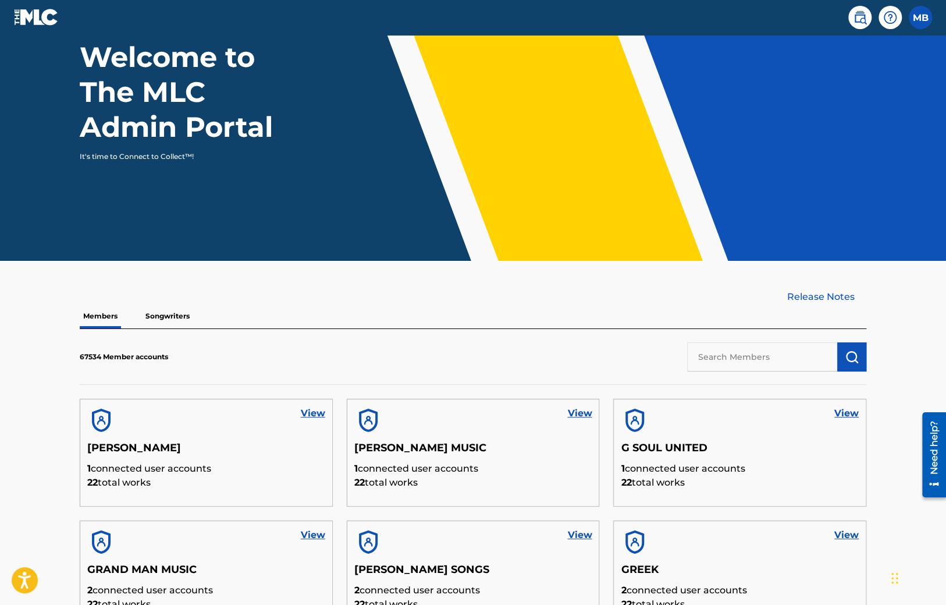
scroll to position [340, 0]
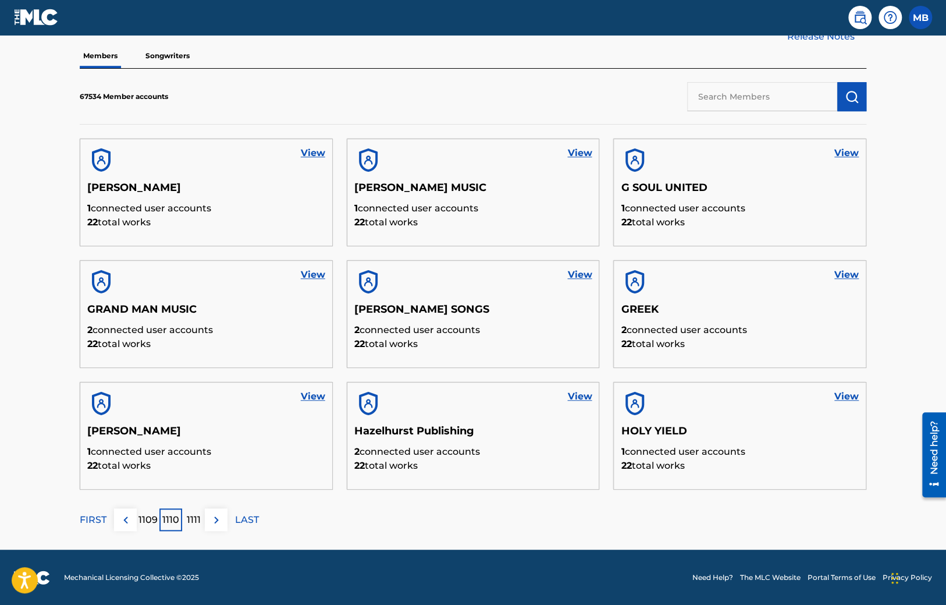
click at [147, 520] on p "1109" at bounding box center [148, 520] width 19 height 14
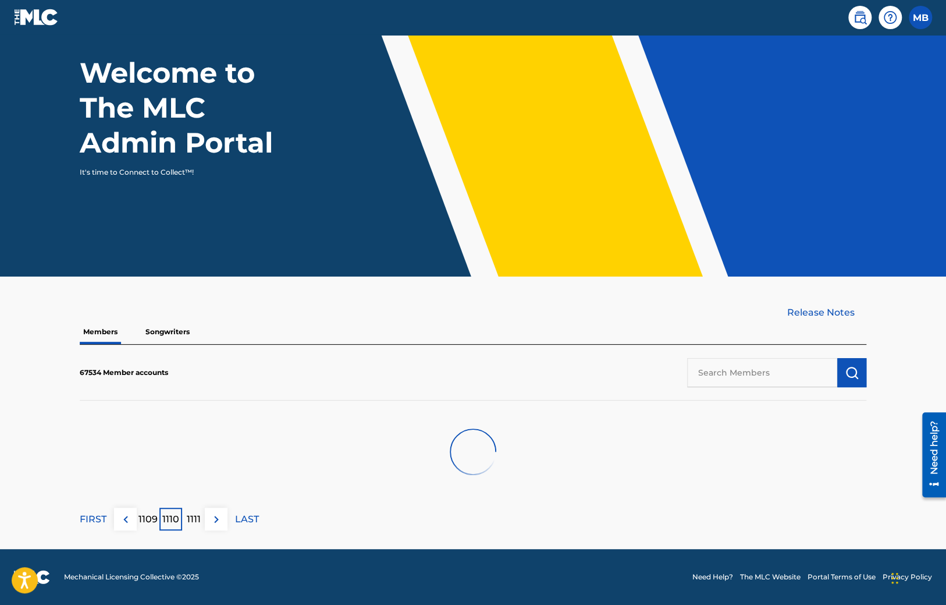
scroll to position [64, 0]
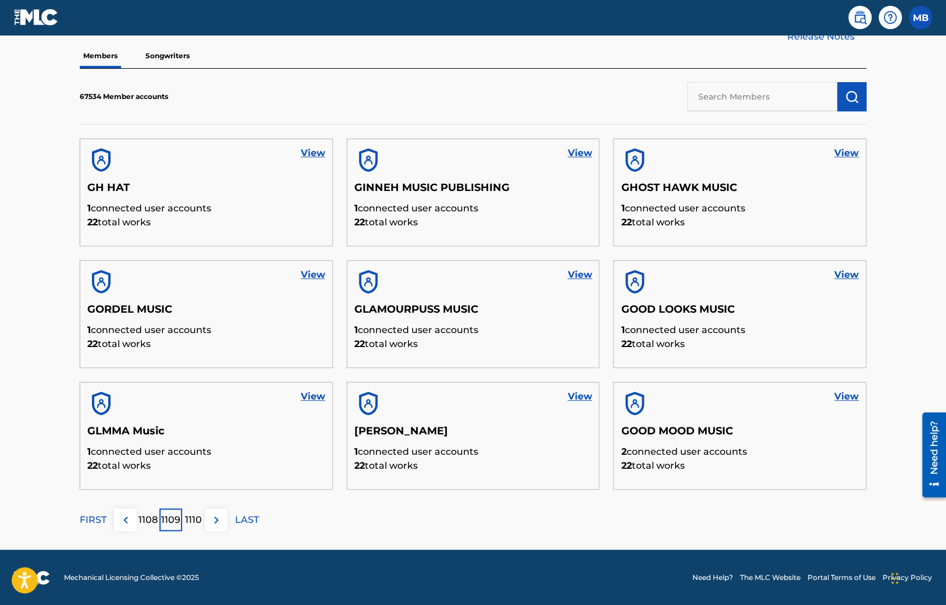
click at [150, 519] on p "1108" at bounding box center [148, 520] width 19 height 14
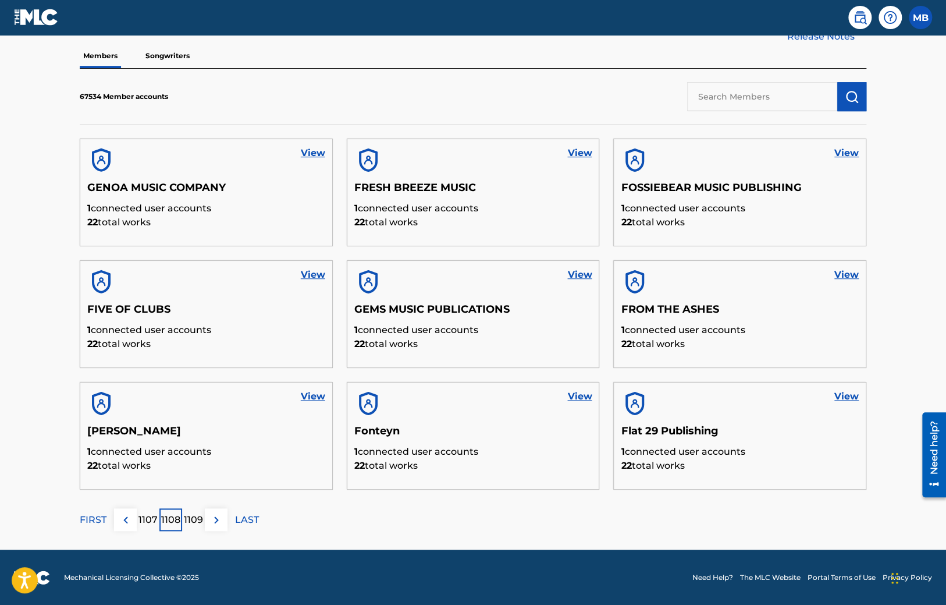
click at [143, 516] on p "1107" at bounding box center [148, 520] width 19 height 14
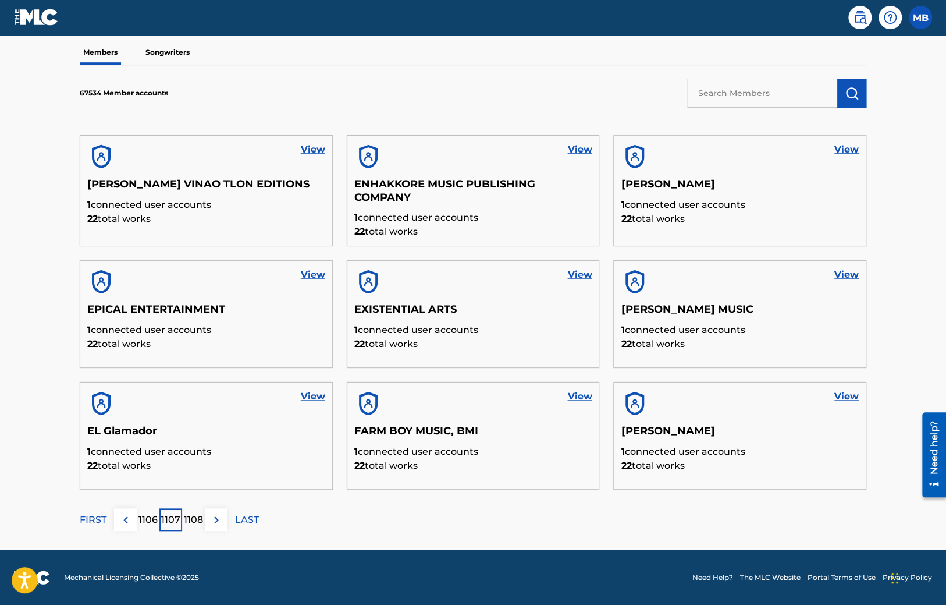
click at [157, 520] on p "1106" at bounding box center [148, 520] width 19 height 14
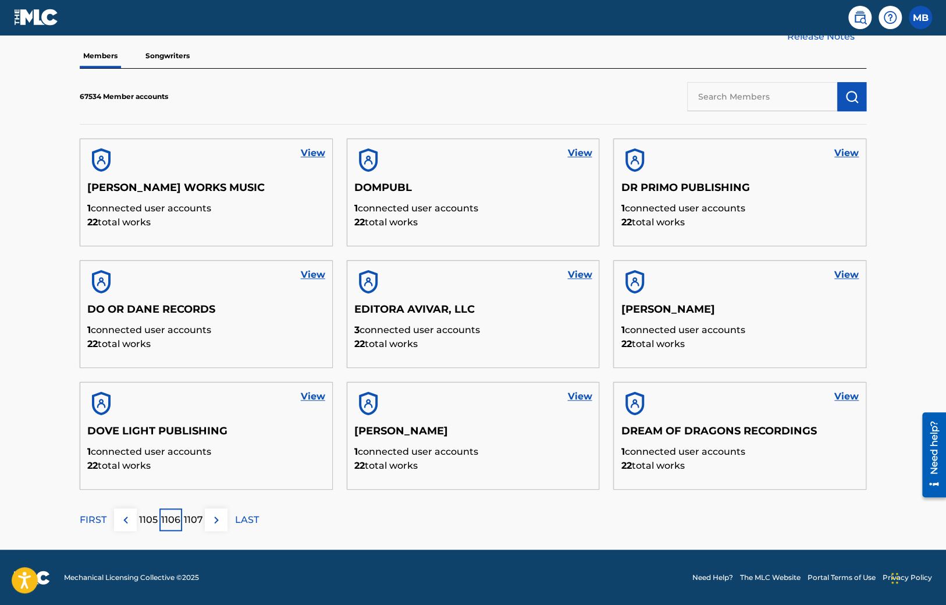
click at [155, 524] on p "1105" at bounding box center [148, 520] width 19 height 14
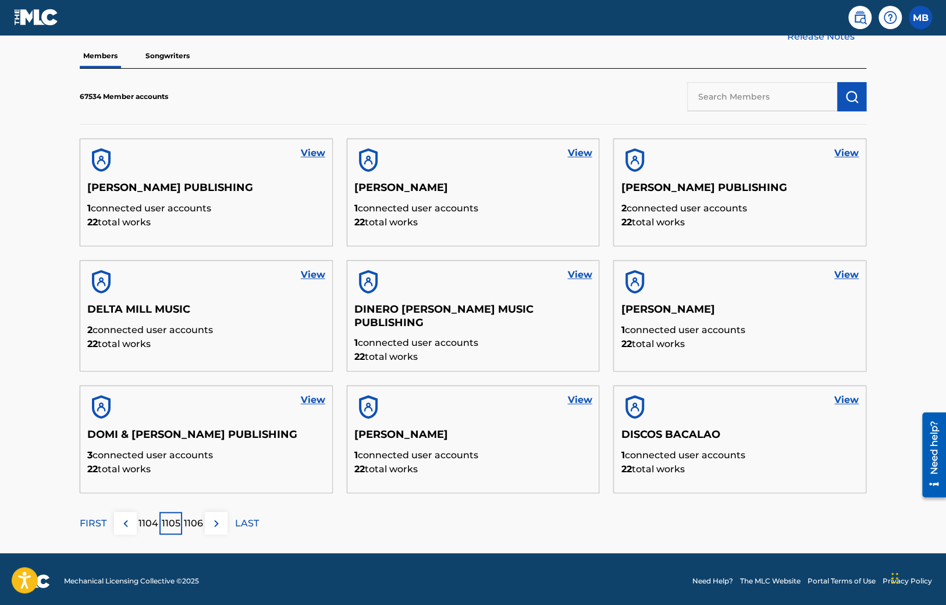
drag, startPoint x: 195, startPoint y: 308, endPoint x: 237, endPoint y: 485, distance: 182.5
click at [149, 516] on p "1104" at bounding box center [149, 523] width 20 height 14
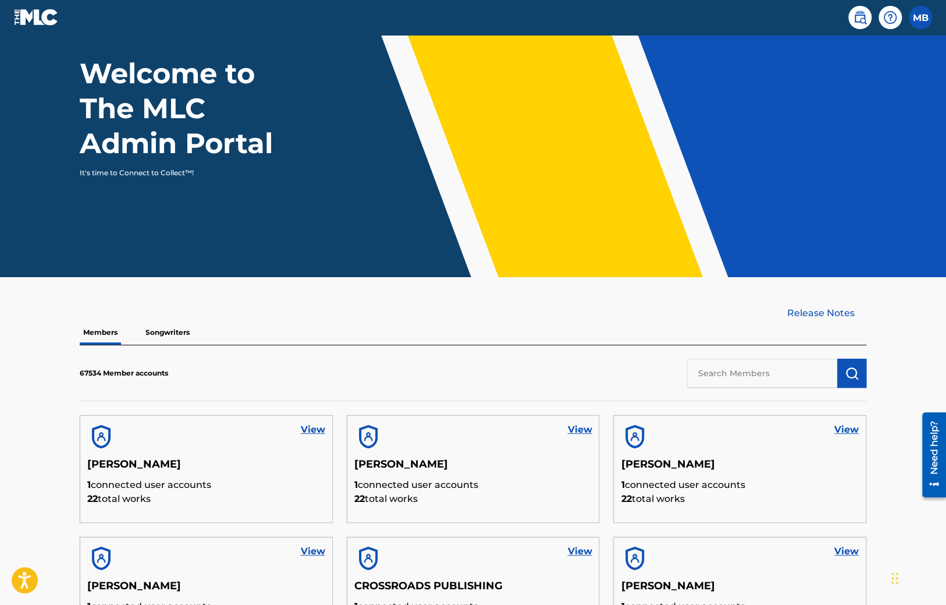
scroll to position [340, 0]
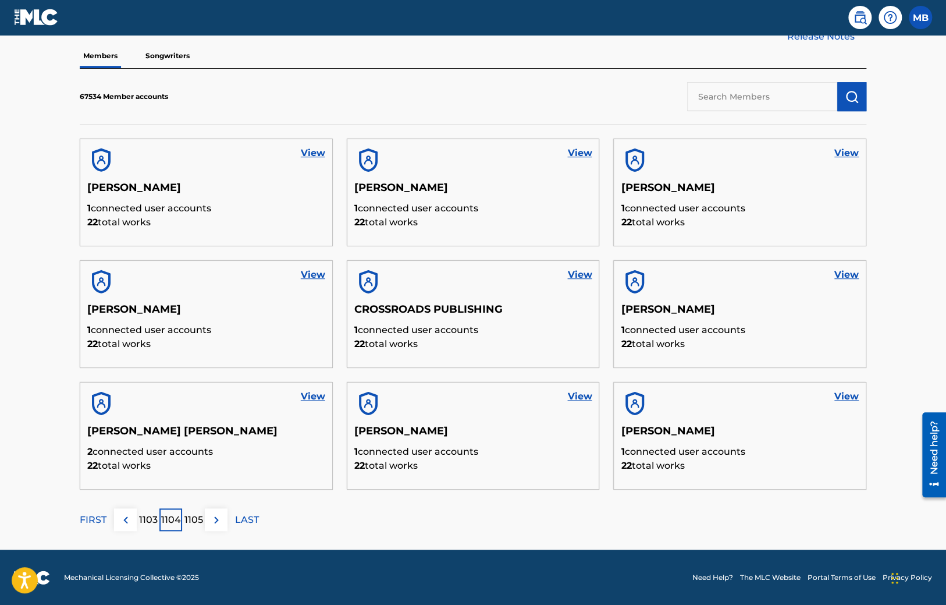
click at [151, 518] on p "1103" at bounding box center [148, 520] width 19 height 14
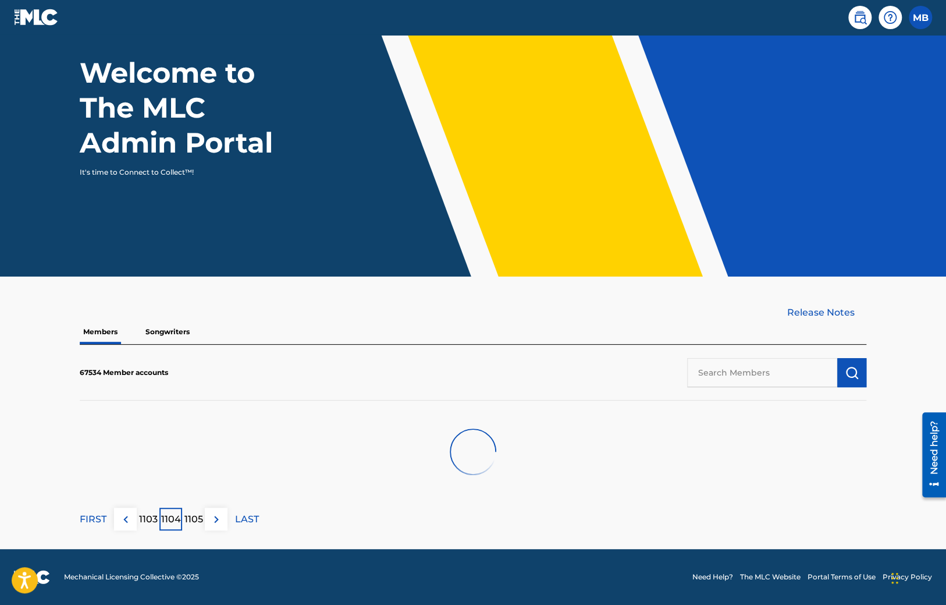
scroll to position [64, 0]
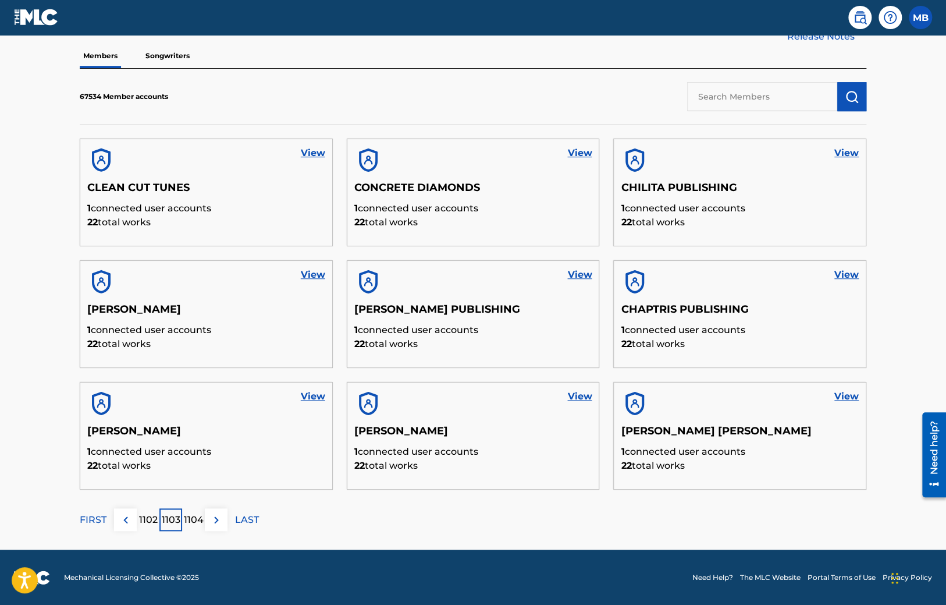
click at [158, 520] on div "1102" at bounding box center [148, 519] width 23 height 23
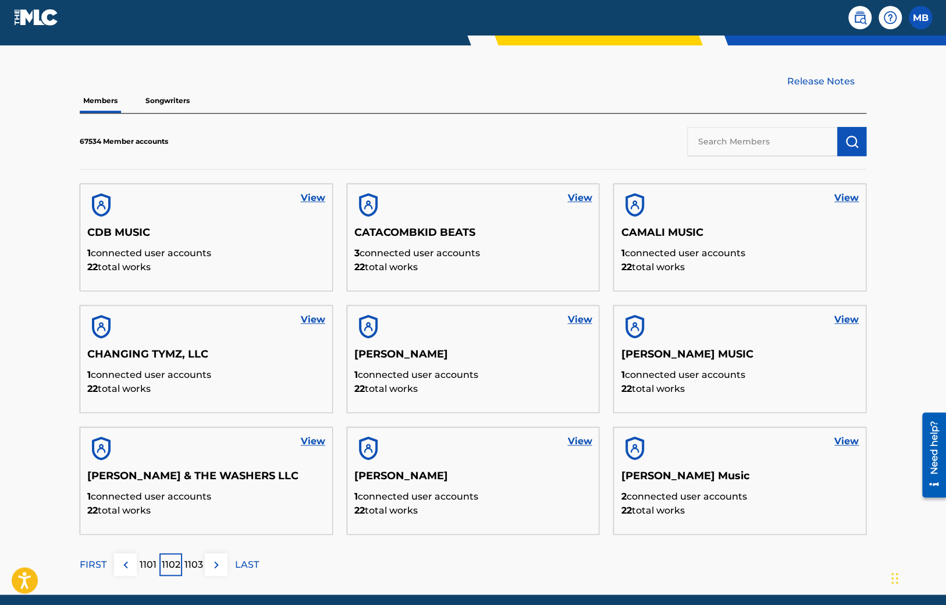
scroll to position [340, 0]
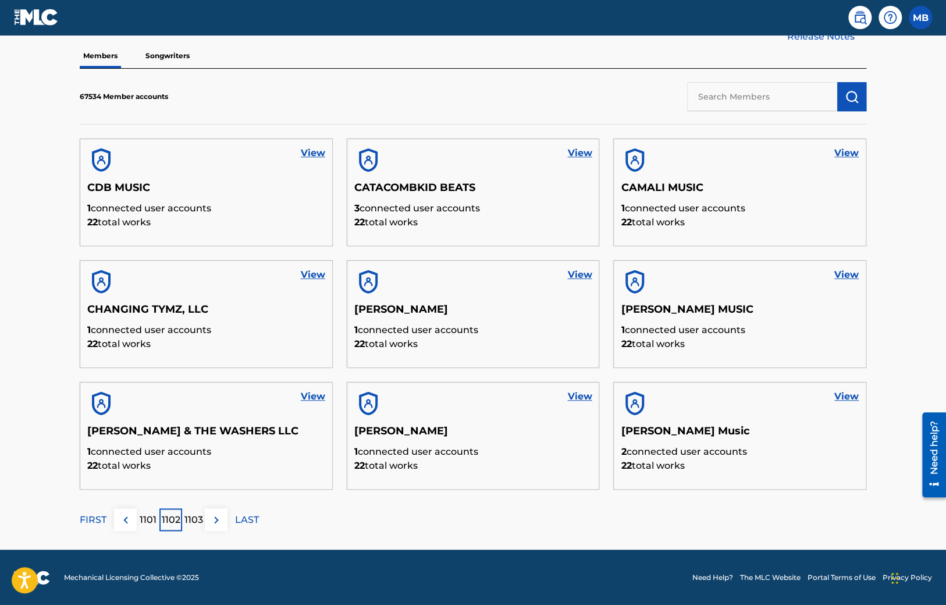
click at [100, 516] on p "FIRST" at bounding box center [93, 520] width 27 height 14
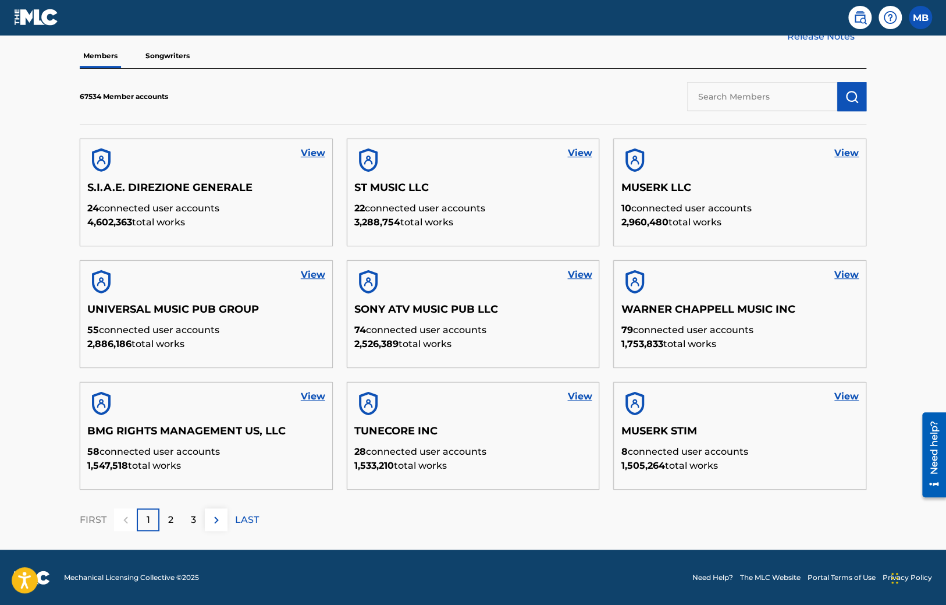
click at [199, 520] on div "3" at bounding box center [193, 519] width 23 height 23
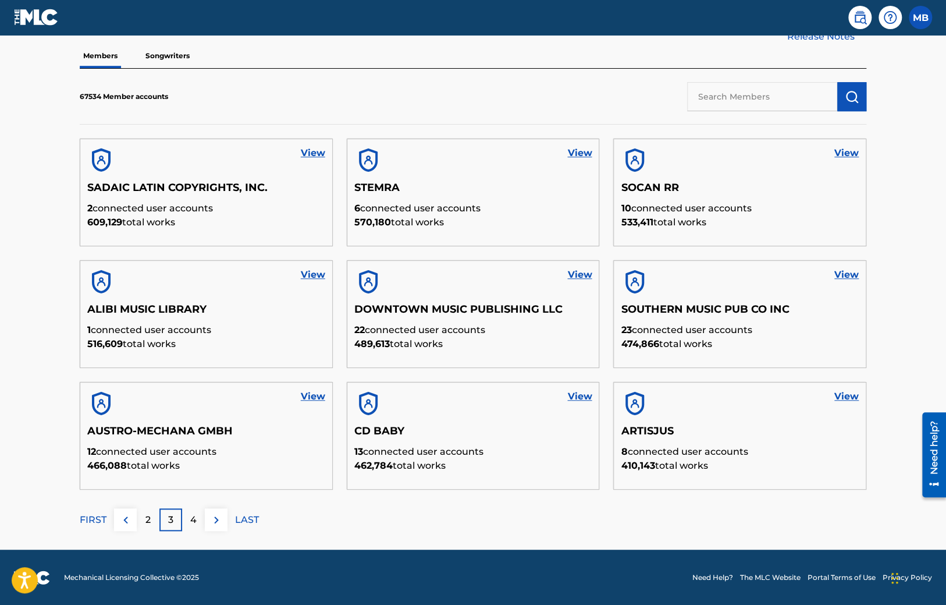
click at [198, 517] on div "4" at bounding box center [193, 519] width 23 height 23
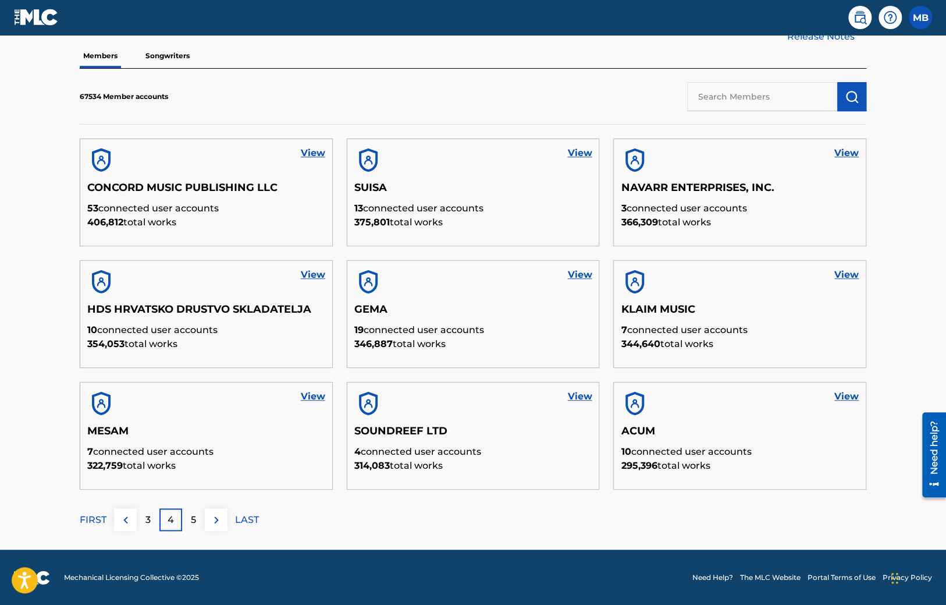
click at [191, 522] on p "5" at bounding box center [193, 520] width 5 height 14
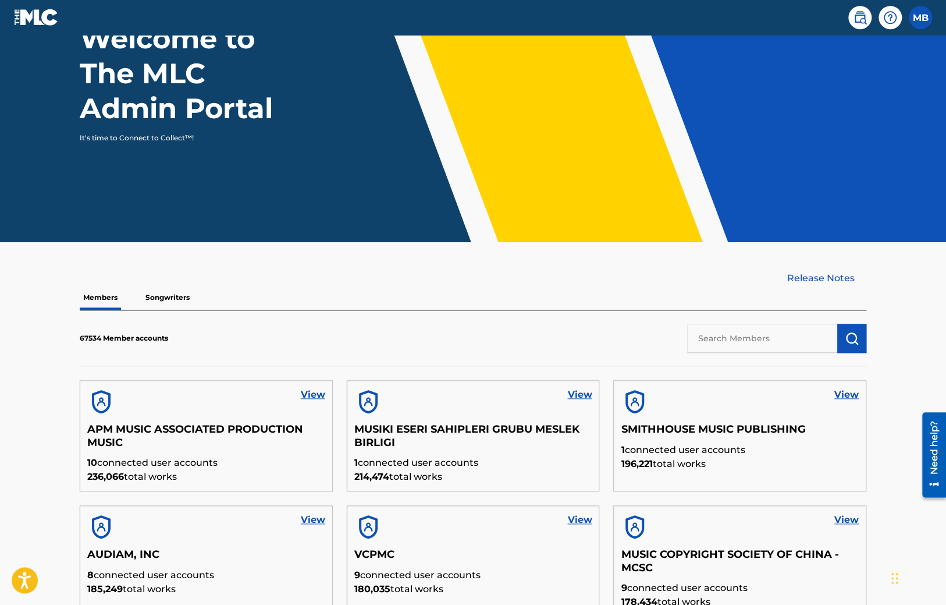
scroll to position [347, 0]
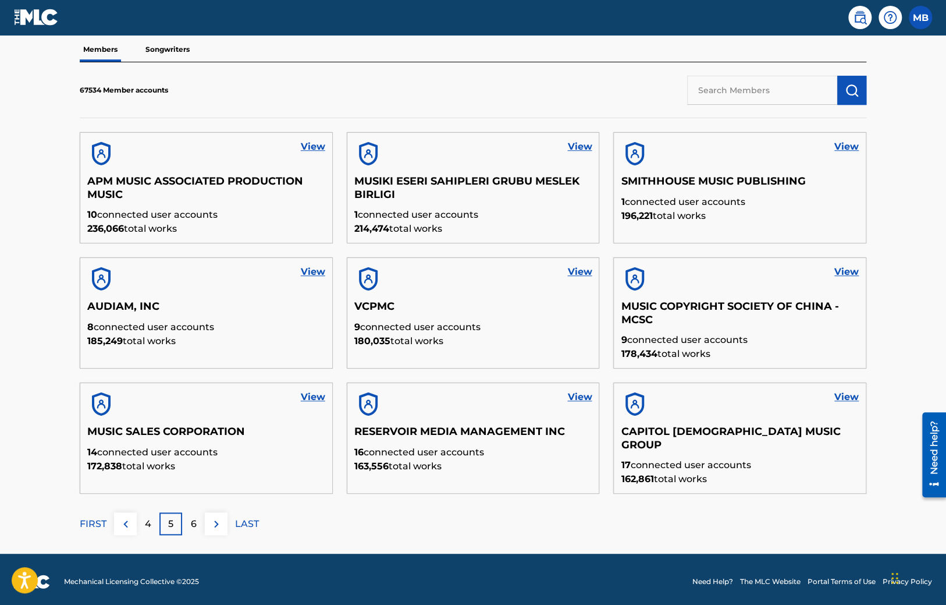
click at [728, 83] on input "text" at bounding box center [762, 90] width 150 height 29
type input "kobalt"
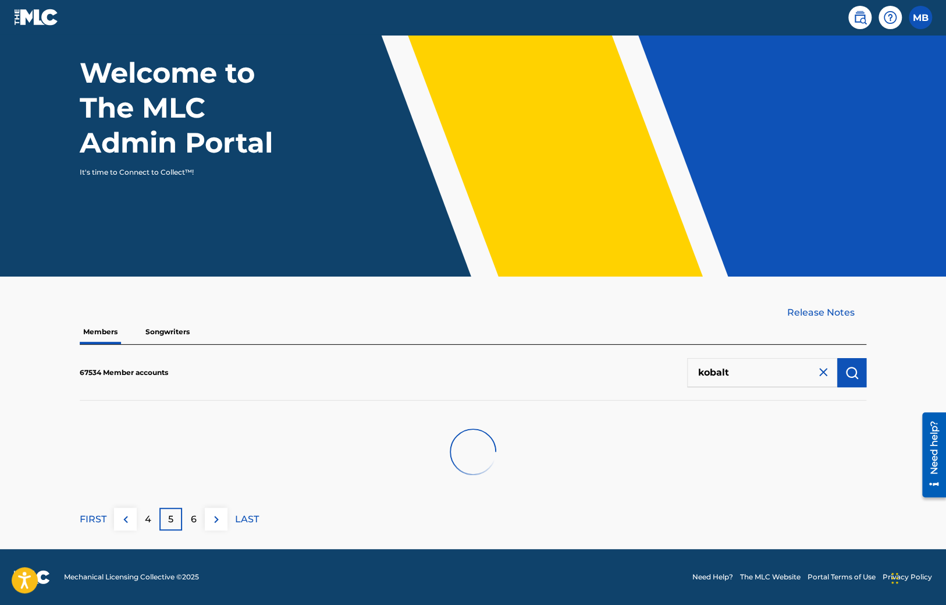
scroll to position [64, 0]
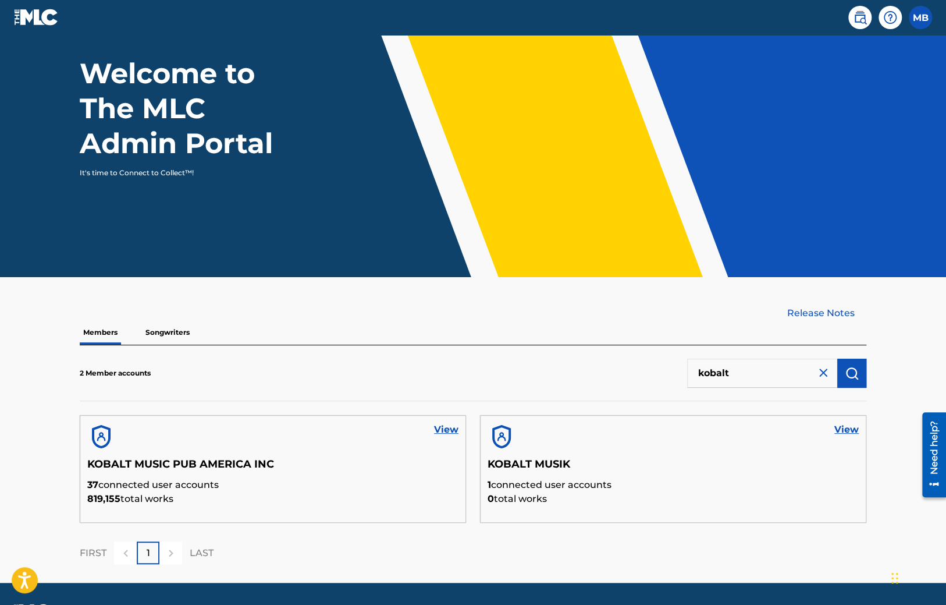
click at [446, 426] on link "View" at bounding box center [446, 430] width 24 height 14
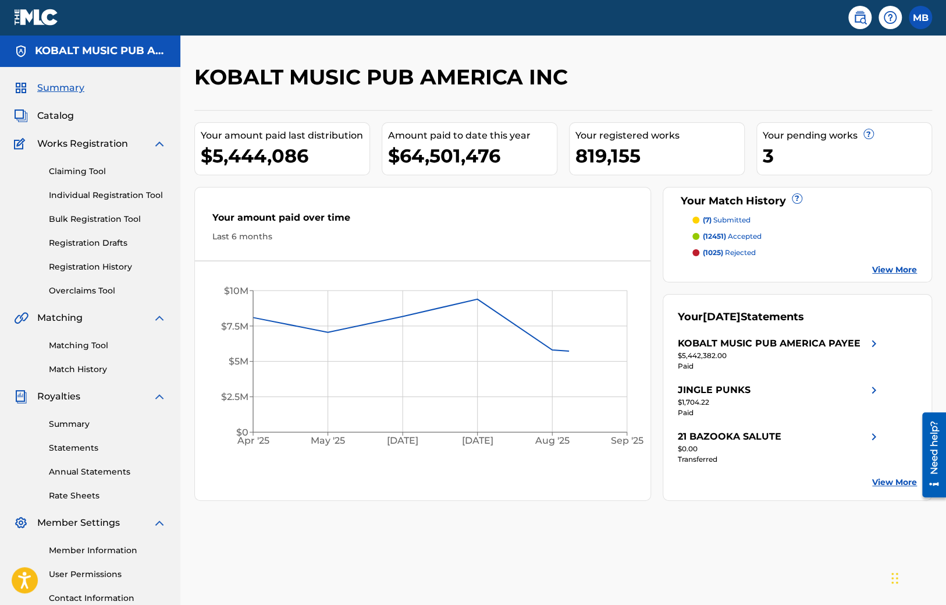
click at [52, 108] on div "Summary Catalog Works Registration Claiming Tool Individual Registration Tool B…" at bounding box center [90, 354] width 180 height 575
click at [58, 115] on span "Catalog" at bounding box center [55, 116] width 37 height 14
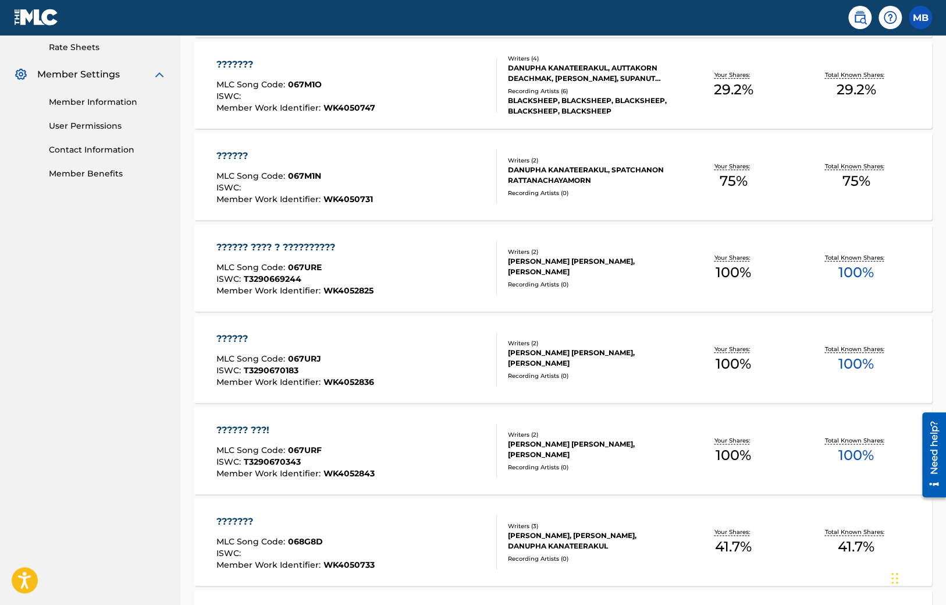
scroll to position [61, 0]
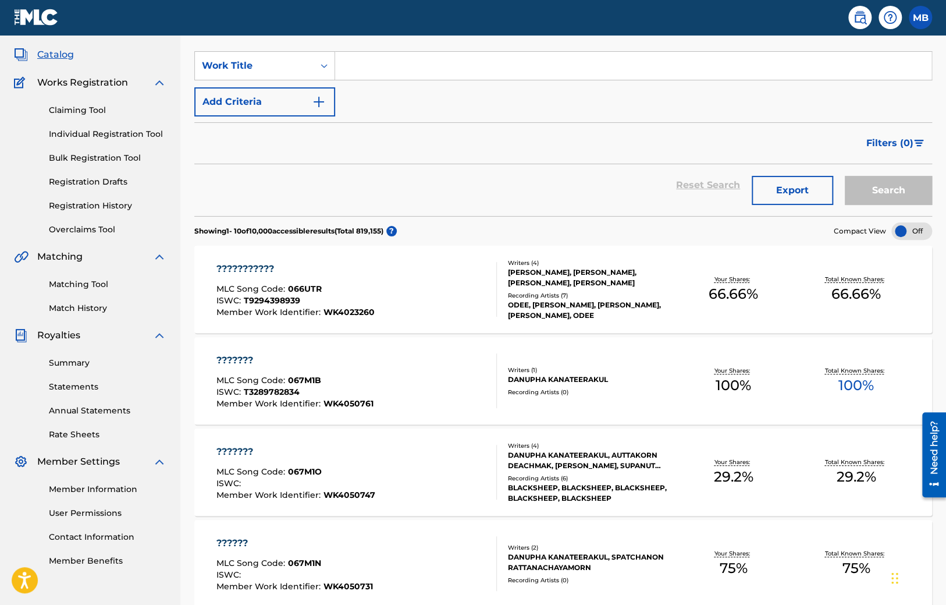
click at [375, 71] on input "Search Form" at bounding box center [633, 66] width 597 height 28
type input "test"
click at [845, 176] on button "Search" at bounding box center [888, 190] width 87 height 29
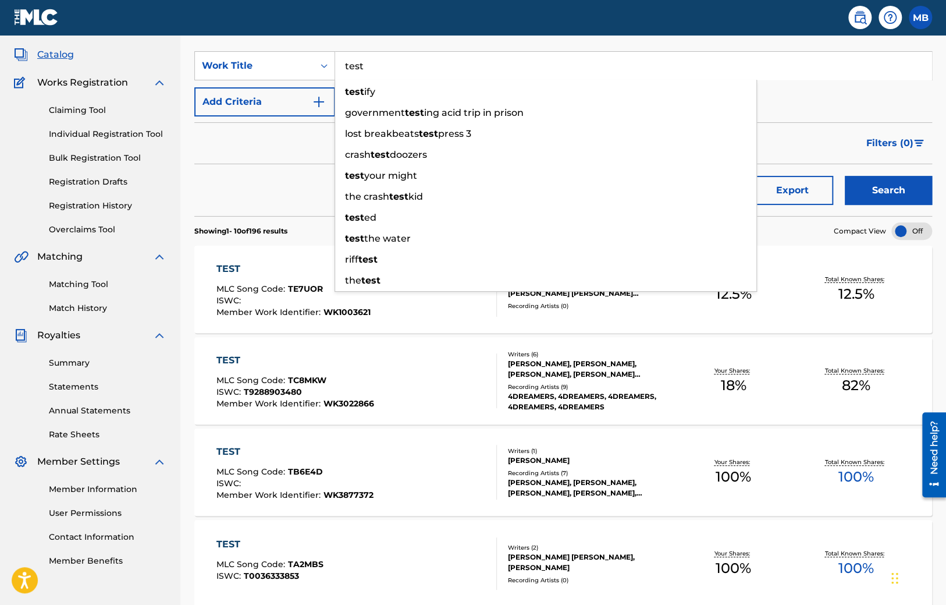
click at [279, 189] on div "Reset Search Export Search" at bounding box center [563, 185] width 738 height 42
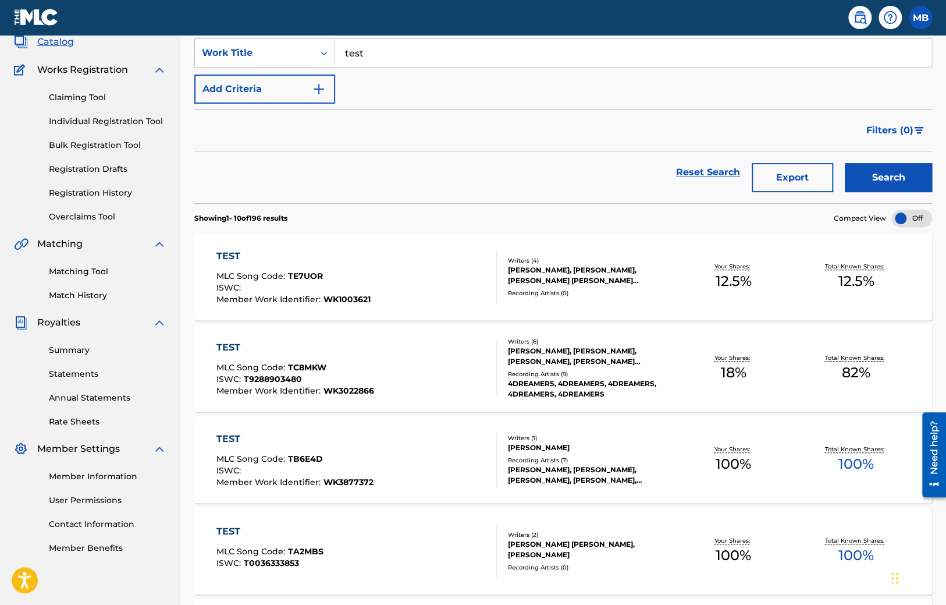
scroll to position [246, 0]
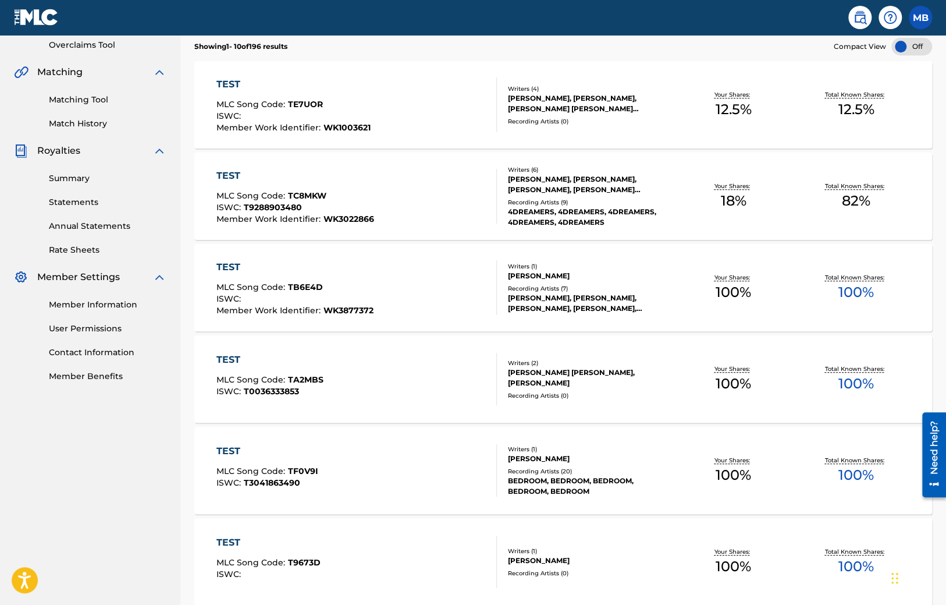
click at [233, 360] on div "TEST" at bounding box center [270, 360] width 107 height 14
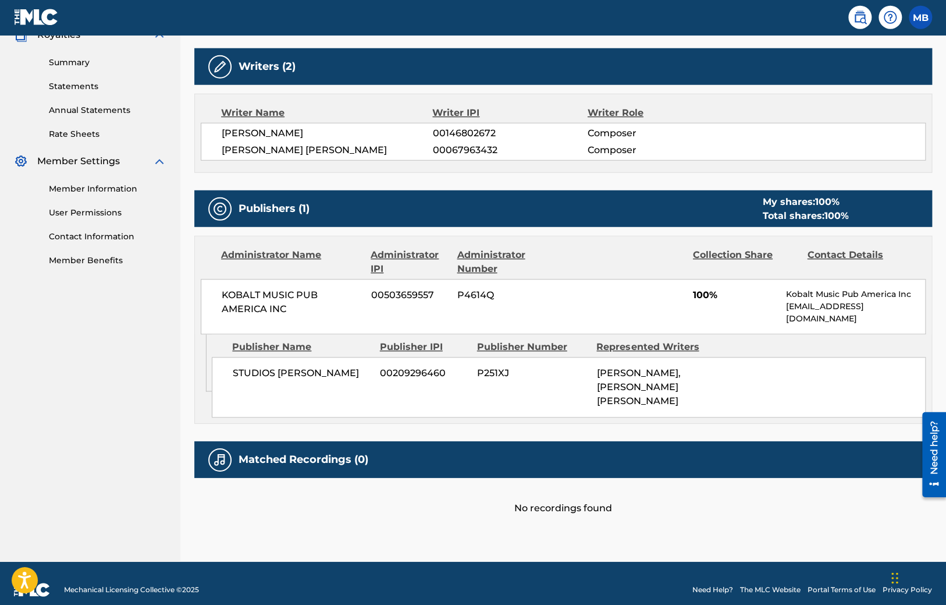
scroll to position [373, 0]
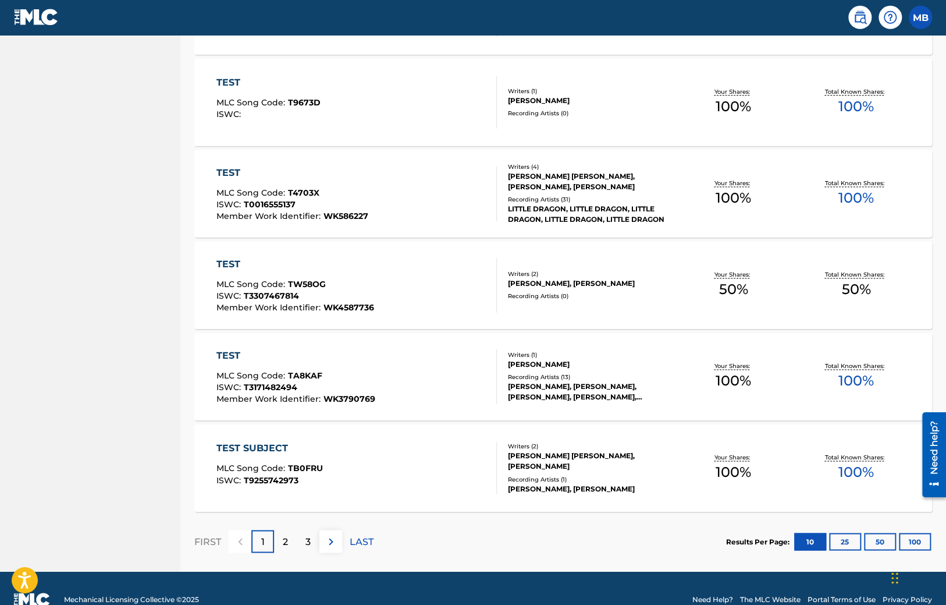
scroll to position [727, 0]
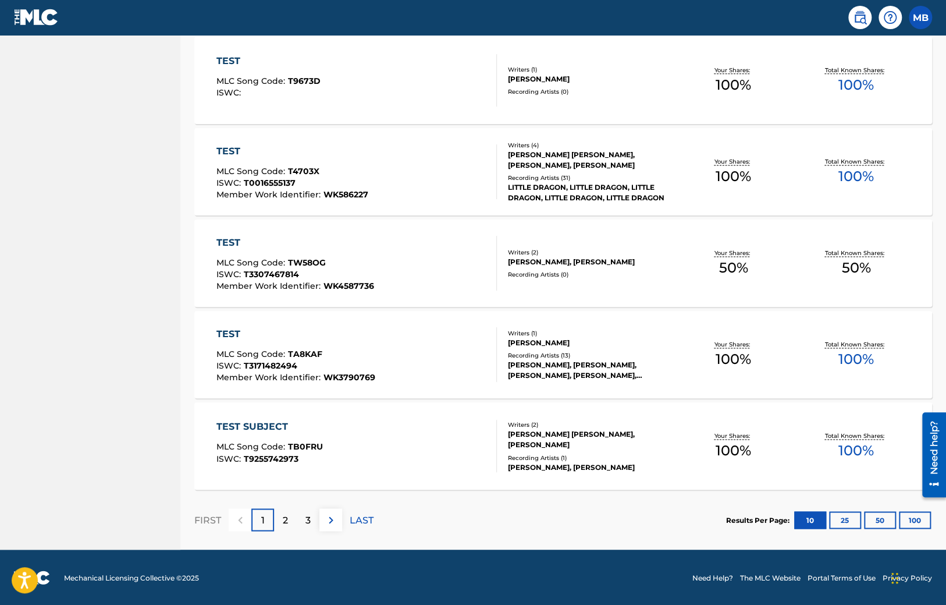
click at [314, 518] on div "3" at bounding box center [308, 519] width 23 height 23
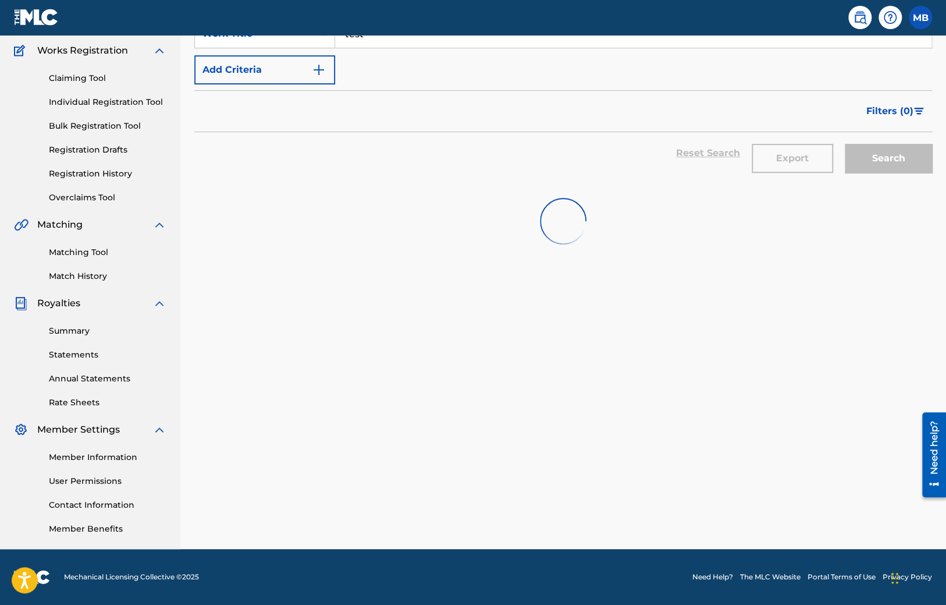
scroll to position [93, 0]
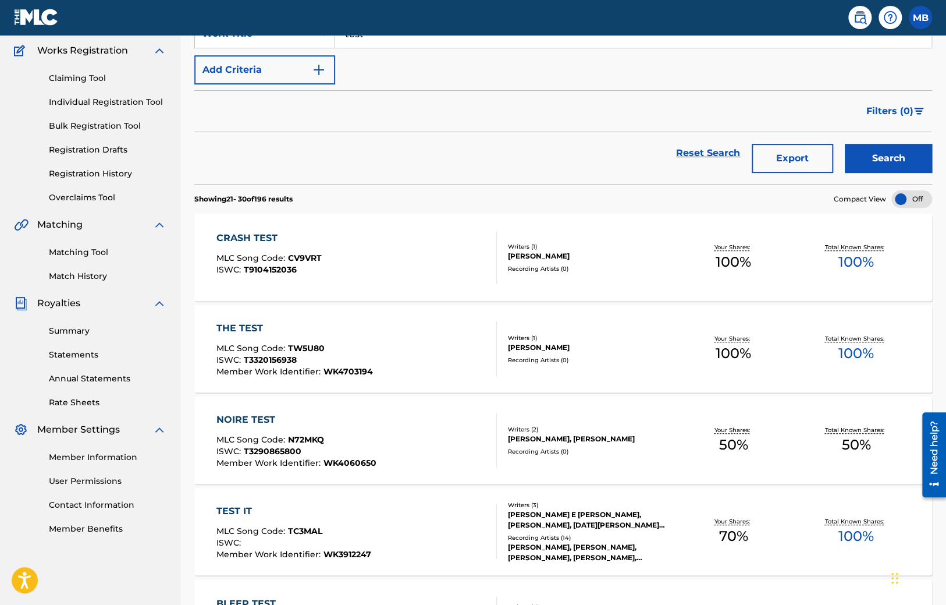
click at [253, 250] on div "CRASH TEST MLC Song Code : CV9VRT ISWC : T9104152036" at bounding box center [269, 257] width 105 height 52
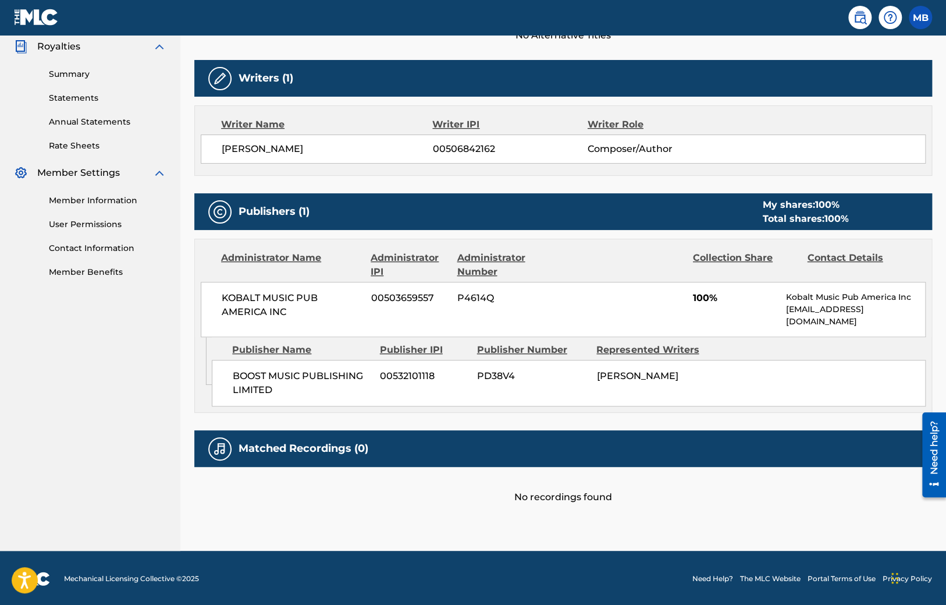
scroll to position [93, 0]
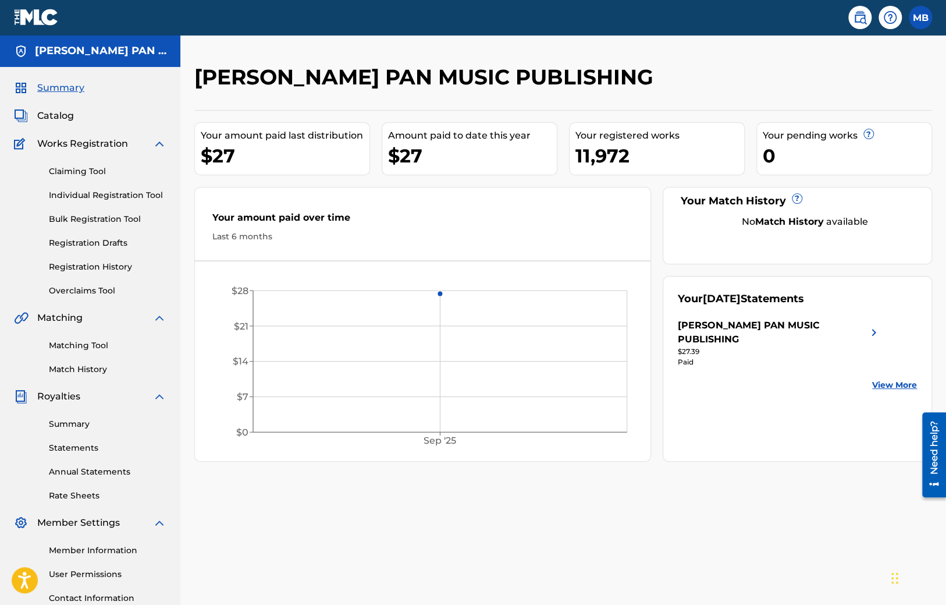
click at [56, 119] on span "Catalog" at bounding box center [55, 116] width 37 height 14
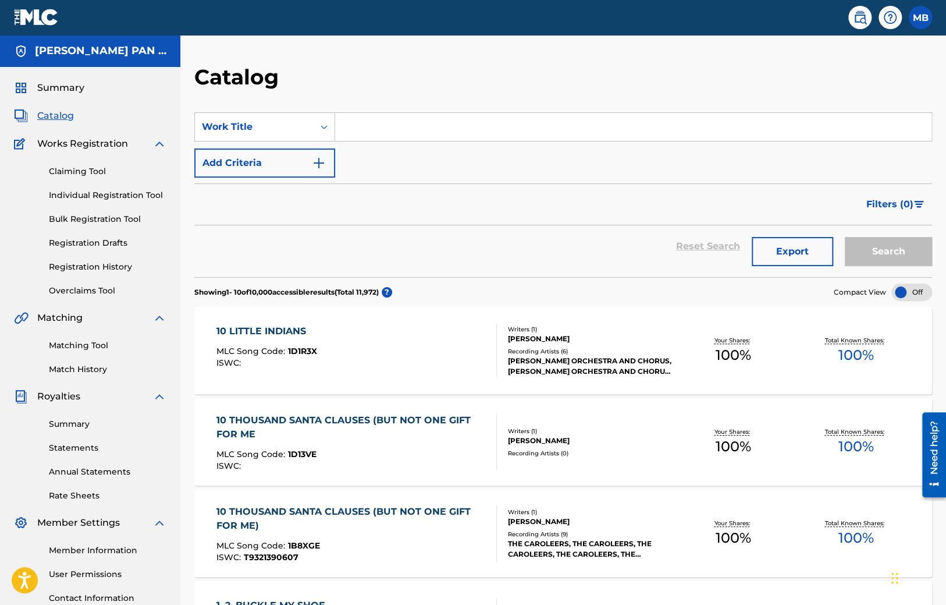
click at [311, 332] on div "10 LITTLE INDIANS" at bounding box center [267, 331] width 101 height 14
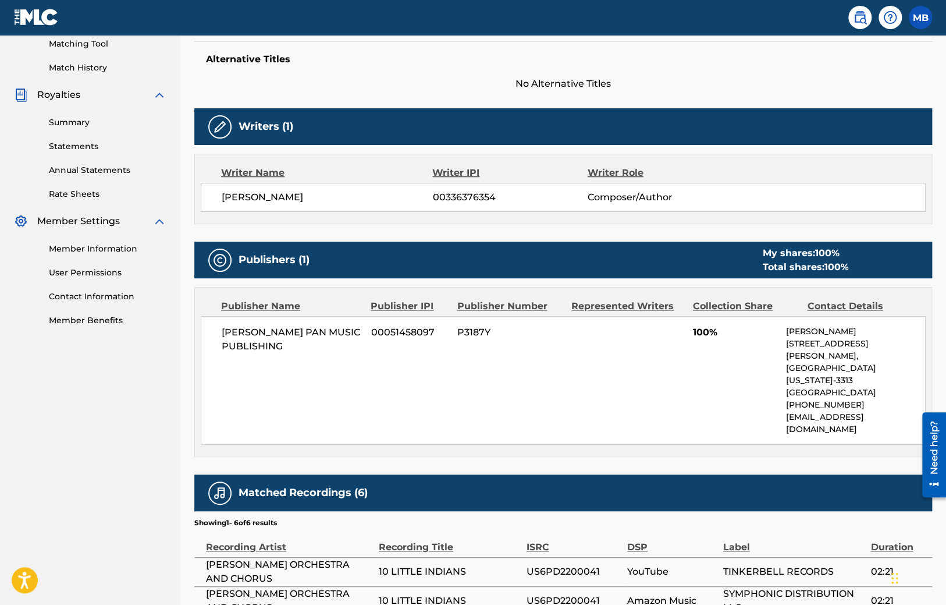
scroll to position [307, 0]
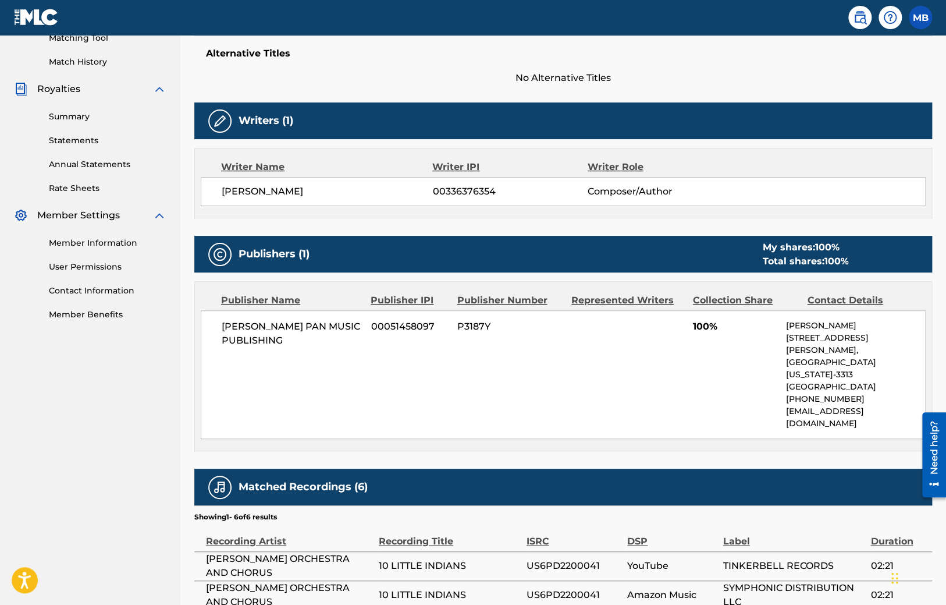
click at [483, 323] on span "P3187Y" at bounding box center [509, 327] width 105 height 14
copy span "P3187Y"
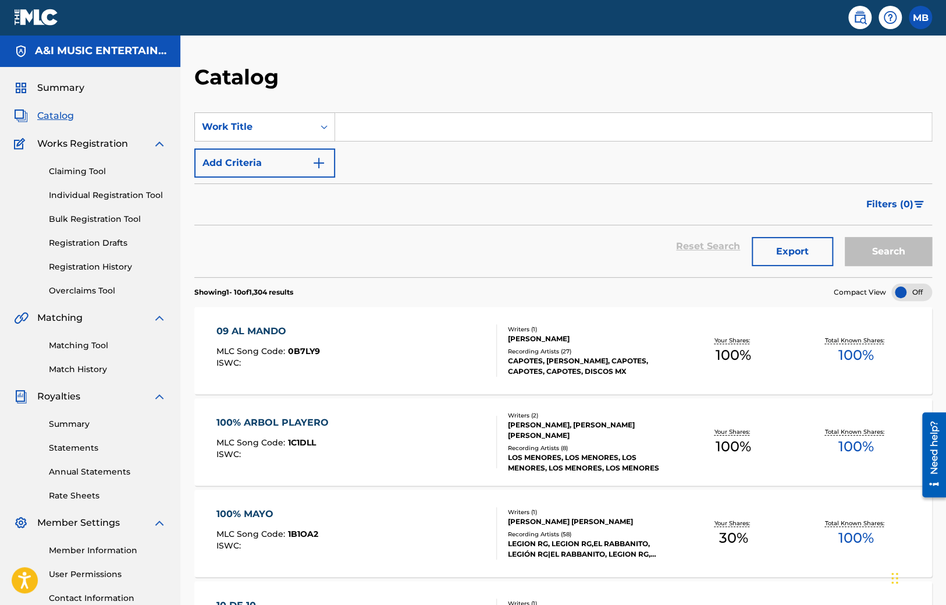
click at [251, 327] on div "09 AL MANDO" at bounding box center [269, 331] width 104 height 14
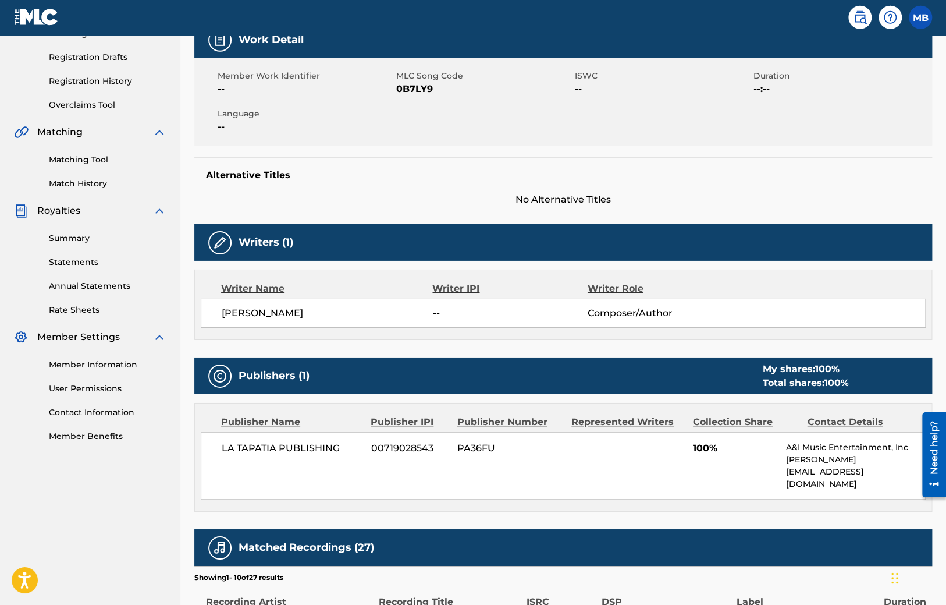
scroll to position [184, 0]
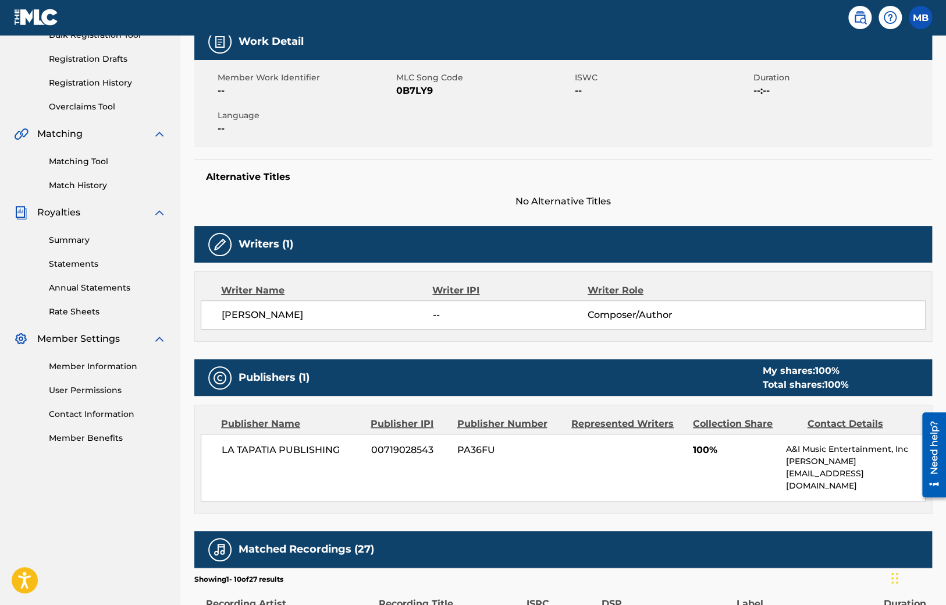
click at [476, 452] on span "PA36FU" at bounding box center [509, 450] width 105 height 14
copy span "PA36FU"
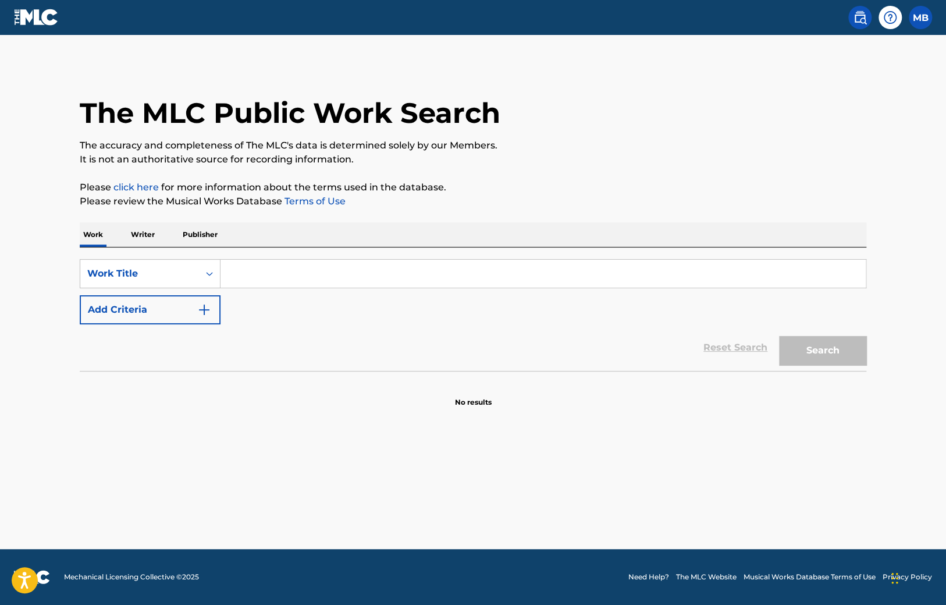
click at [207, 243] on p "Publisher" at bounding box center [200, 234] width 42 height 24
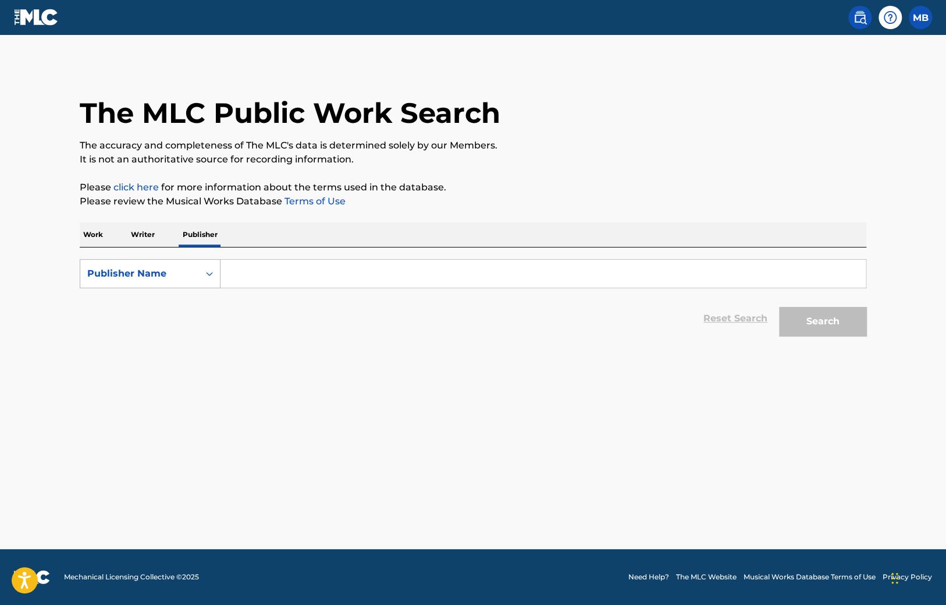
click at [208, 269] on icon "Search Form" at bounding box center [210, 274] width 12 height 12
click at [161, 309] on div "Publisher IPI" at bounding box center [150, 302] width 140 height 29
click at [273, 277] on input "Search Form" at bounding box center [543, 274] width 645 height 28
click at [146, 275] on div "Publisher IPI" at bounding box center [139, 274] width 105 height 14
click at [139, 335] on div "MLC Publisher Number" at bounding box center [150, 331] width 140 height 29
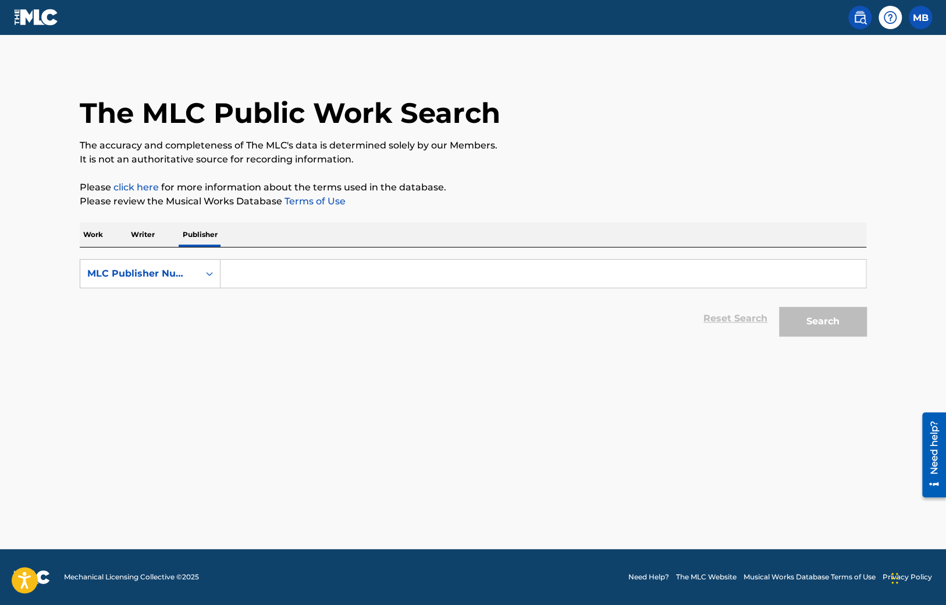
click at [262, 264] on input "Search Form" at bounding box center [543, 274] width 645 height 28
paste input "S.I.A.E. DIREZIONE GENERALE"
type input "S.I.A.E. DIREZIONE GENERALE"
click at [162, 278] on div "MLC Publisher Number" at bounding box center [139, 274] width 105 height 14
click at [132, 307] on div "Publisher Name" at bounding box center [150, 302] width 140 height 29
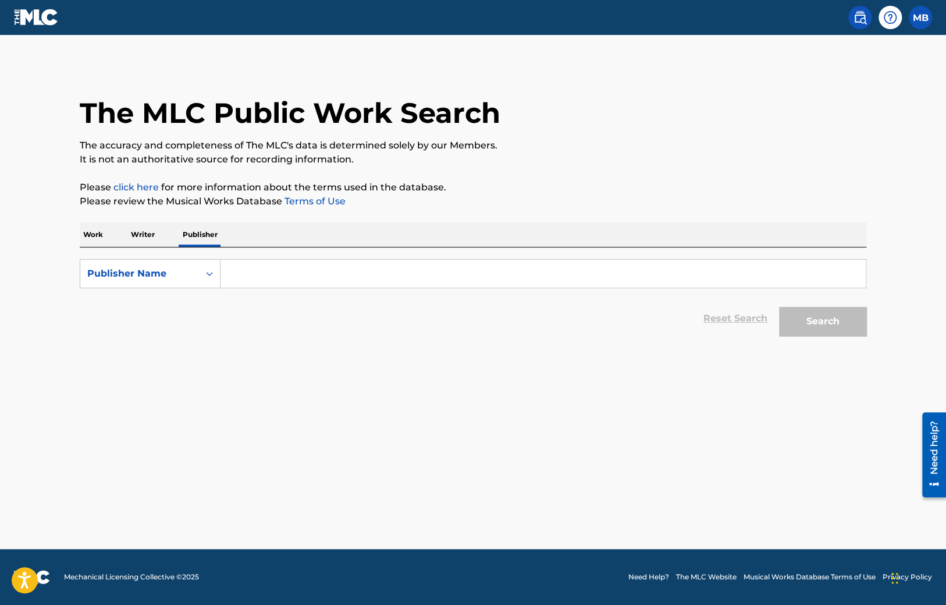
click at [294, 270] on input "Search Form" at bounding box center [543, 274] width 645 height 28
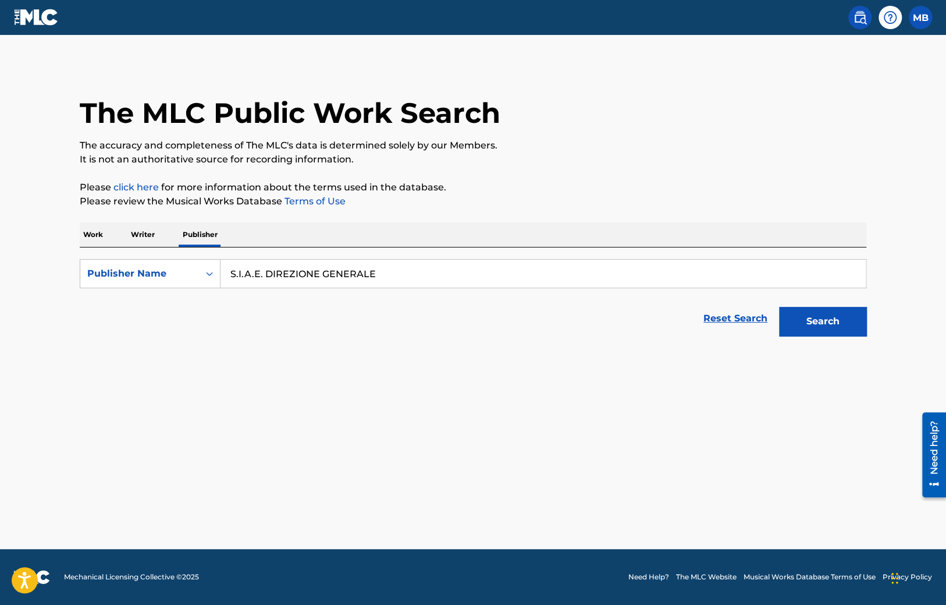
type input "S.I.A.E. DIREZIONE GENERALE"
click at [824, 308] on button "Search" at bounding box center [822, 321] width 87 height 29
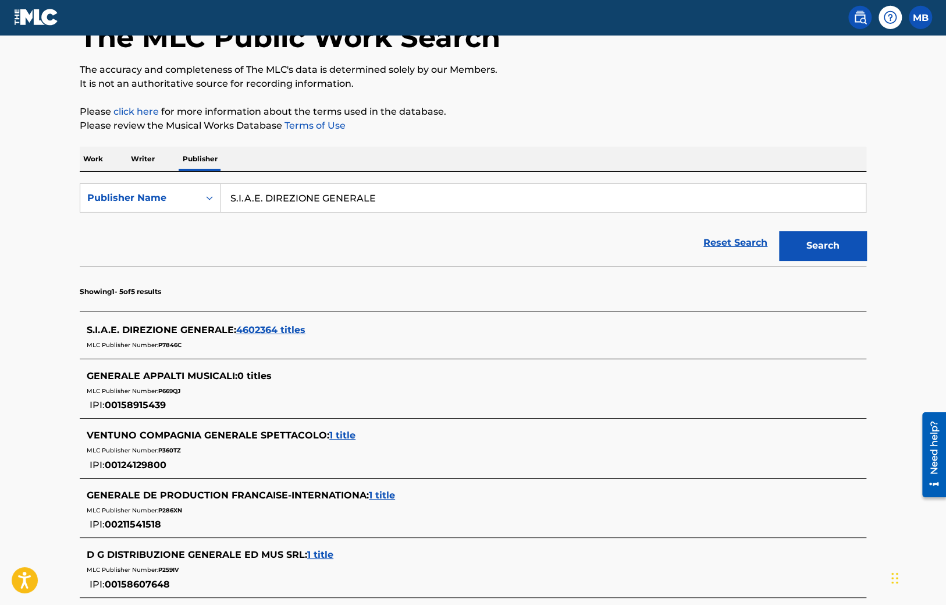
scroll to position [18, 0]
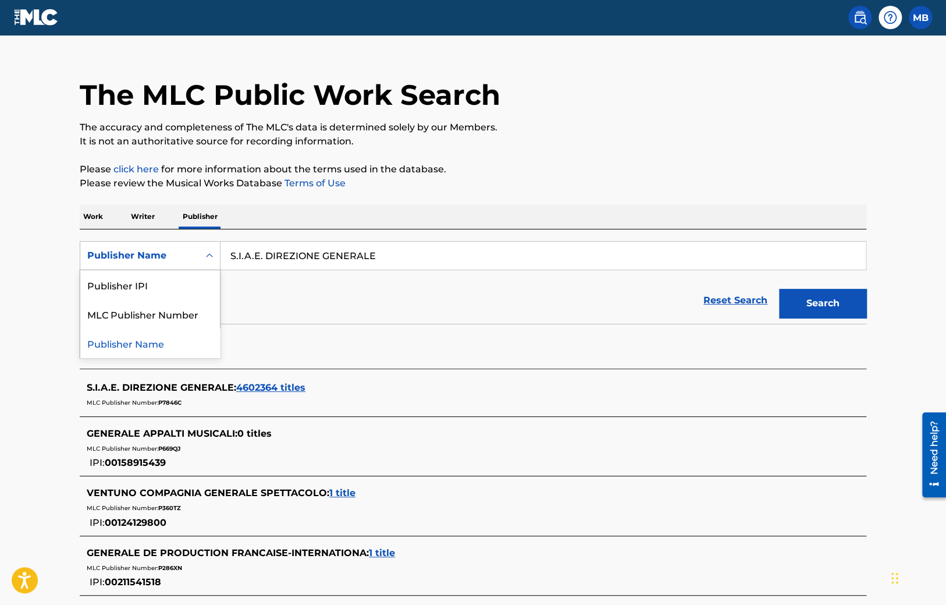
click at [146, 260] on div "Publisher Name" at bounding box center [139, 256] width 105 height 14
click at [148, 313] on div "MLC Publisher Number" at bounding box center [150, 313] width 140 height 29
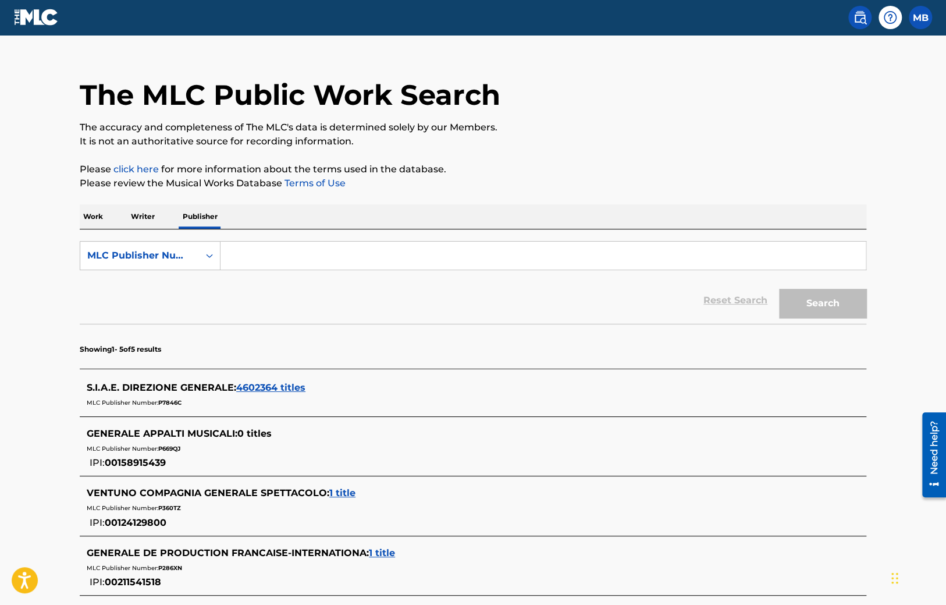
click at [374, 254] on input "Search Form" at bounding box center [543, 256] width 645 height 28
paste input "PA36FU"
type input "PA36FU"
click at [810, 296] on button "Search" at bounding box center [822, 303] width 87 height 29
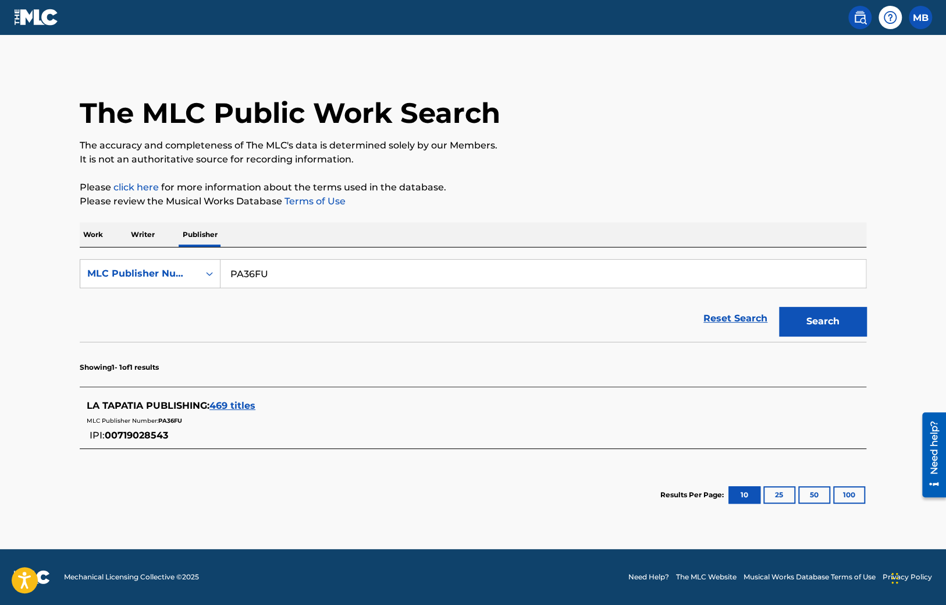
click at [89, 239] on p "Work" at bounding box center [93, 234] width 27 height 24
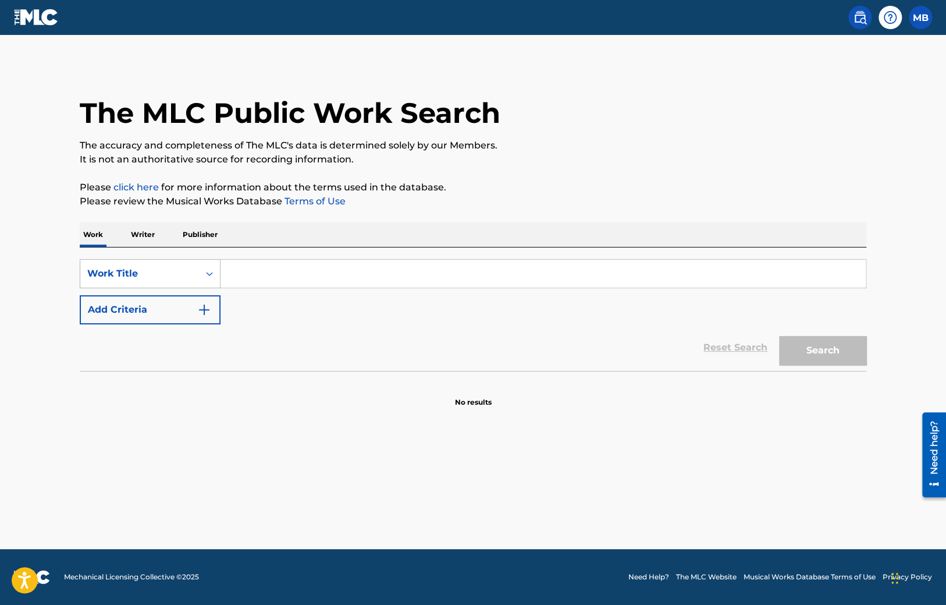
click at [148, 283] on div "Work Title" at bounding box center [139, 273] width 119 height 22
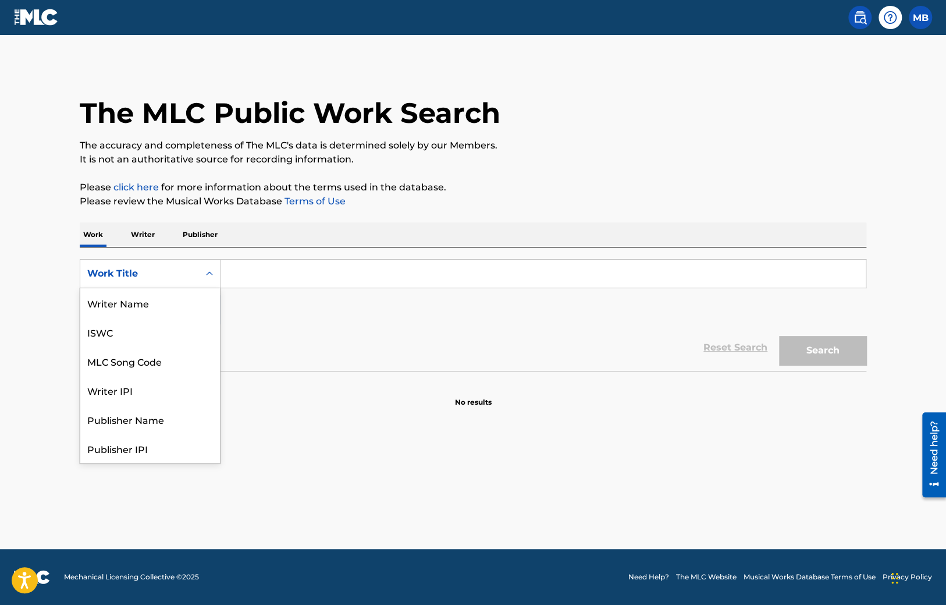
scroll to position [58, 0]
click at [137, 300] on div "MLC Song Code" at bounding box center [150, 302] width 140 height 29
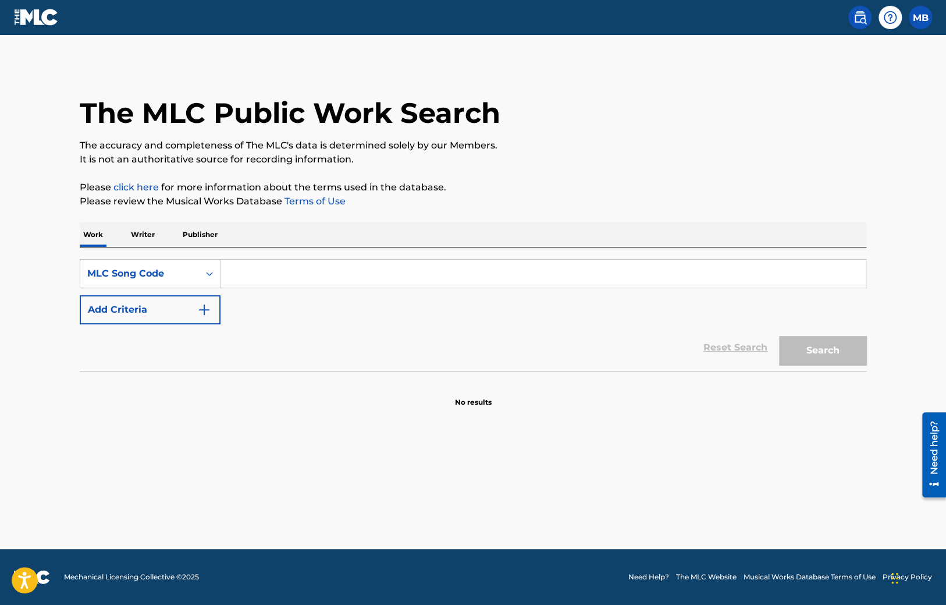
click at [262, 276] on input "Search Form" at bounding box center [543, 274] width 645 height 28
type input "AV8ENO"
click at [826, 348] on button "Search" at bounding box center [822, 350] width 87 height 29
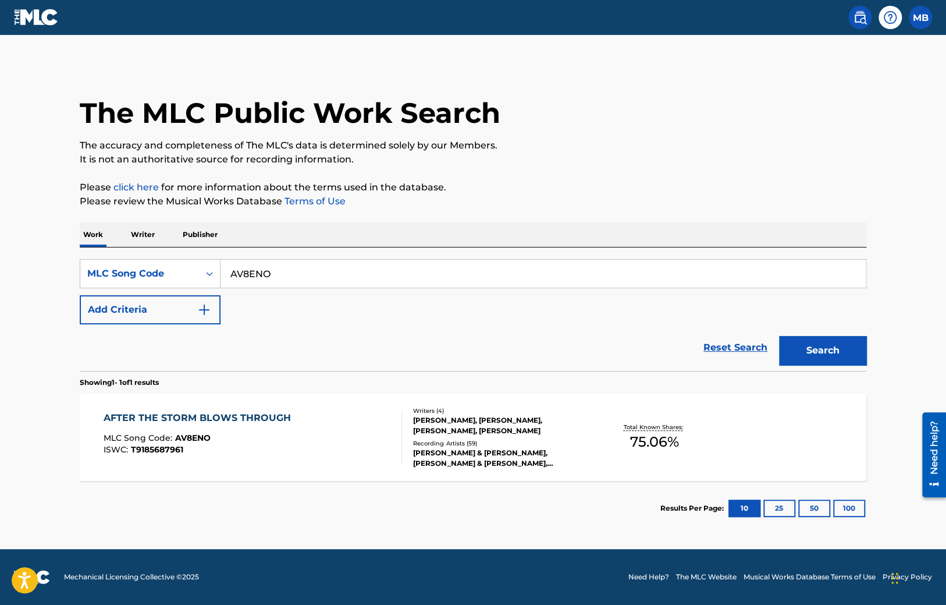
click at [294, 430] on div "AFTER THE STORM BLOWS THROUGH MLC Song Code : AV8ENO ISWC : T9185687961" at bounding box center [253, 437] width 299 height 52
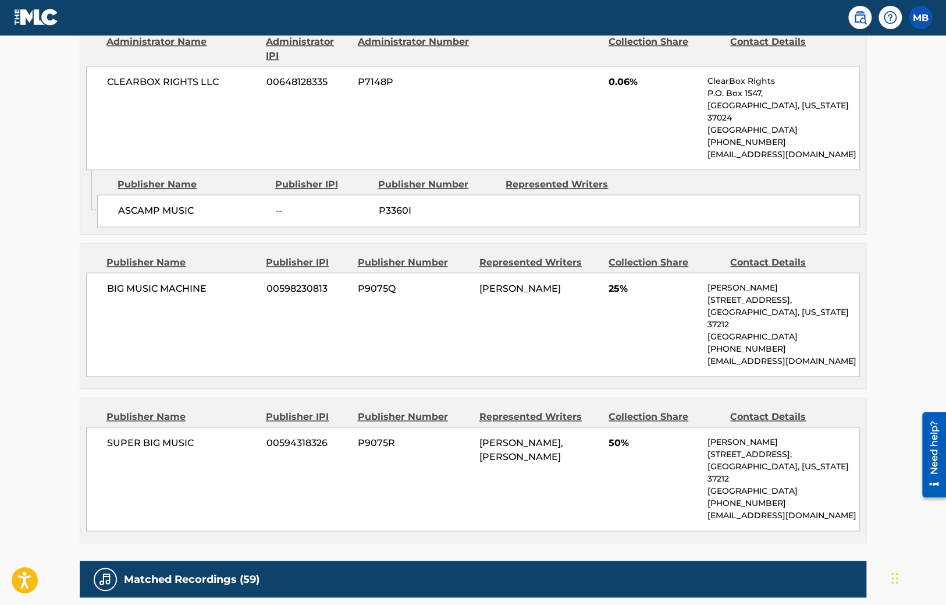
scroll to position [491, 0]
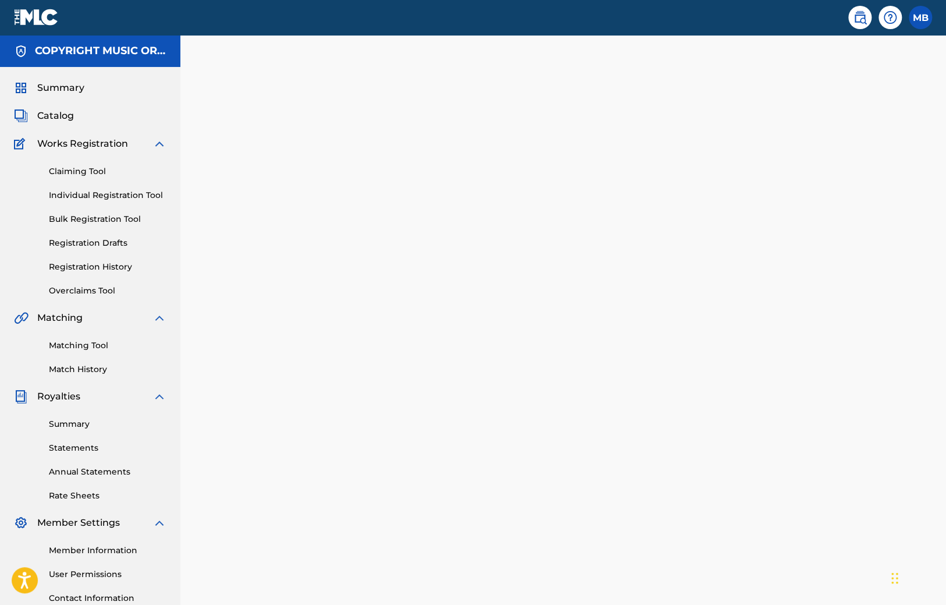
click at [58, 109] on span "Catalog" at bounding box center [55, 116] width 37 height 14
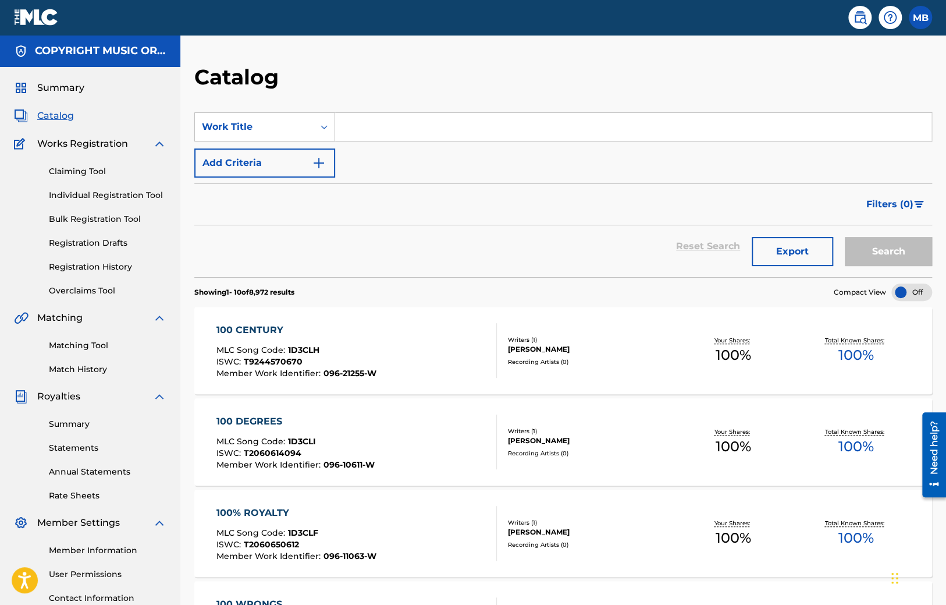
click at [283, 325] on div "100 CENTURY" at bounding box center [297, 330] width 160 height 14
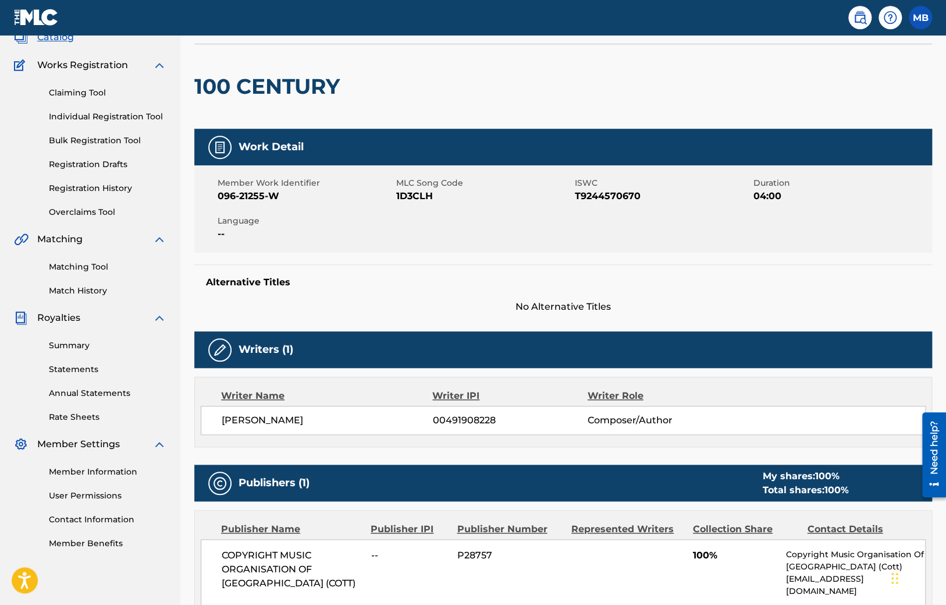
scroll to position [184, 0]
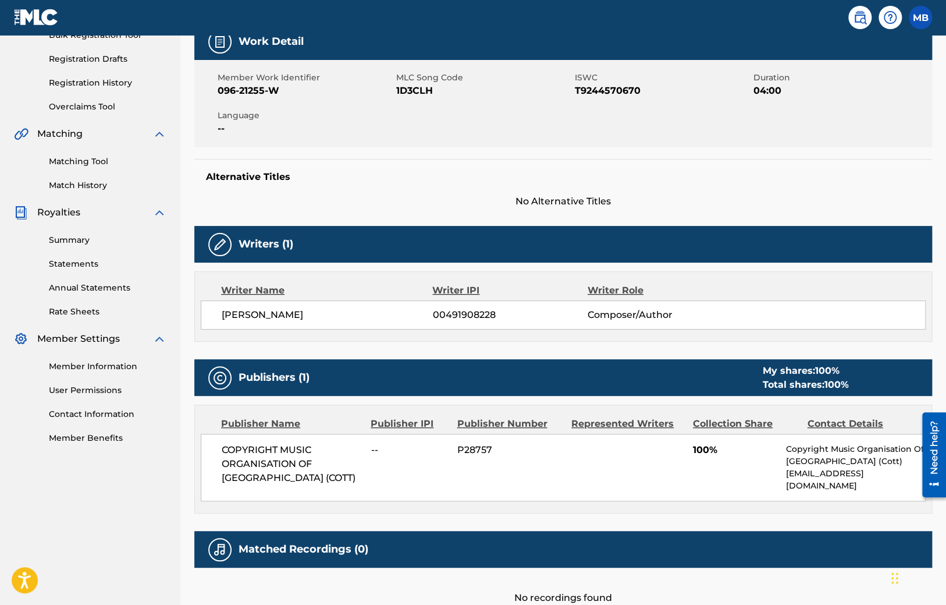
click at [476, 441] on div "COPYRIGHT MUSIC ORGANISATION OF [GEOGRAPHIC_DATA] (COTT) -- P28757 100% Copyrig…" at bounding box center [563, 468] width 725 height 68
copy span "P28757"
click at [462, 474] on div "COPYRIGHT MUSIC ORGANISATION OF [GEOGRAPHIC_DATA] (COTT) -- P28757 100% Copyrig…" at bounding box center [563, 468] width 725 height 68
